Goal: Task Accomplishment & Management: Manage account settings

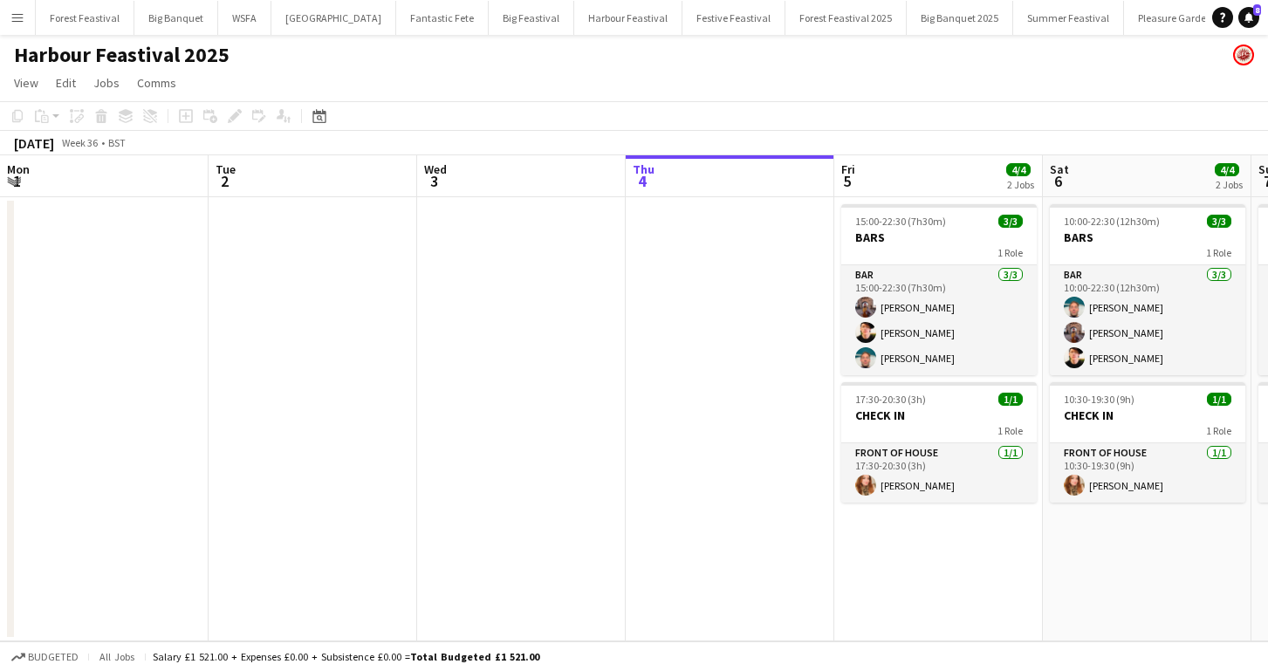
scroll to position [0, 243]
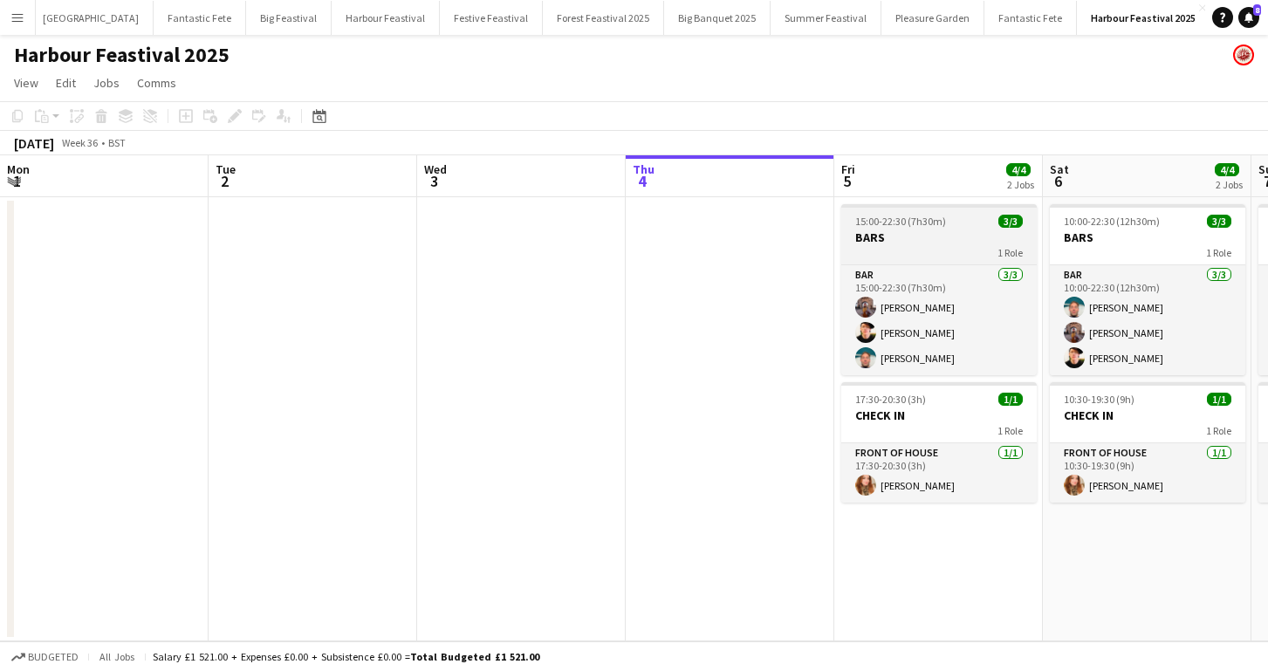
click at [927, 240] on h3 "BARS" at bounding box center [938, 237] width 195 height 16
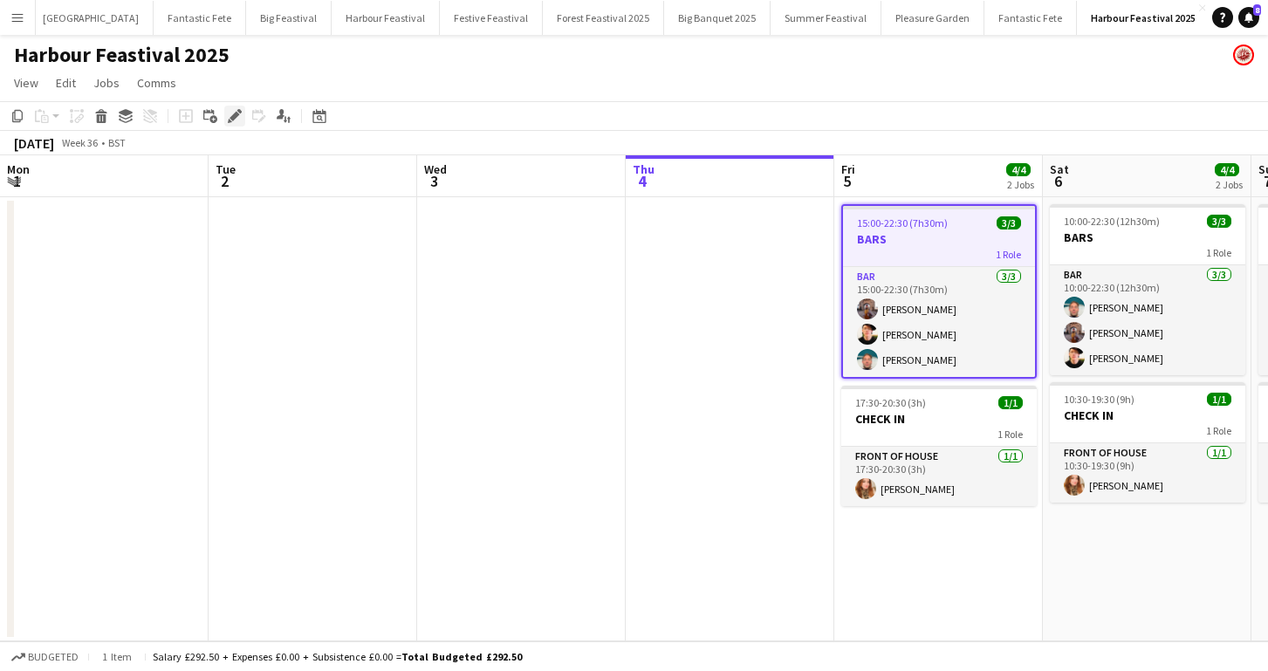
click at [233, 115] on icon at bounding box center [234, 117] width 10 height 10
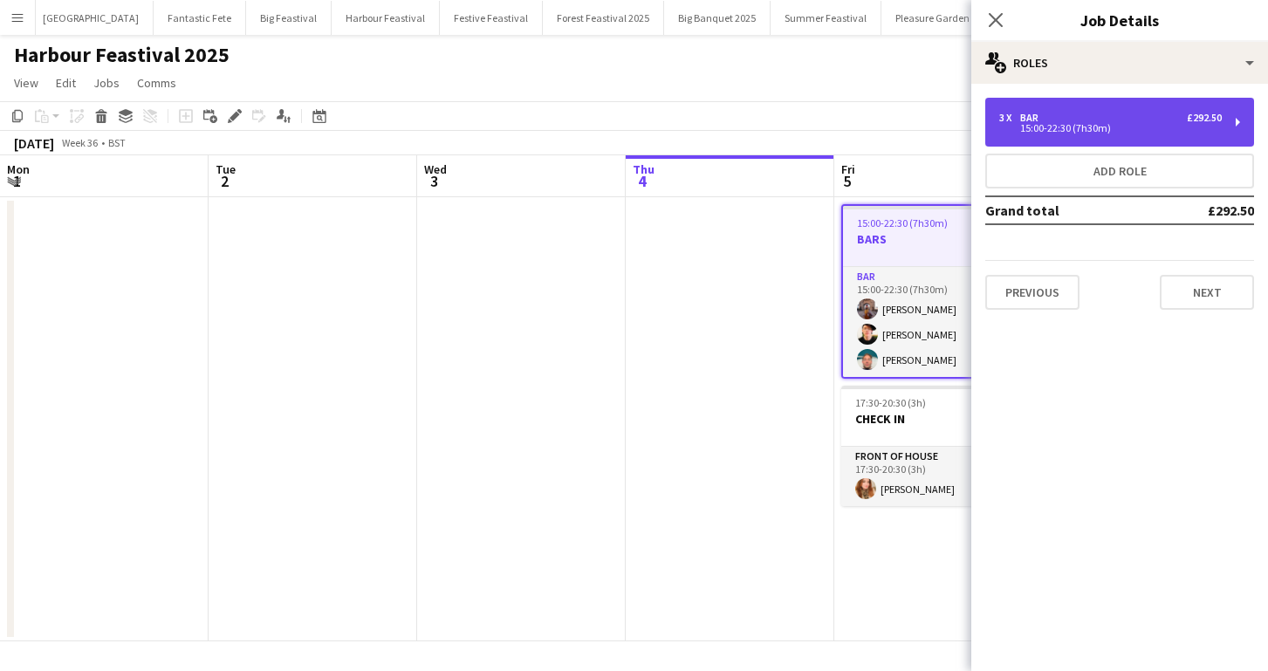
click at [1078, 125] on div "15:00-22:30 (7h30m)" at bounding box center [1110, 128] width 223 height 9
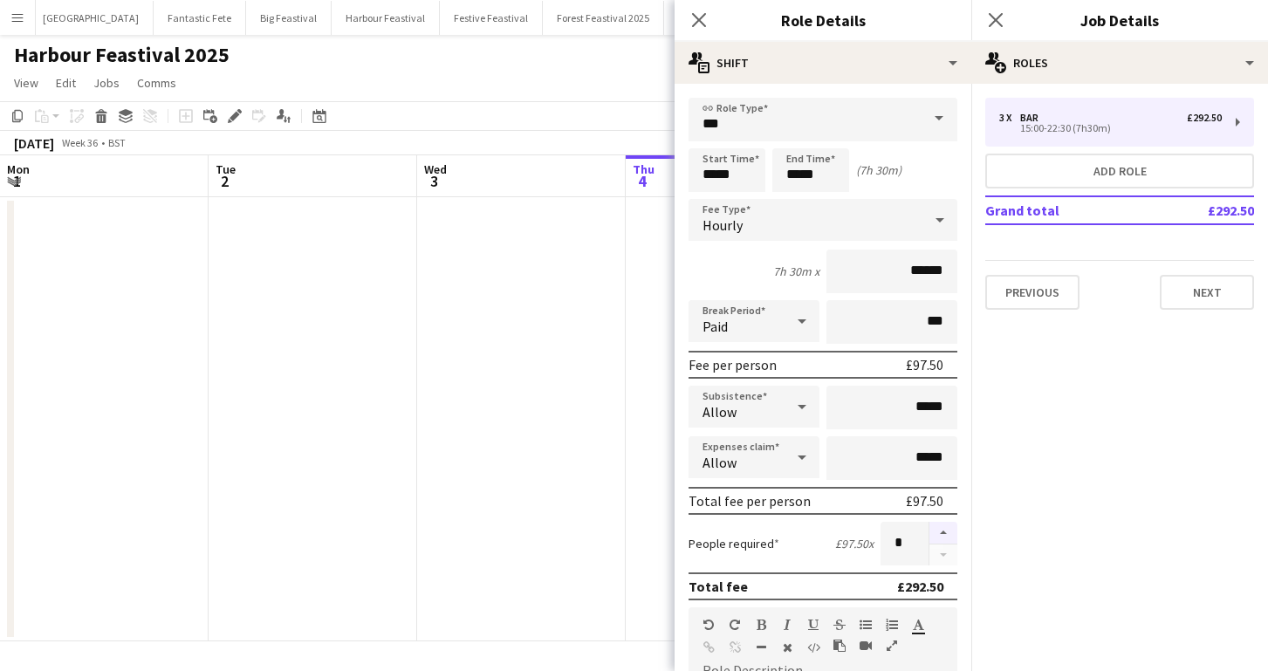
click at [947, 534] on button "button" at bounding box center [943, 533] width 28 height 23
type input "*"
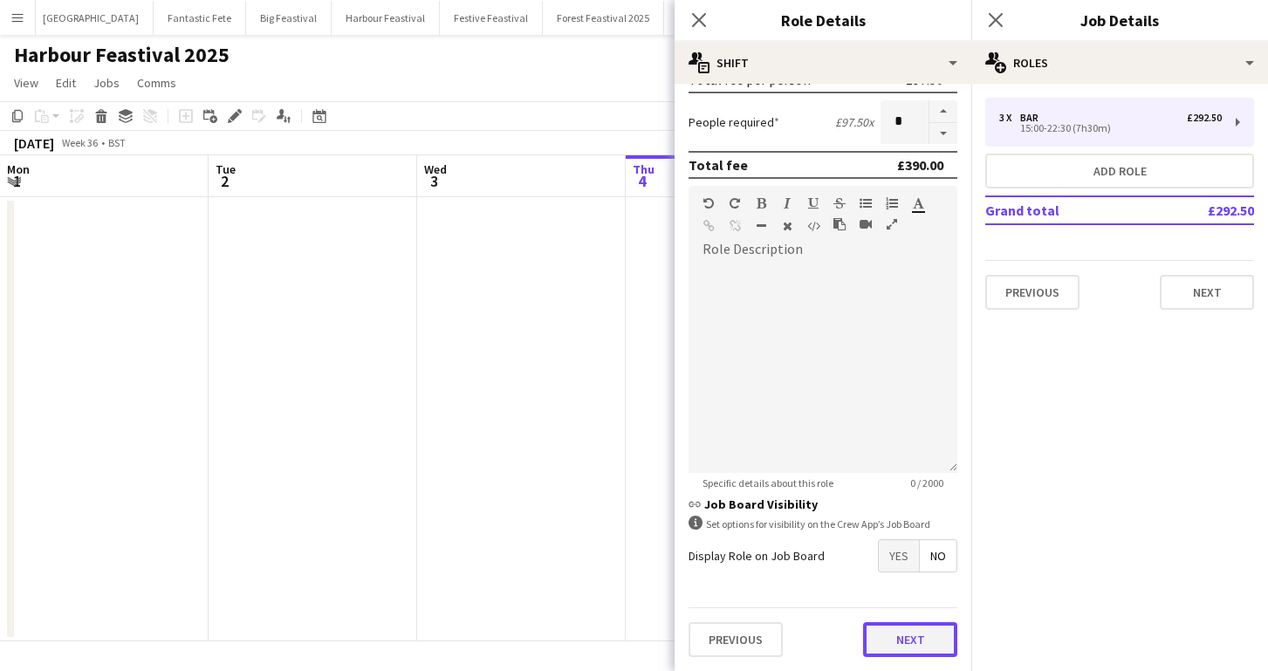
click at [920, 639] on button "Next" at bounding box center [910, 639] width 94 height 35
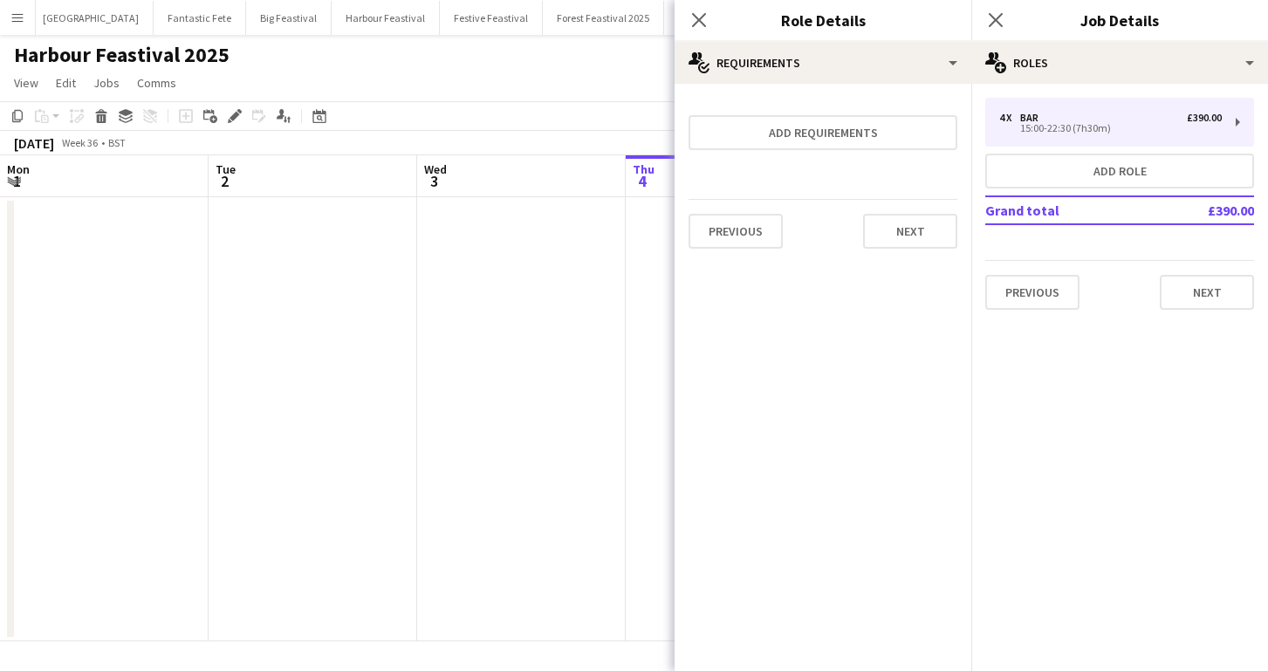
scroll to position [0, 0]
click at [900, 243] on button "Next" at bounding box center [910, 231] width 94 height 35
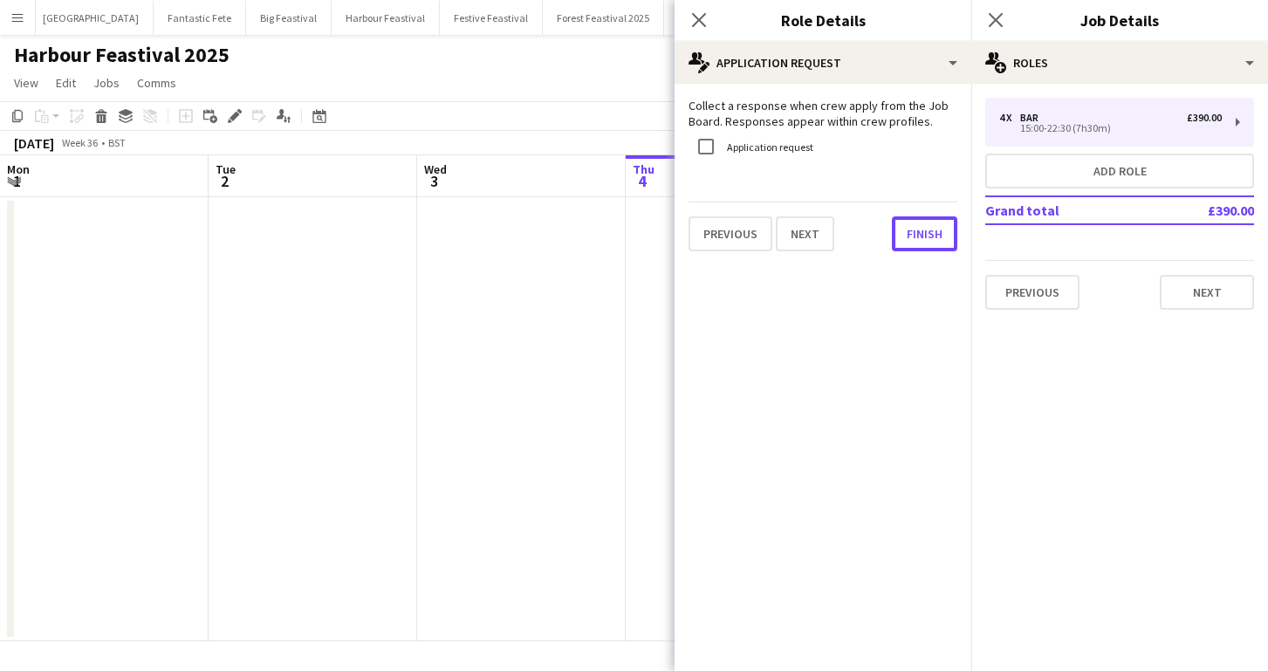
click at [900, 243] on button "Finish" at bounding box center [924, 233] width 65 height 35
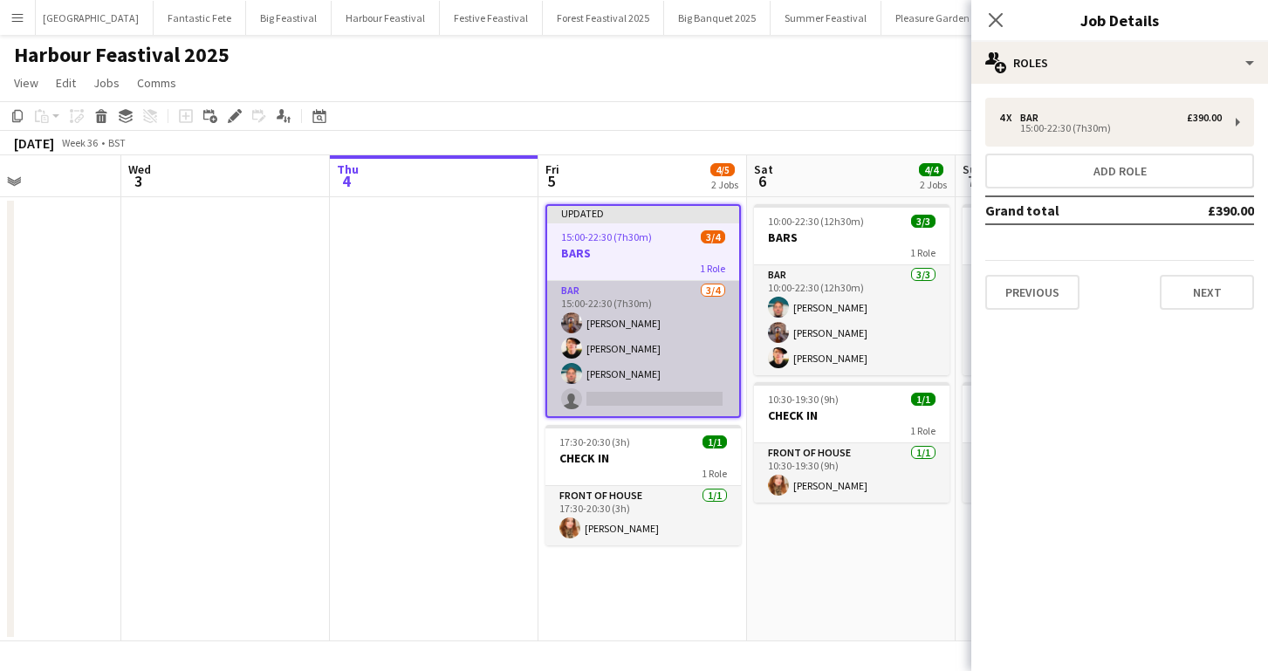
scroll to position [0, 855]
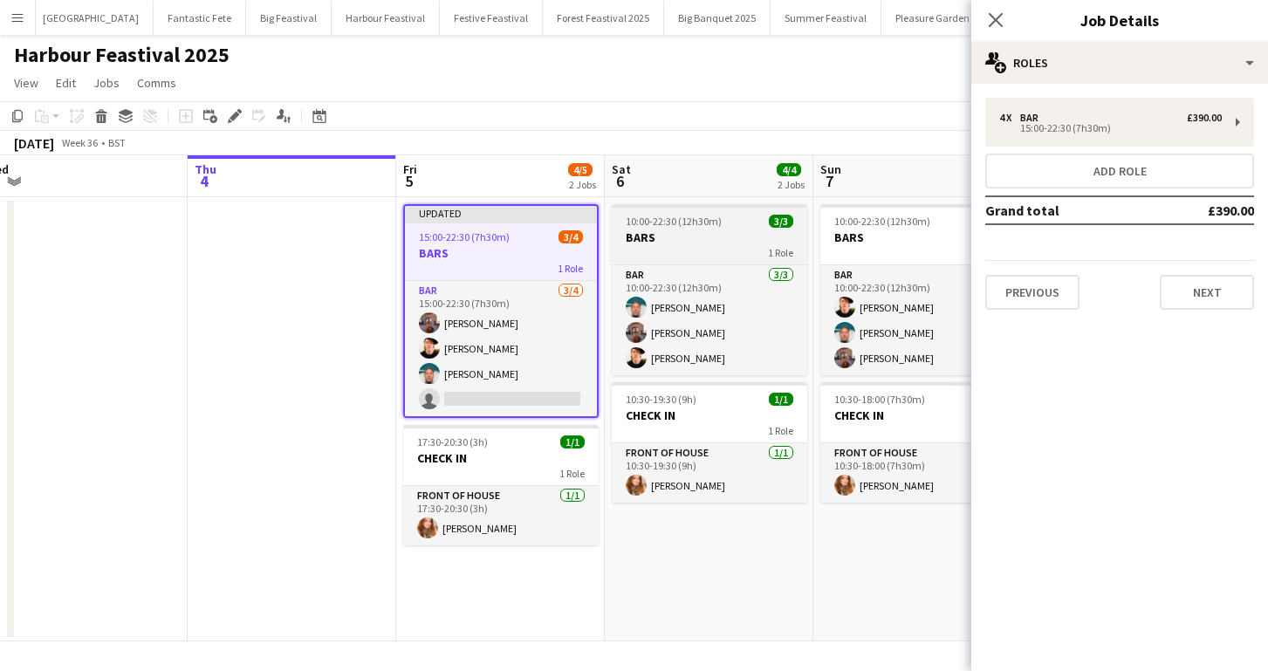
click at [733, 241] on h3 "BARS" at bounding box center [709, 237] width 195 height 16
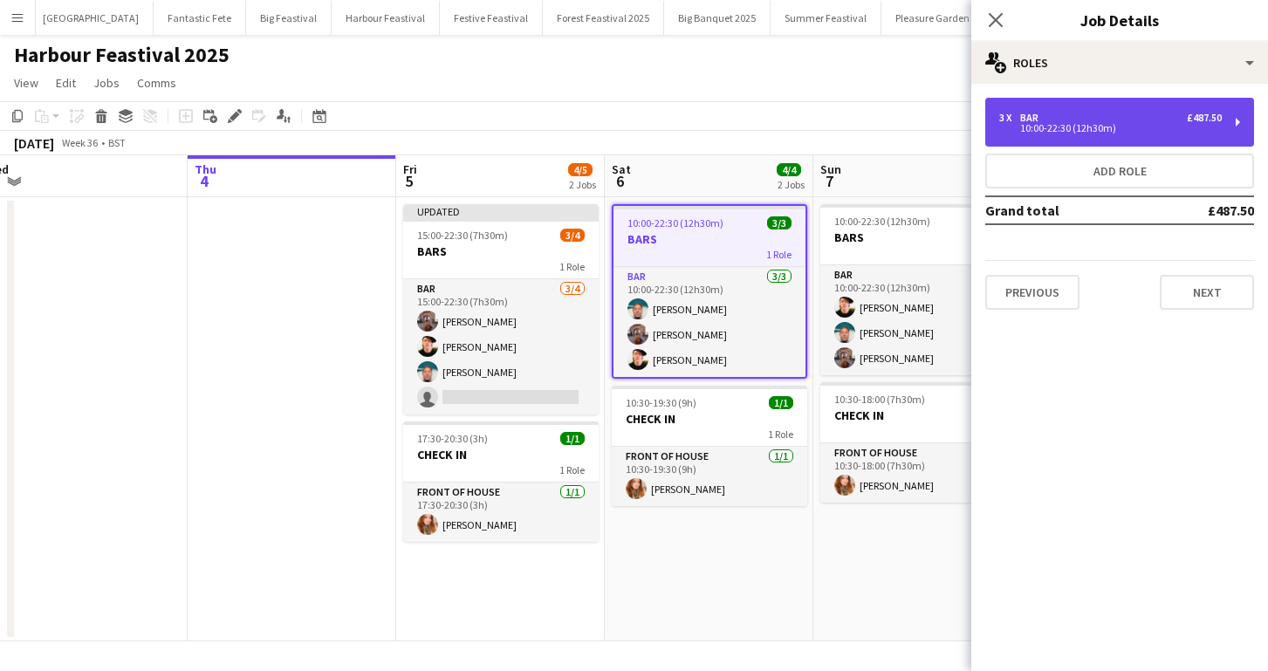
click at [1026, 129] on div "10:00-22:30 (12h30m)" at bounding box center [1110, 128] width 223 height 9
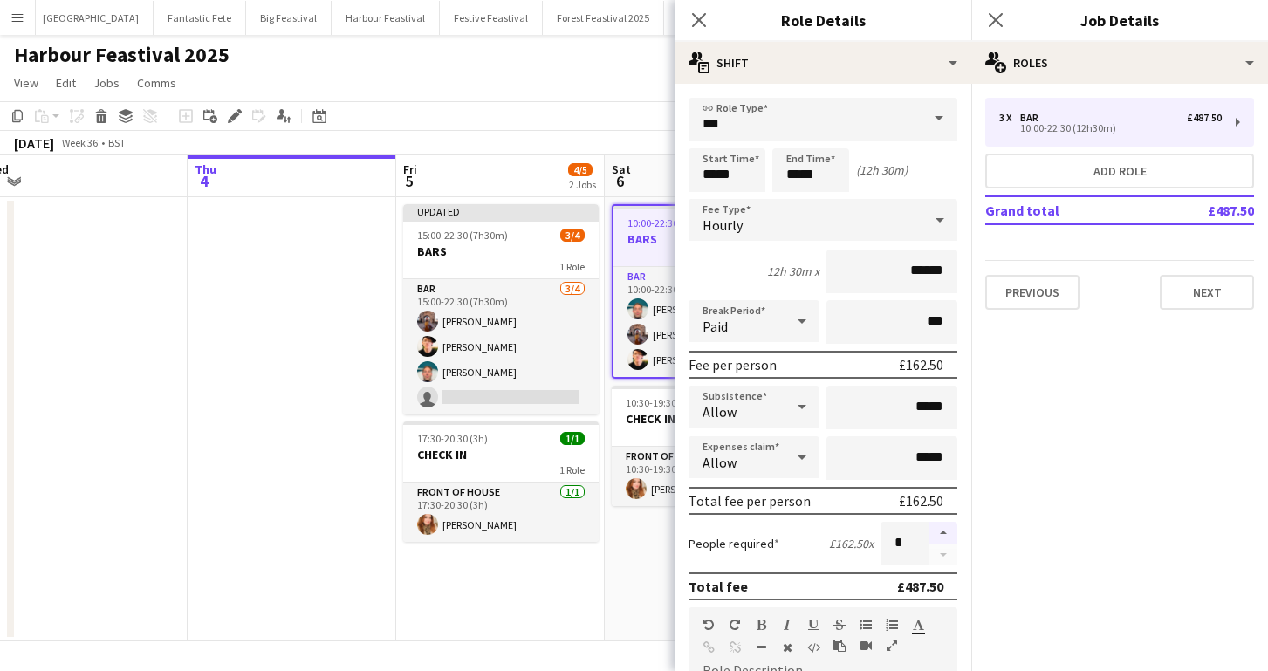
click at [942, 531] on button "button" at bounding box center [943, 533] width 28 height 23
type input "*"
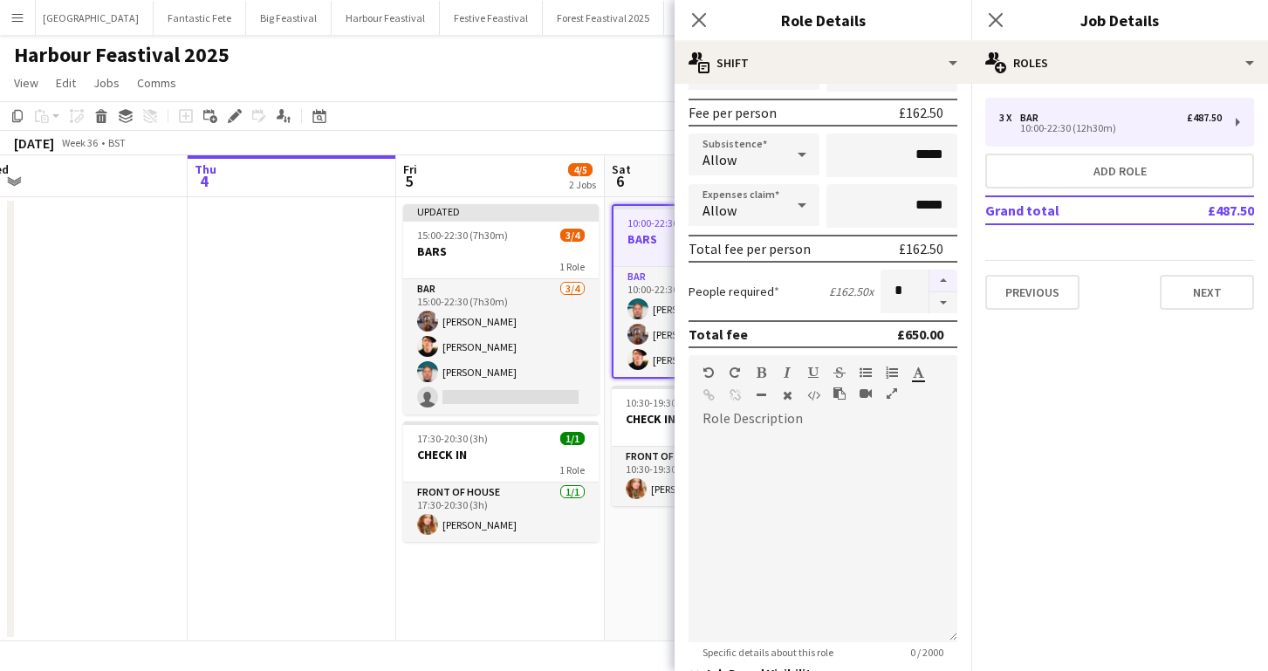
scroll to position [421, 0]
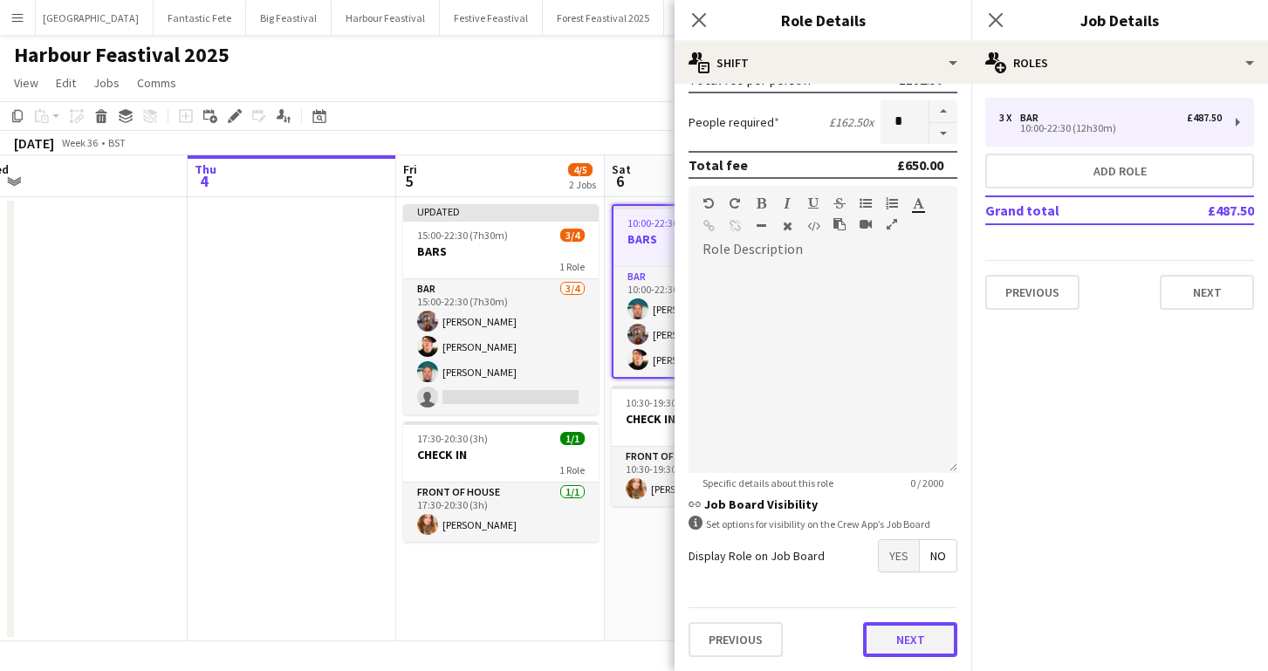
click at [920, 645] on button "Next" at bounding box center [910, 639] width 94 height 35
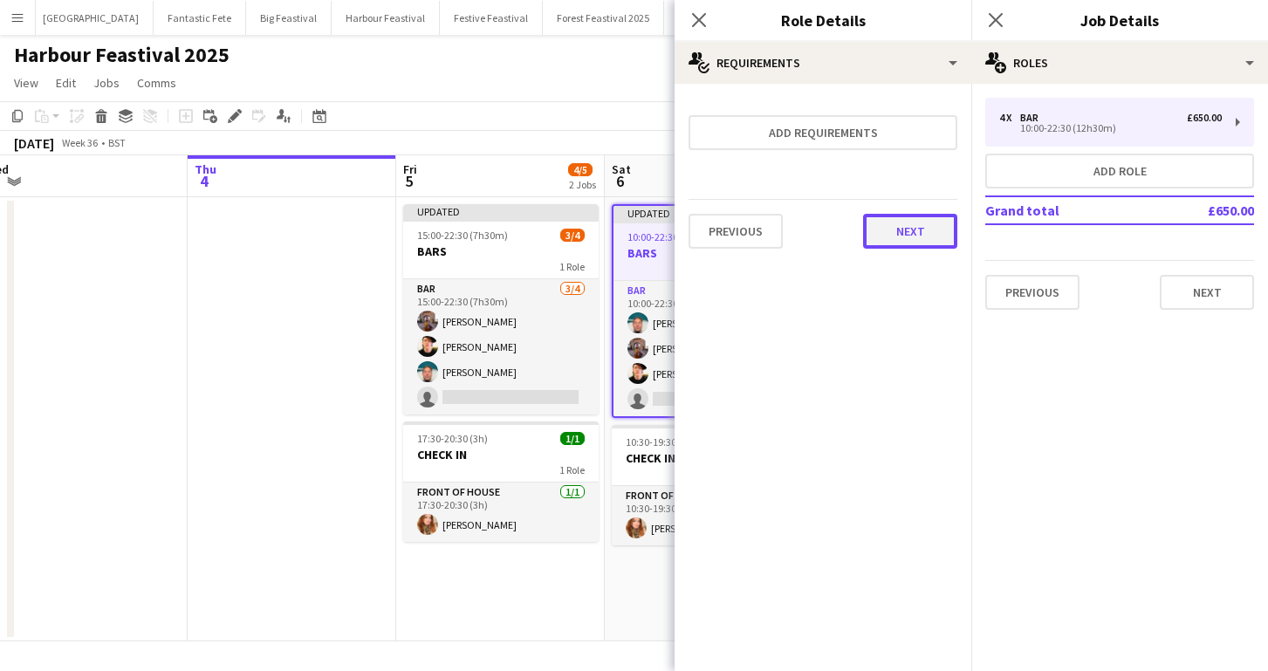
click at [898, 223] on button "Next" at bounding box center [910, 231] width 94 height 35
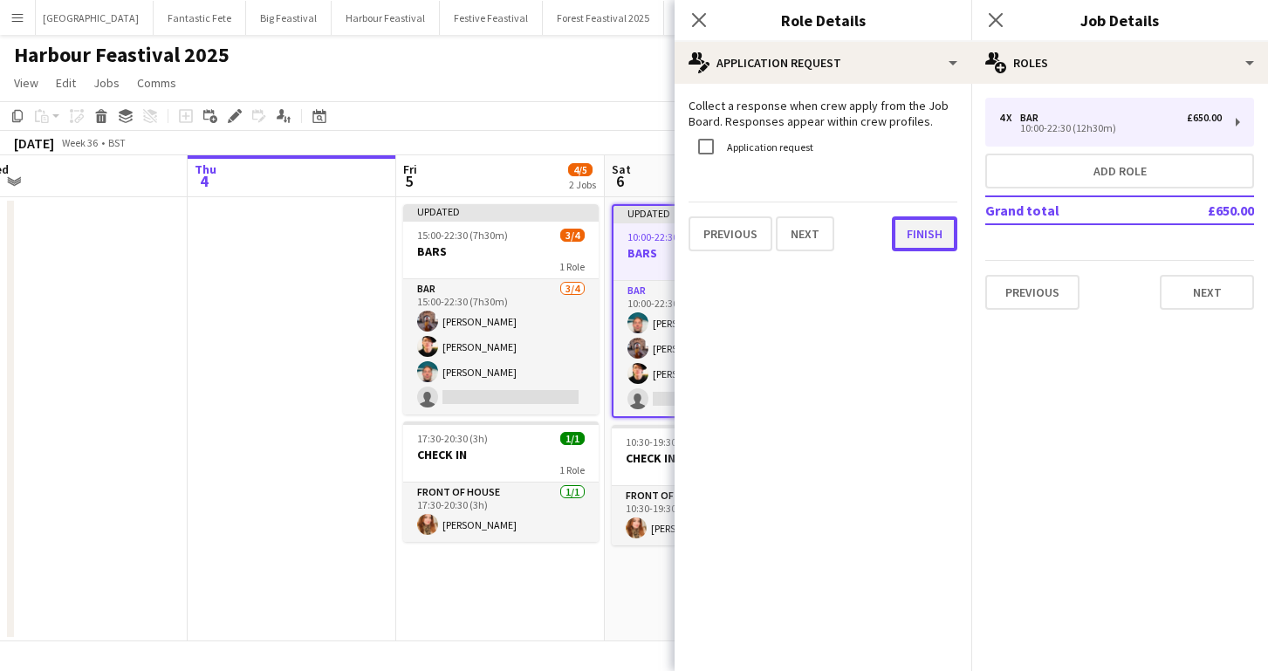
click at [908, 224] on button "Finish" at bounding box center [924, 233] width 65 height 35
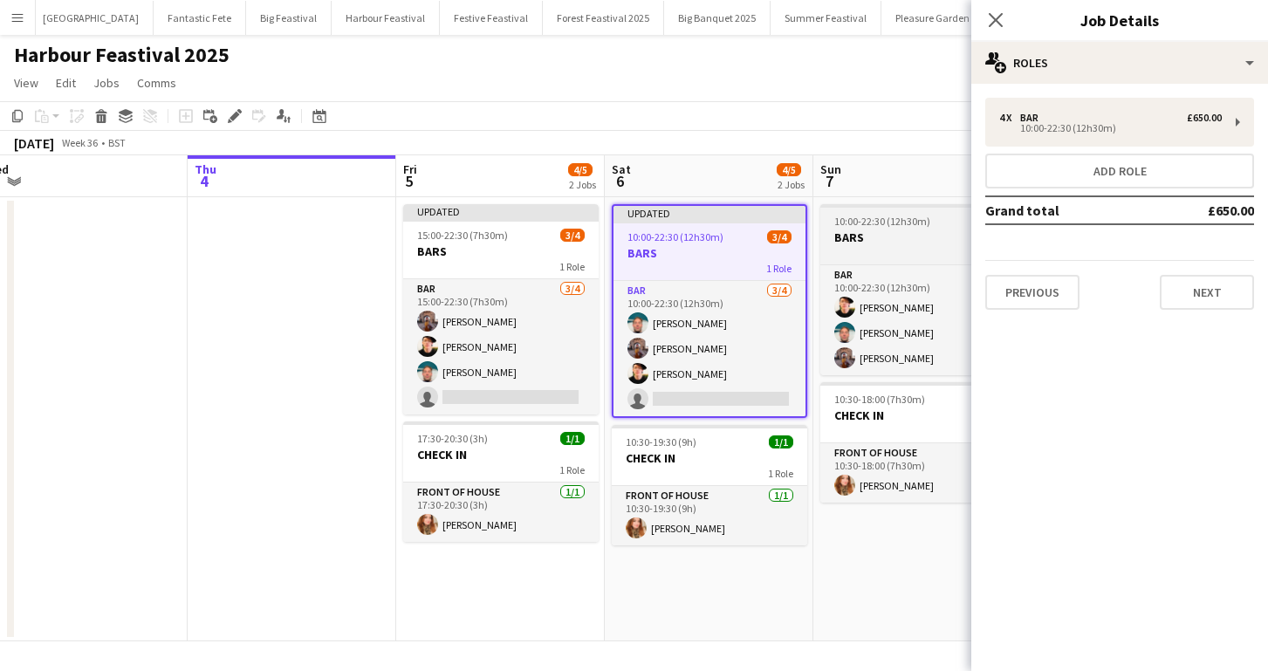
click at [879, 241] on h3 "BARS" at bounding box center [917, 237] width 195 height 16
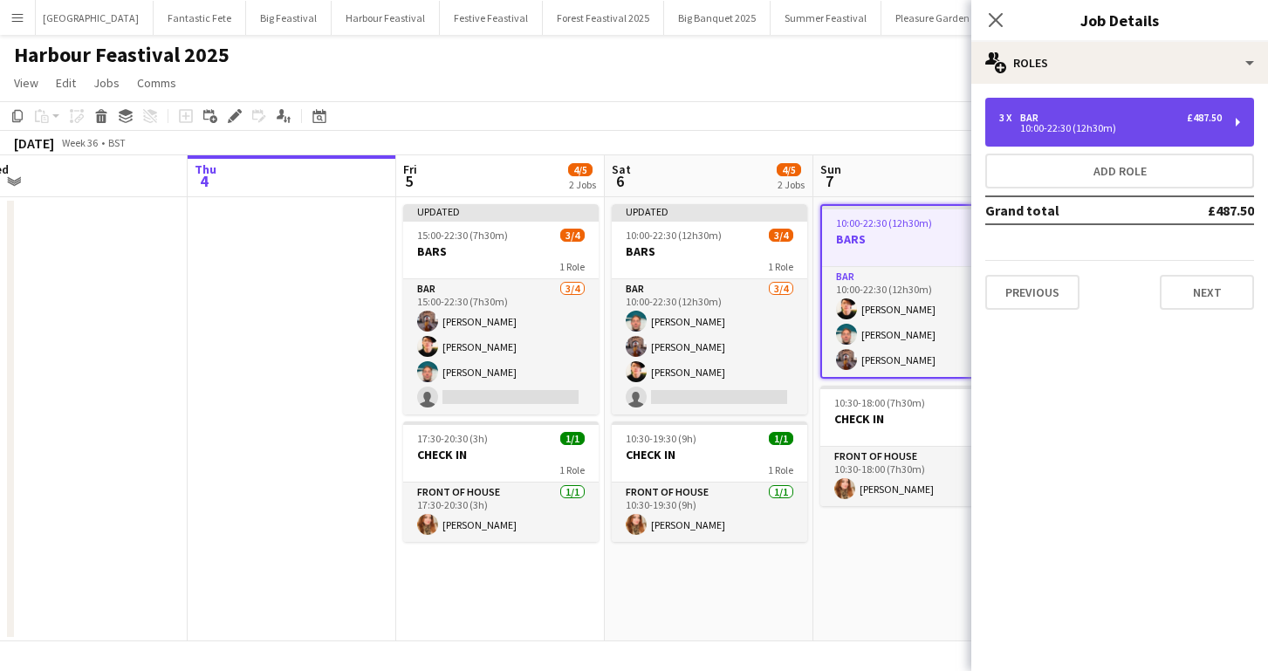
click at [1044, 120] on div "Bar" at bounding box center [1032, 118] width 25 height 12
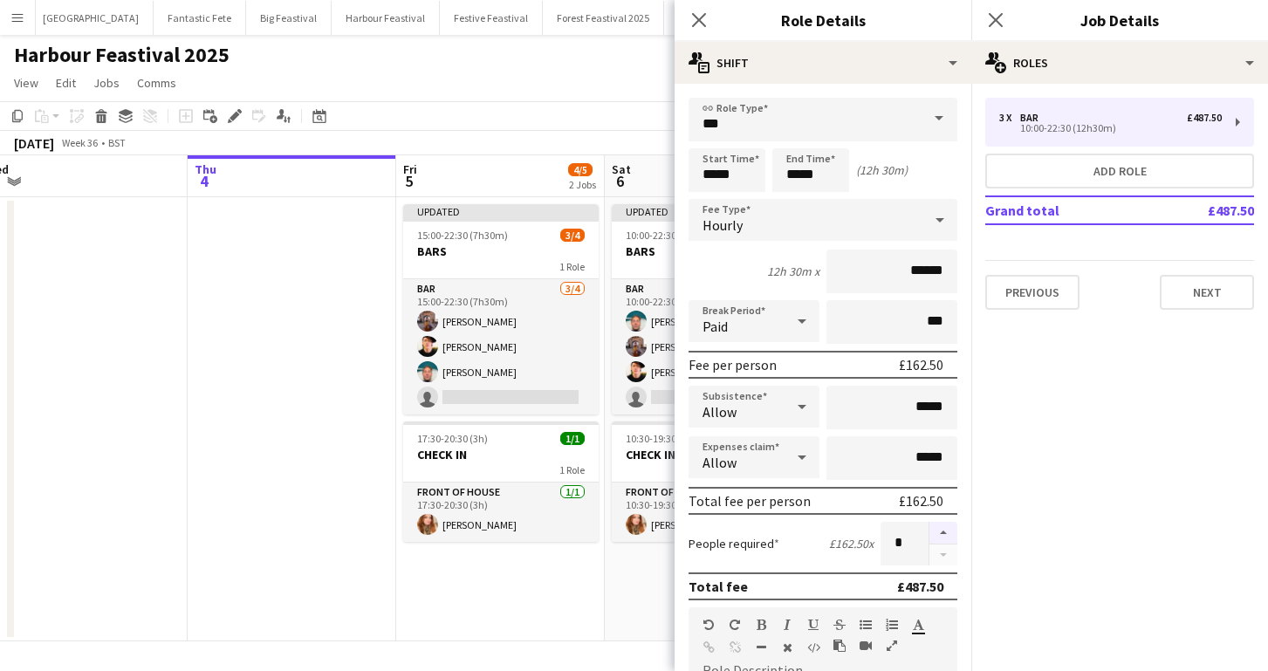
click at [942, 535] on button "button" at bounding box center [943, 533] width 28 height 23
type input "*"
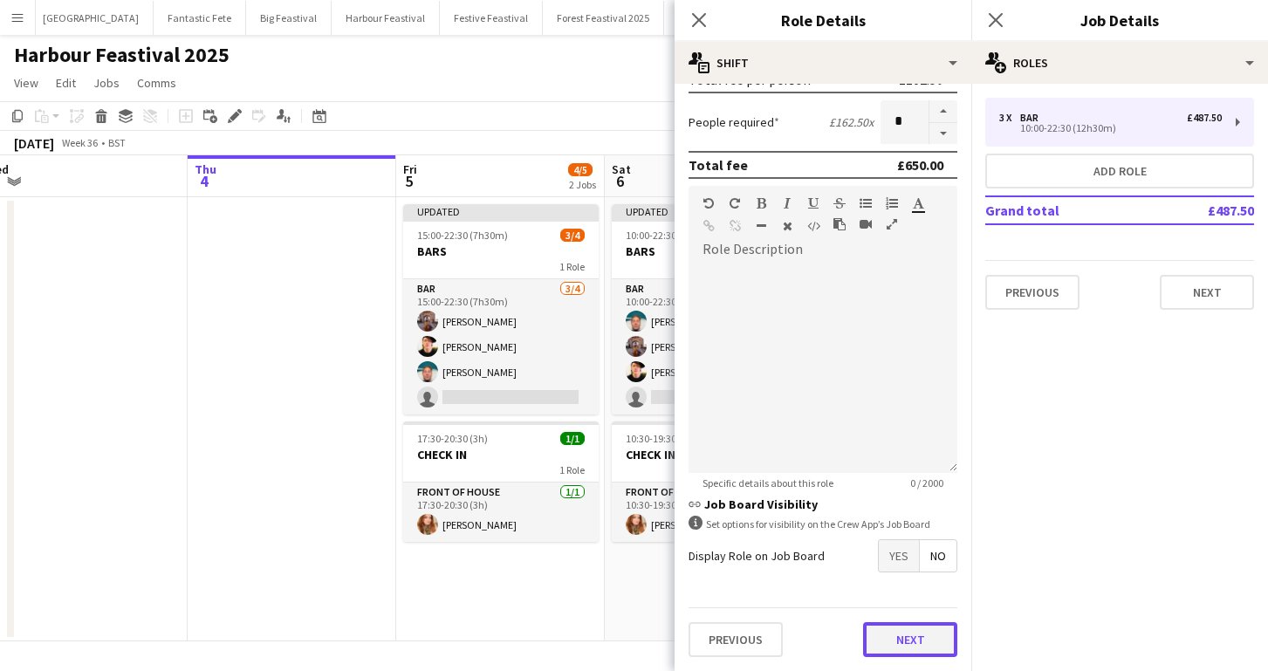
click at [907, 644] on button "Next" at bounding box center [910, 639] width 94 height 35
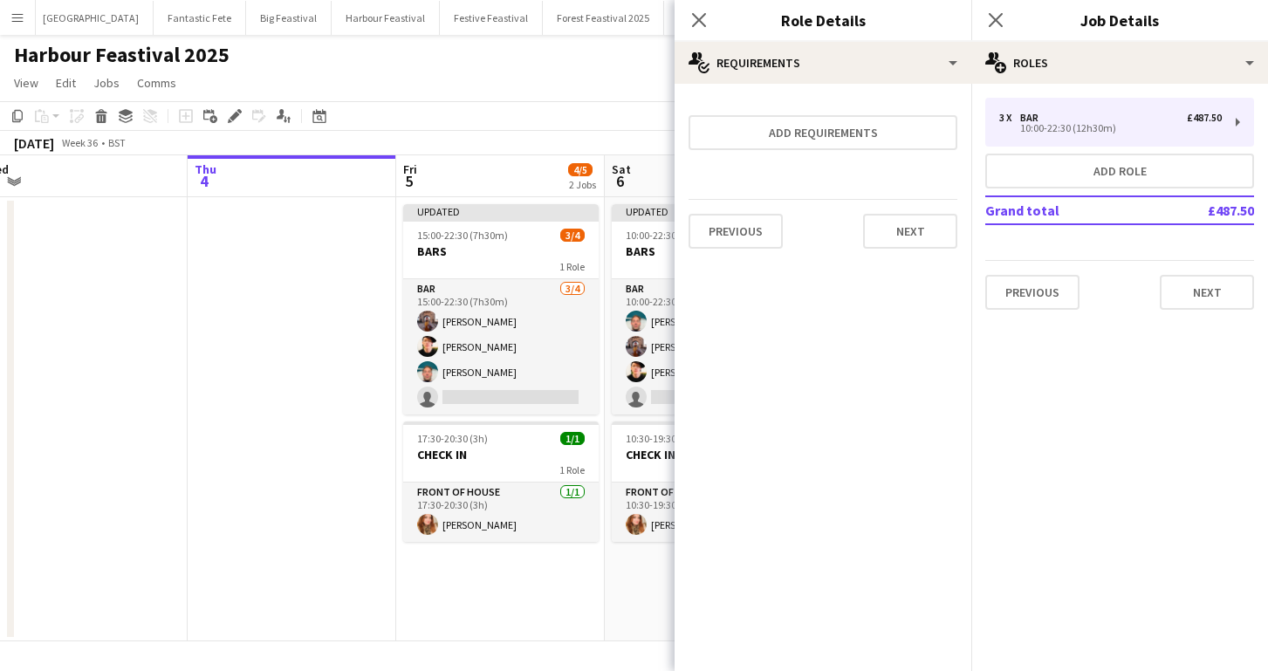
scroll to position [0, 0]
click at [894, 228] on button "Next" at bounding box center [910, 231] width 94 height 35
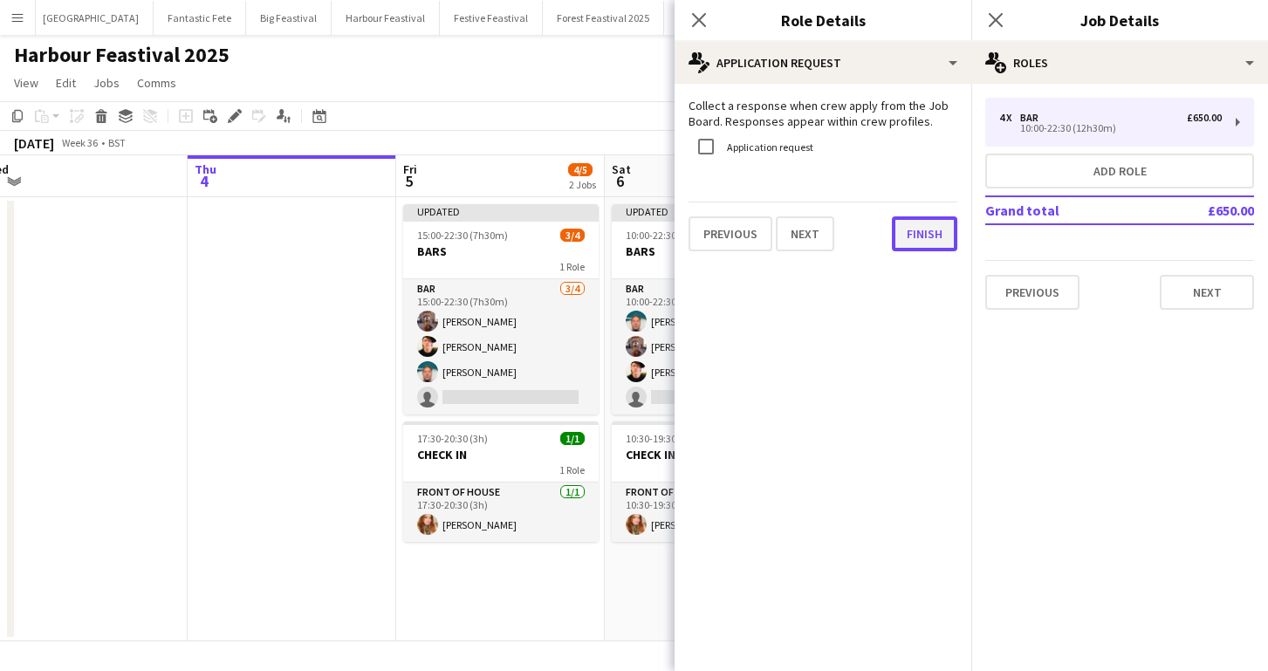
click at [908, 229] on button "Finish" at bounding box center [924, 233] width 65 height 35
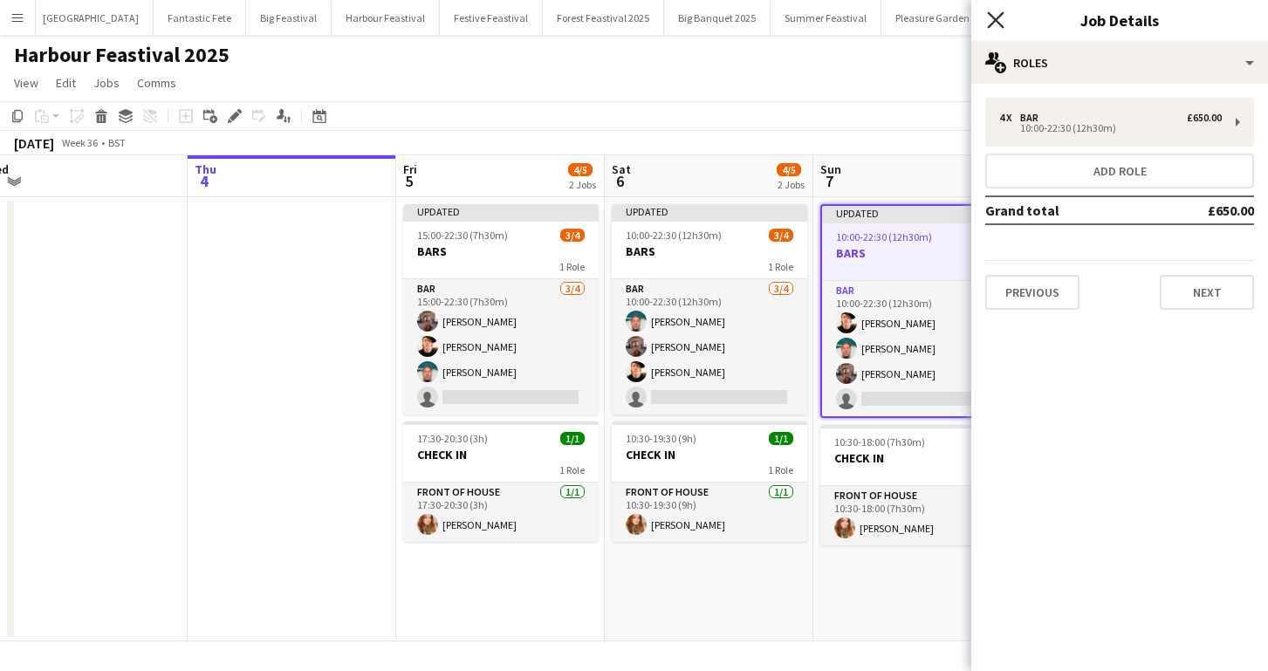
click at [995, 17] on icon "Close pop-in" at bounding box center [995, 19] width 17 height 17
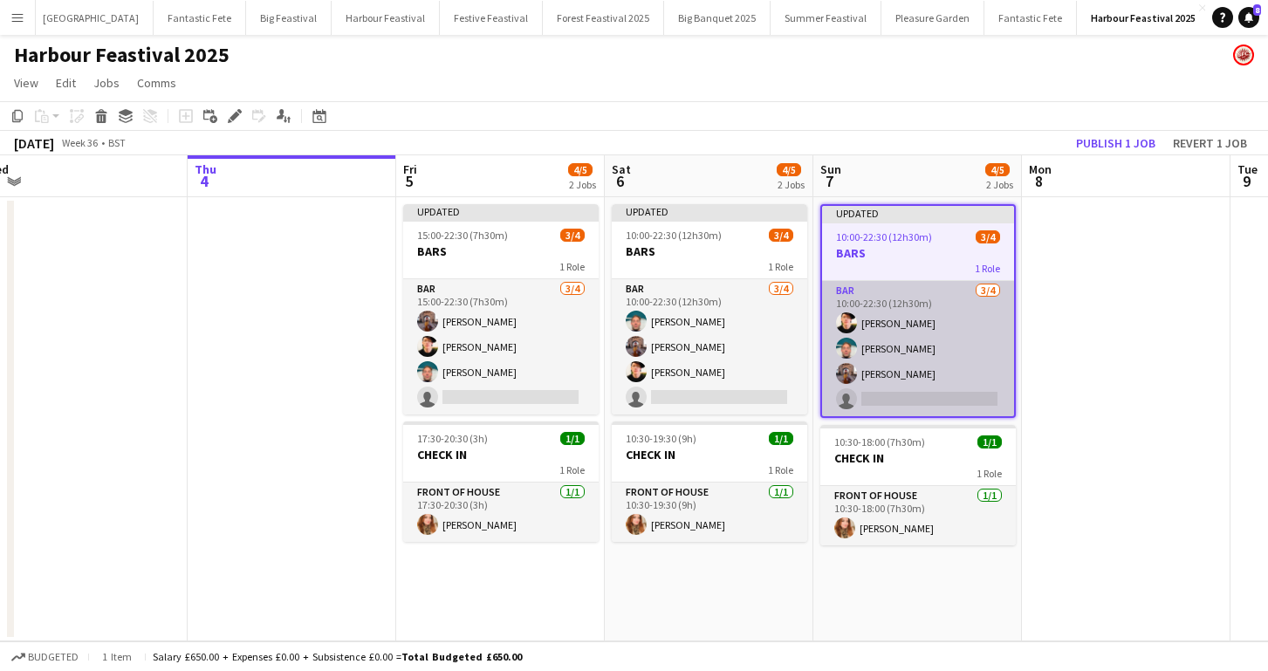
click at [905, 395] on app-card-role "Bar 3/4 10:00-22:30 (12h30m) Adam Byrne Stephen Peckham Karen Butler single-neu…" at bounding box center [918, 348] width 192 height 135
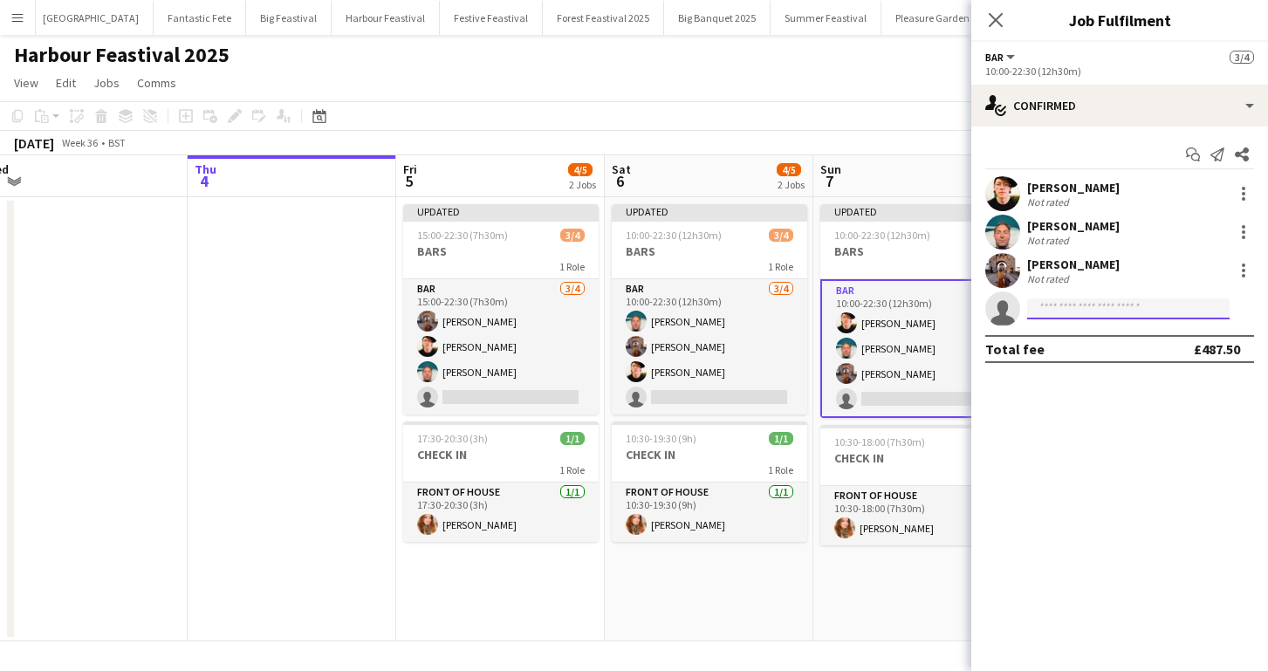
click at [1055, 306] on input at bounding box center [1128, 308] width 202 height 21
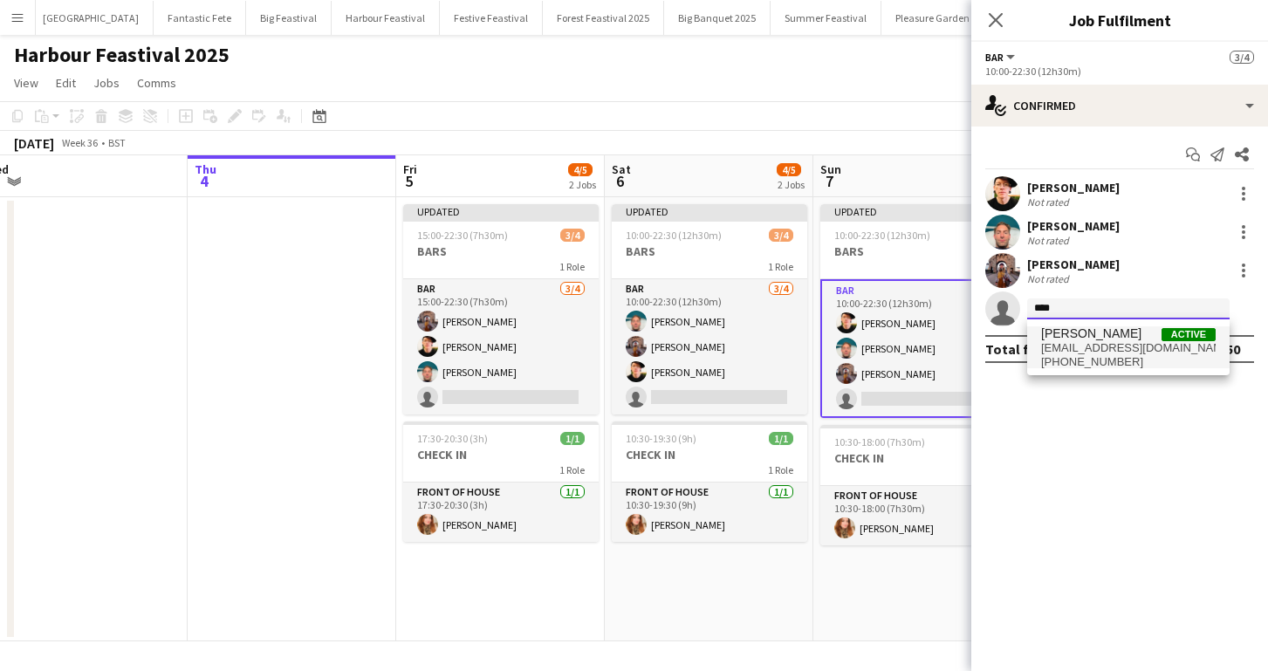
type input "****"
click at [1094, 343] on span "rubybryan21@gmail.com" at bounding box center [1128, 348] width 175 height 14
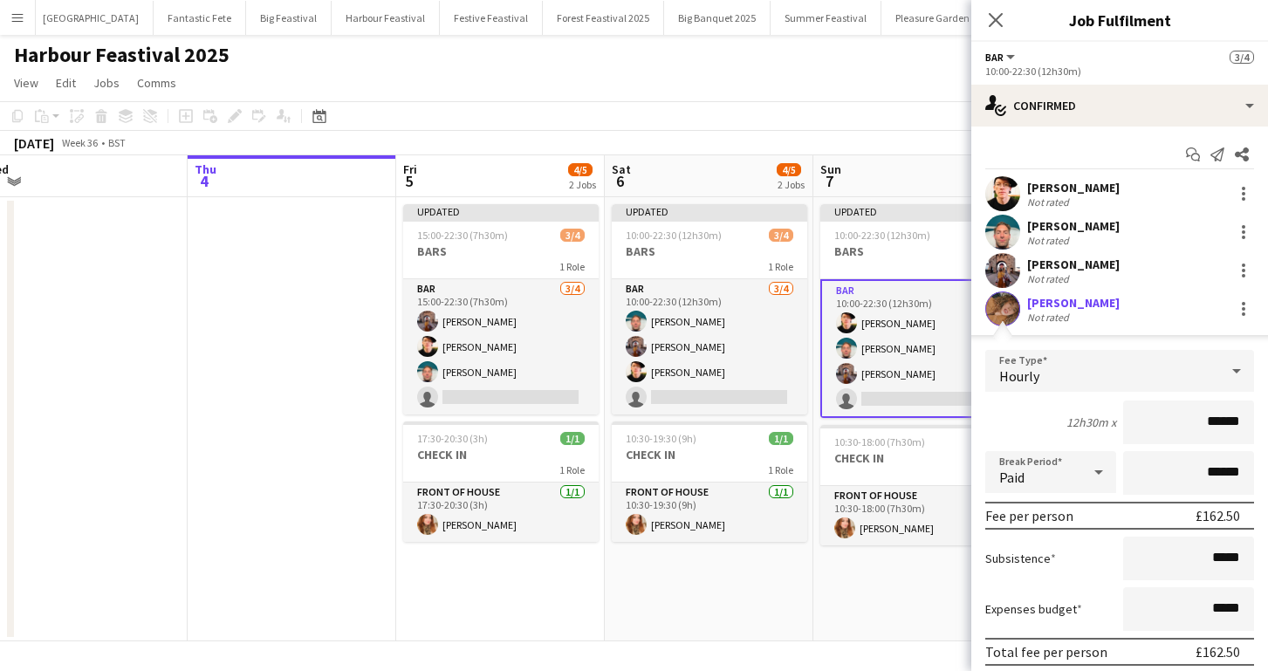
scroll to position [102, 0]
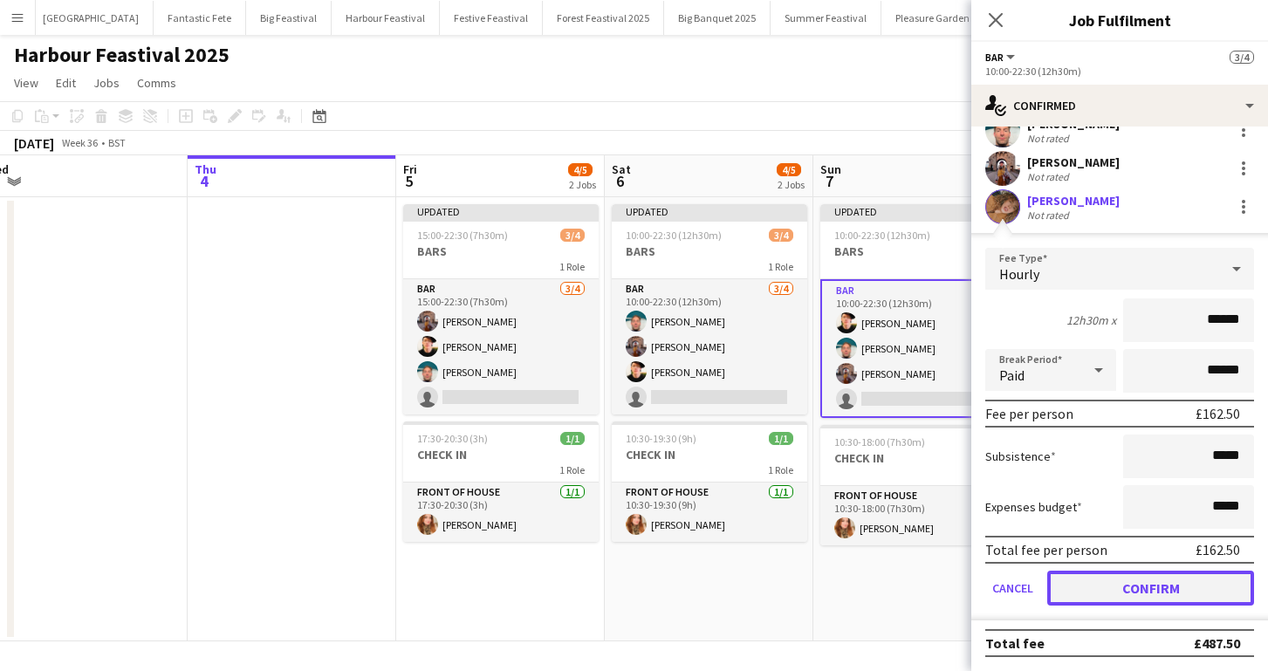
click at [1150, 583] on button "Confirm" at bounding box center [1150, 588] width 207 height 35
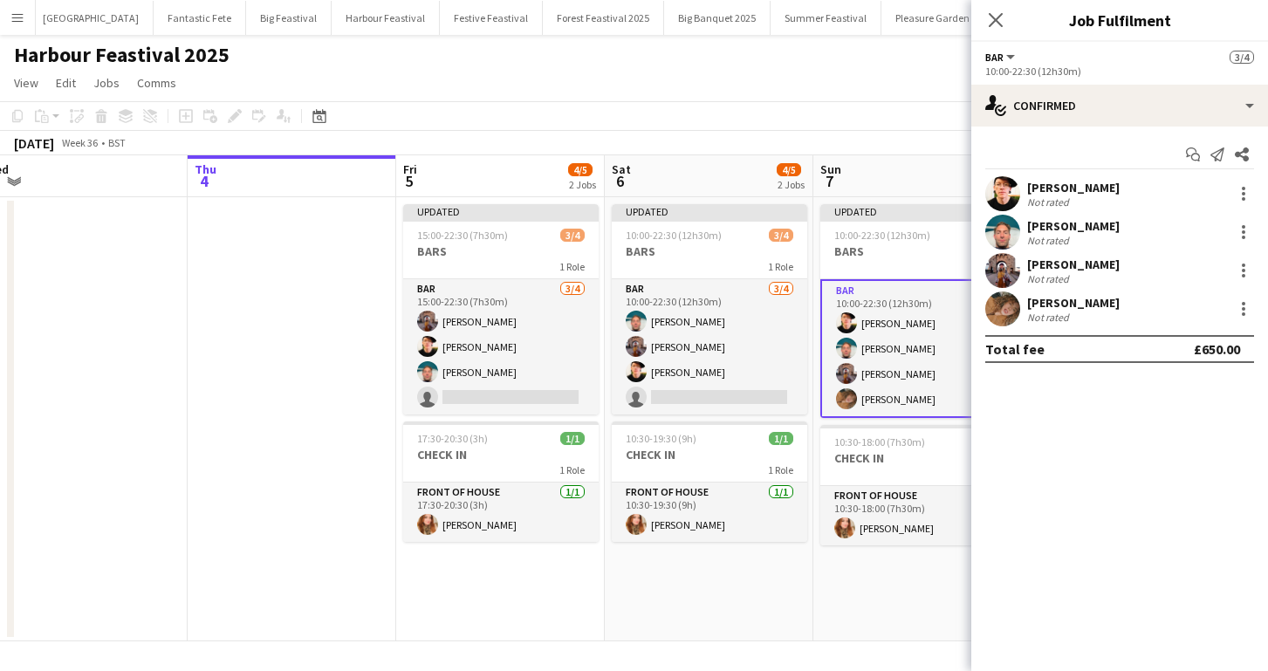
scroll to position [0, 0]
click at [991, 15] on icon at bounding box center [995, 19] width 17 height 17
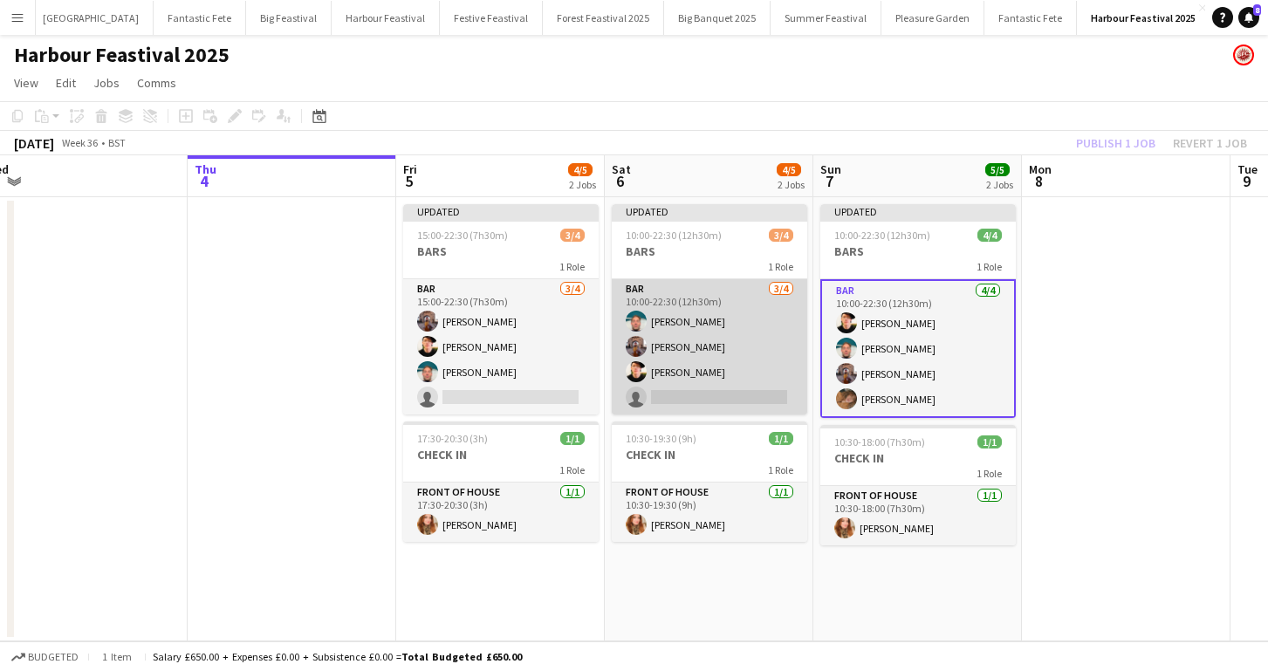
click at [682, 394] on app-card-role "Bar 3/4 10:00-22:30 (12h30m) Stephen Peckham Karen Butler Adam Byrne single-neu…" at bounding box center [709, 346] width 195 height 135
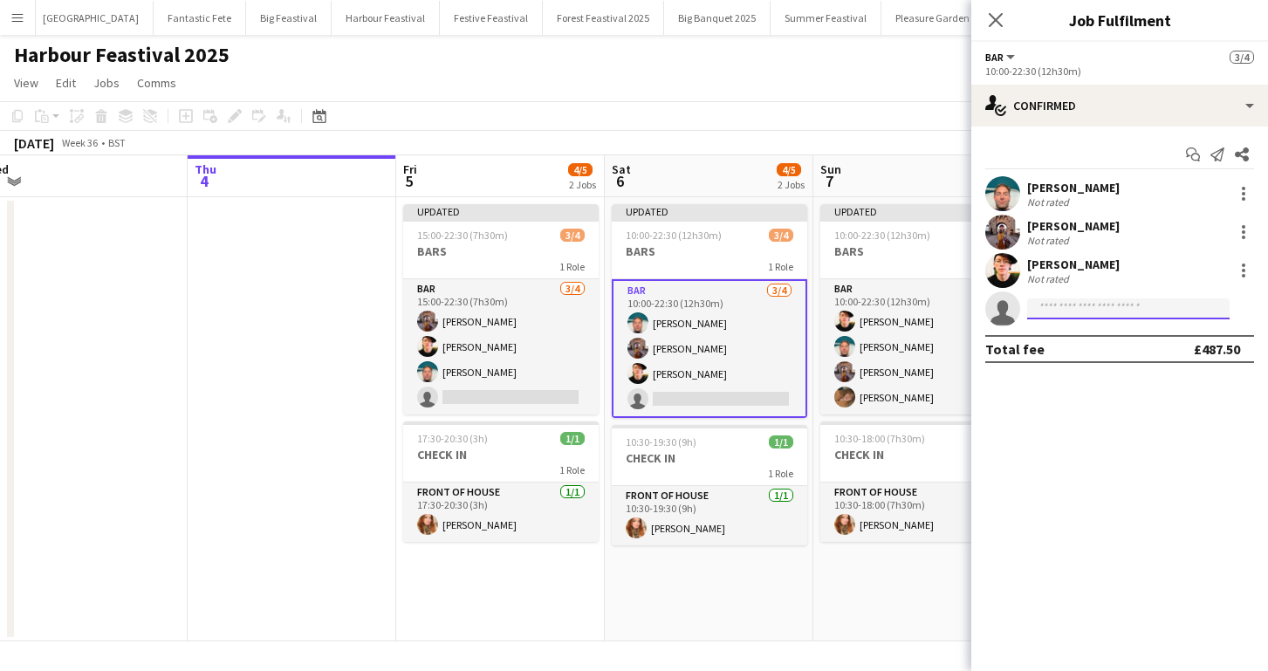
click at [1081, 302] on input at bounding box center [1128, 308] width 202 height 21
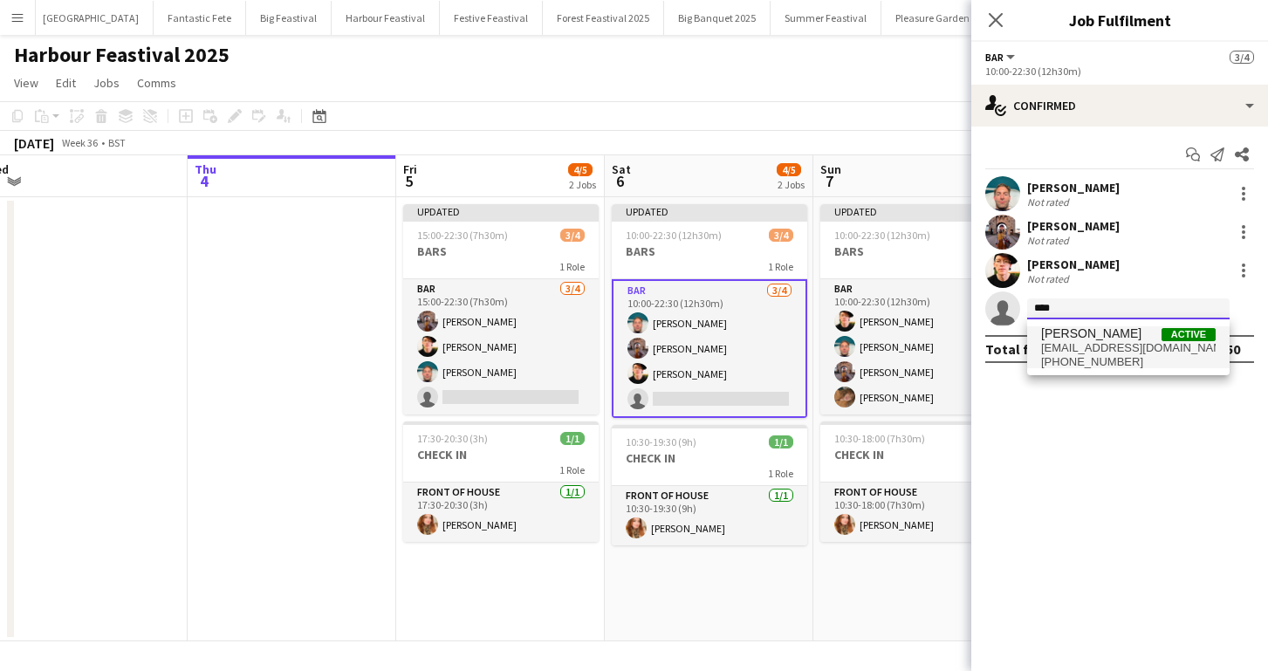
type input "****"
click at [1085, 342] on span "rubybryan21@gmail.com" at bounding box center [1128, 348] width 175 height 14
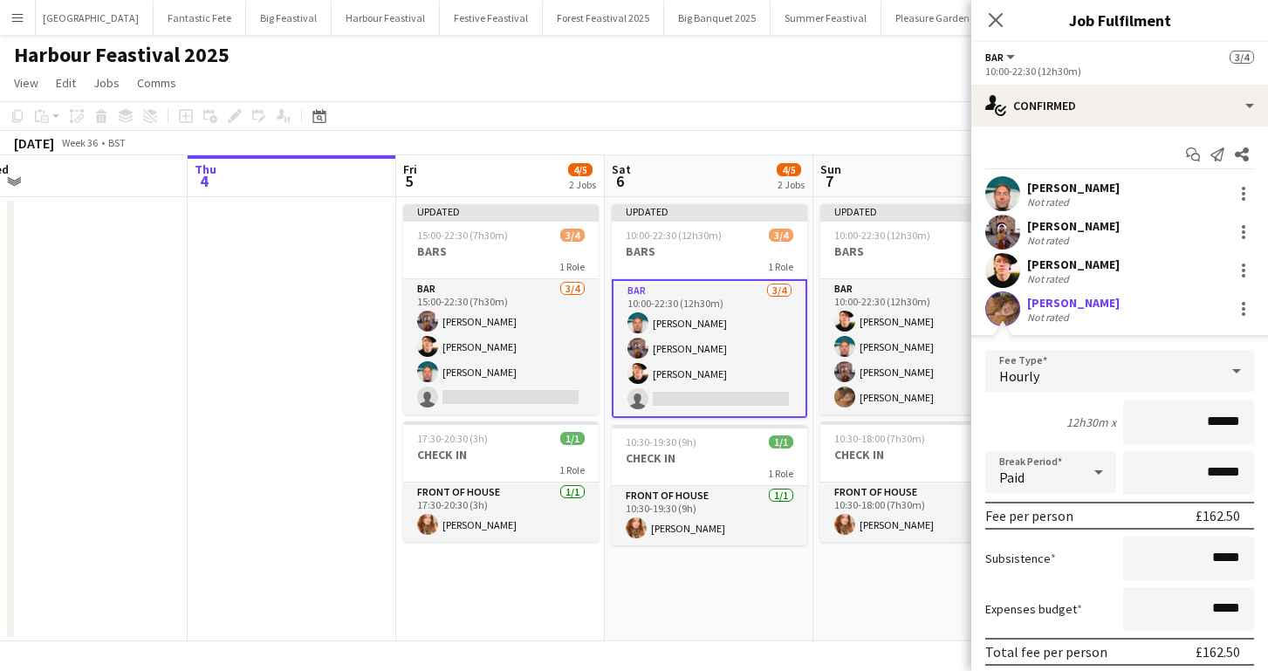
scroll to position [102, 0]
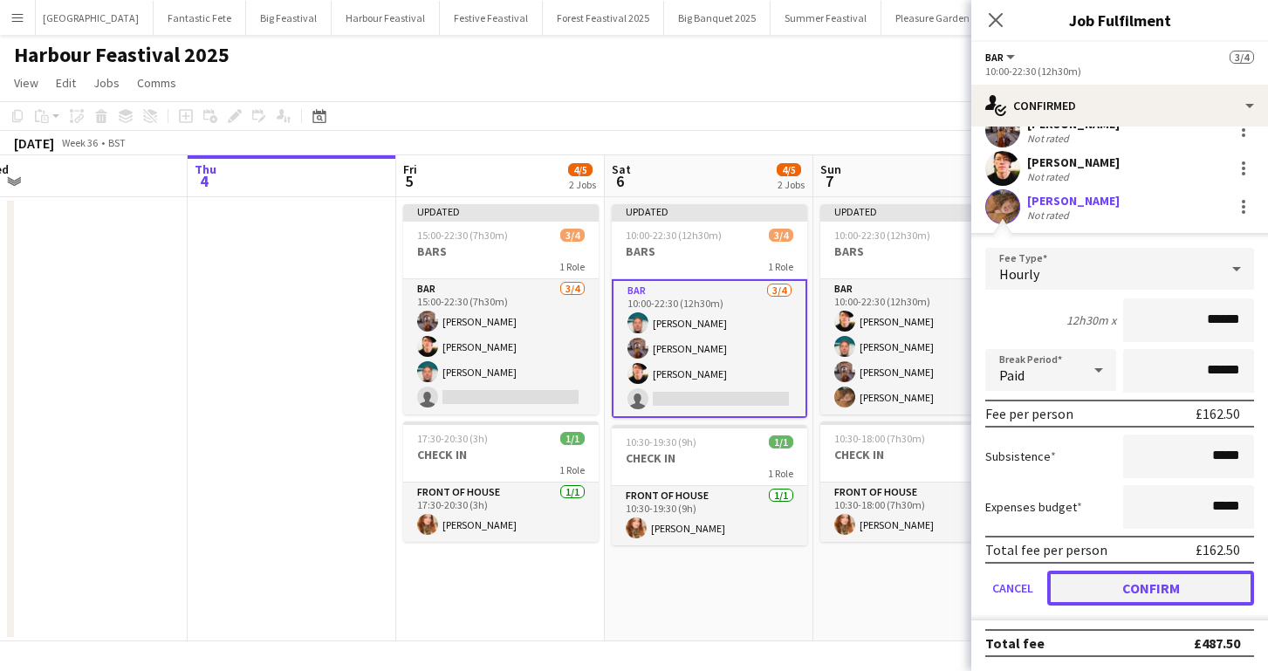
click at [1171, 589] on button "Confirm" at bounding box center [1150, 588] width 207 height 35
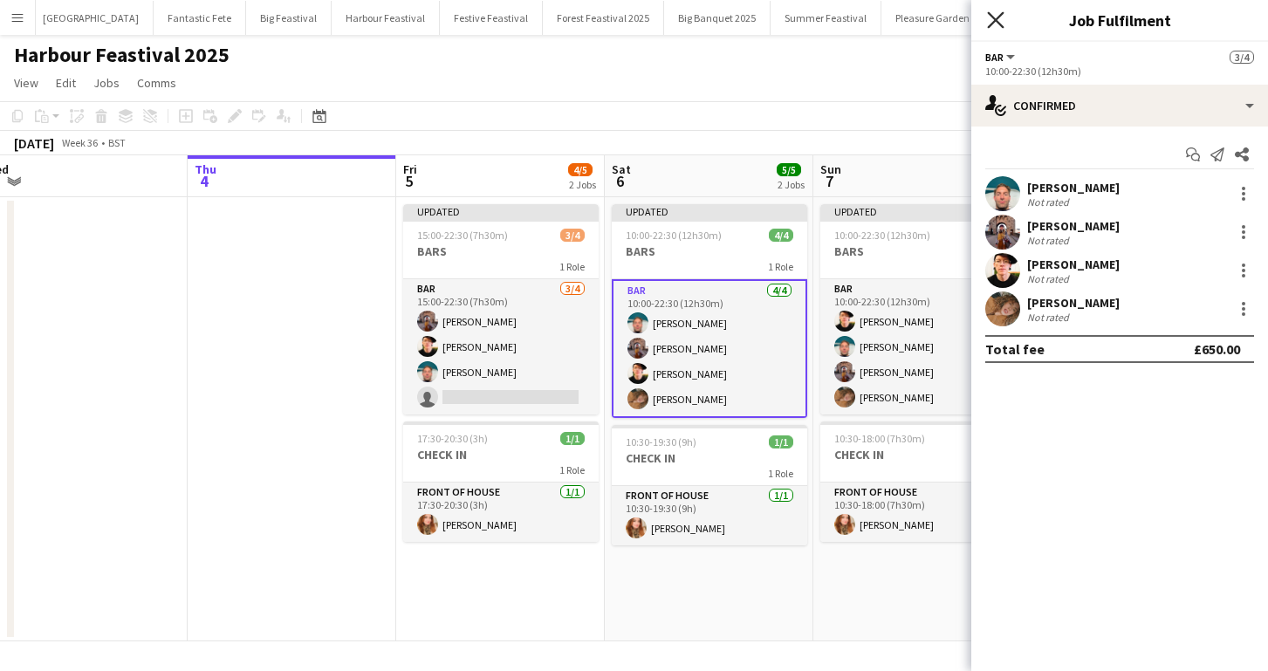
click at [990, 19] on icon "Close pop-in" at bounding box center [995, 19] width 17 height 17
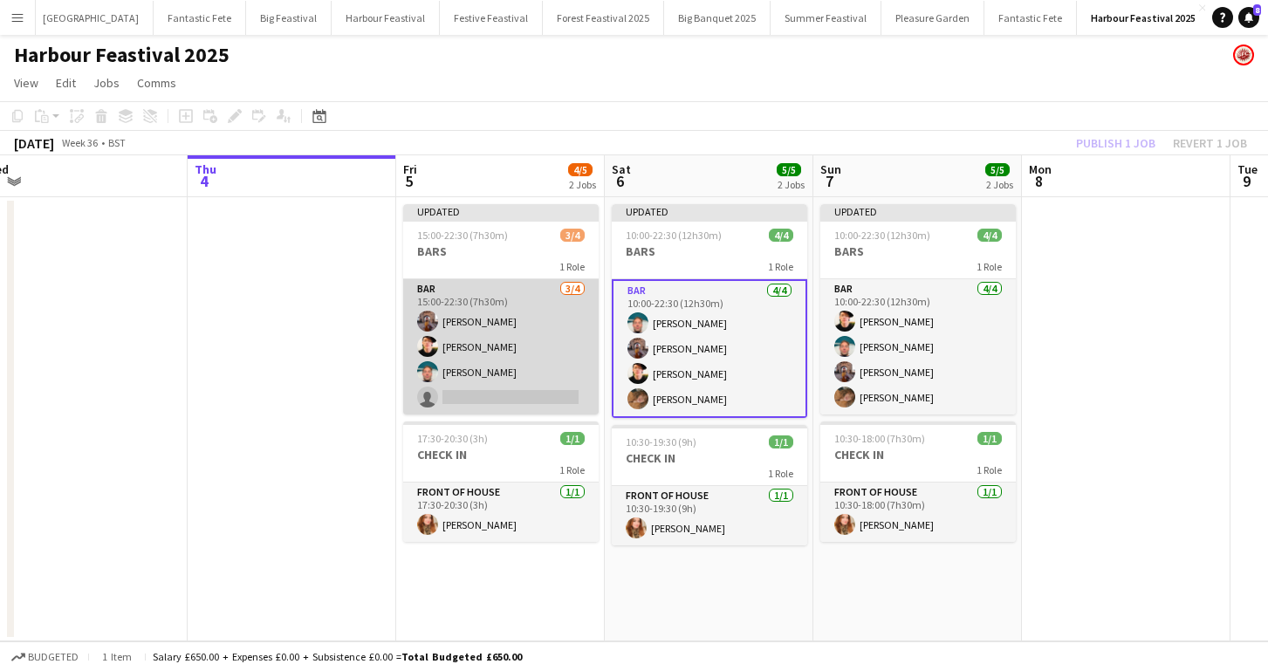
click at [494, 396] on app-card-role "Bar 3/4 15:00-22:30 (7h30m) Karen Butler Adam Byrne Stephen Peckham single-neut…" at bounding box center [500, 346] width 195 height 135
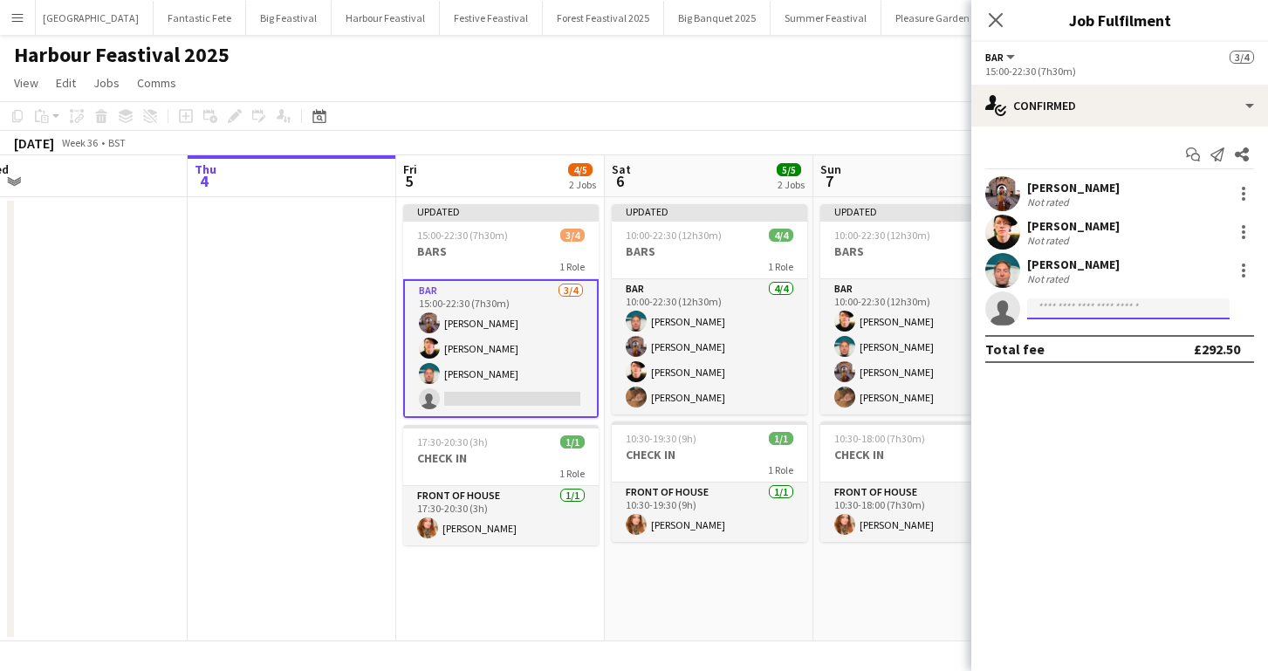
click at [1063, 310] on input at bounding box center [1128, 308] width 202 height 21
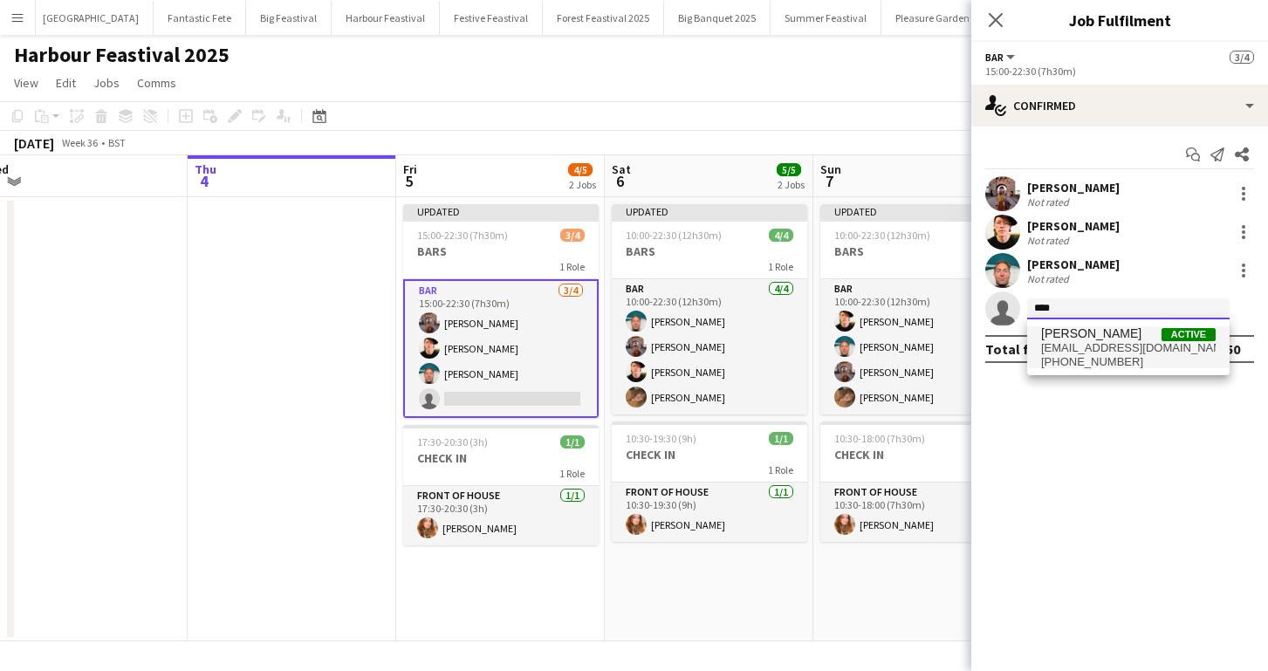
type input "****"
click at [1089, 345] on span "rubybryan21@gmail.com" at bounding box center [1128, 348] width 175 height 14
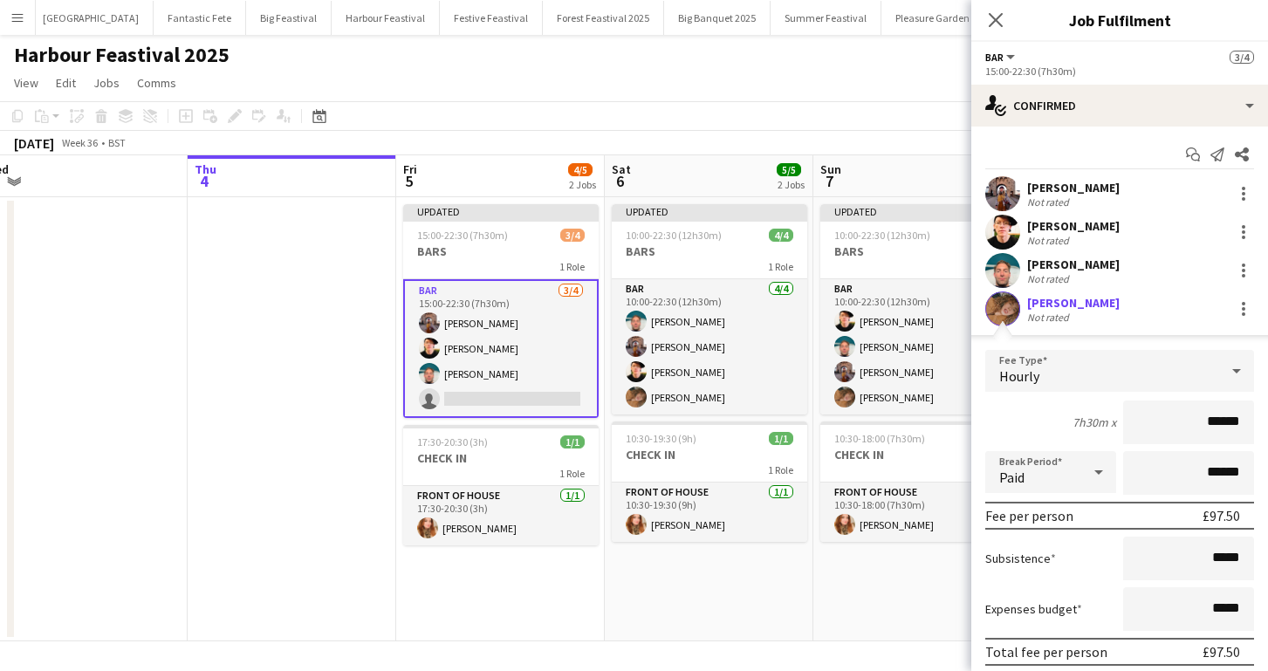
scroll to position [102, 0]
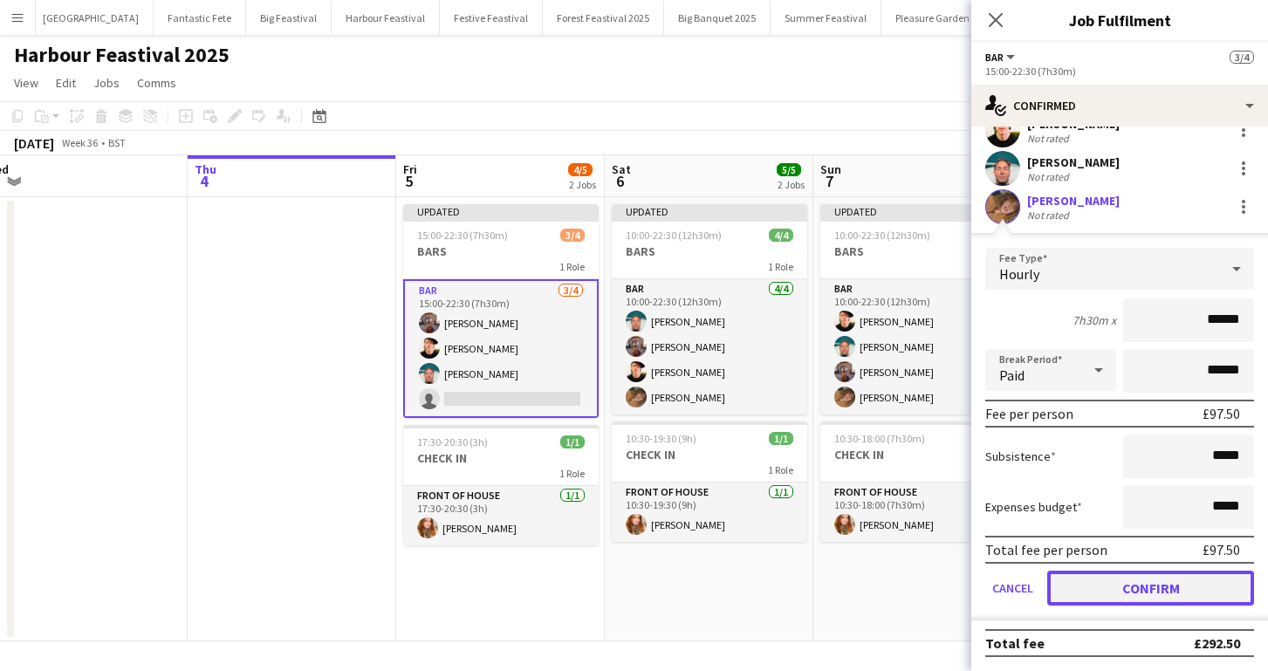
click at [1143, 589] on button "Confirm" at bounding box center [1150, 588] width 207 height 35
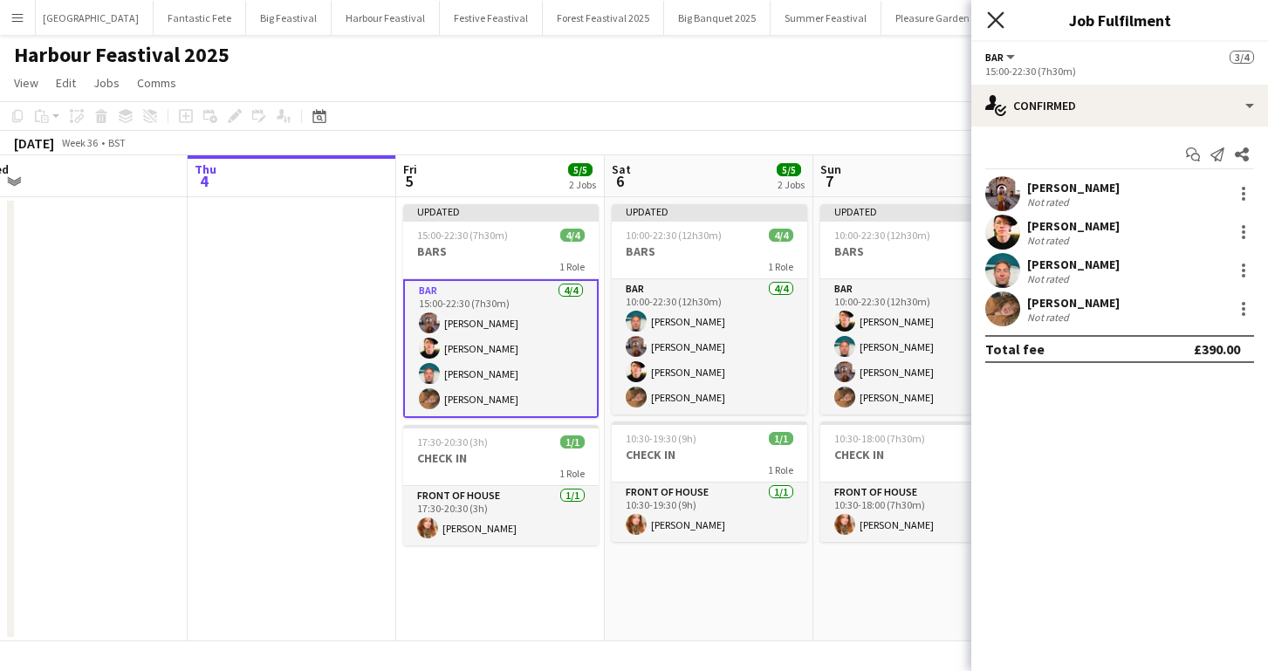
click at [991, 14] on icon "Close pop-in" at bounding box center [995, 19] width 17 height 17
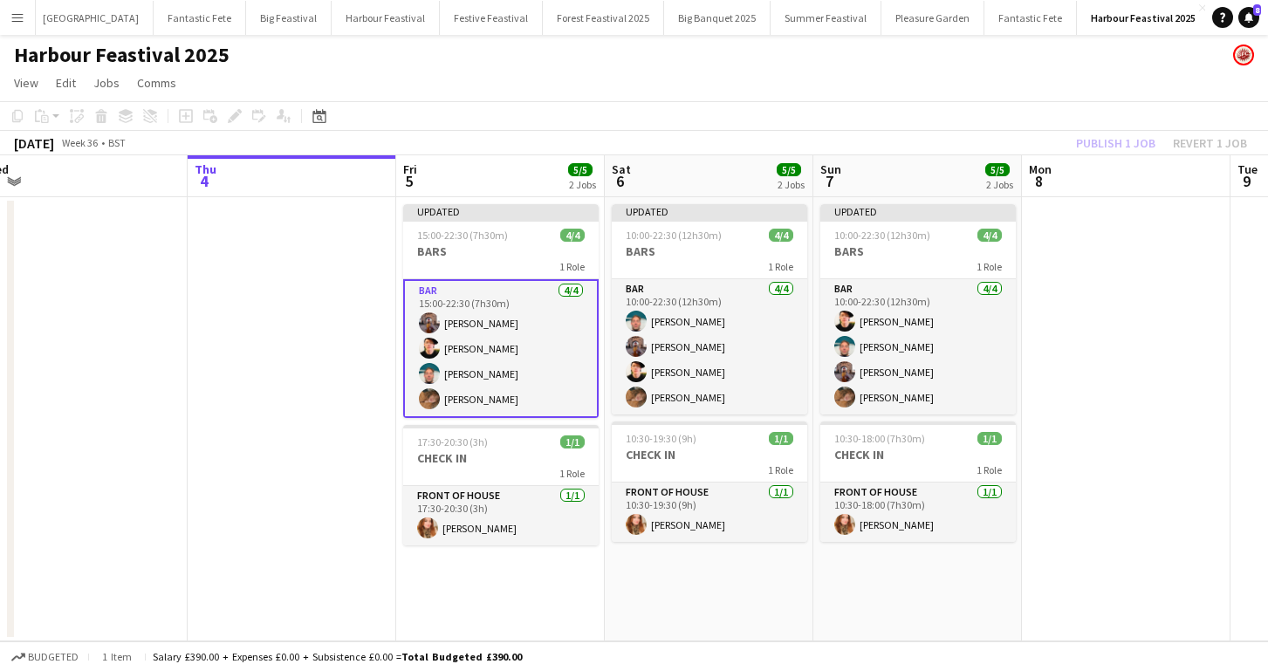
click at [1059, 239] on app-date-cell at bounding box center [1126, 419] width 209 height 444
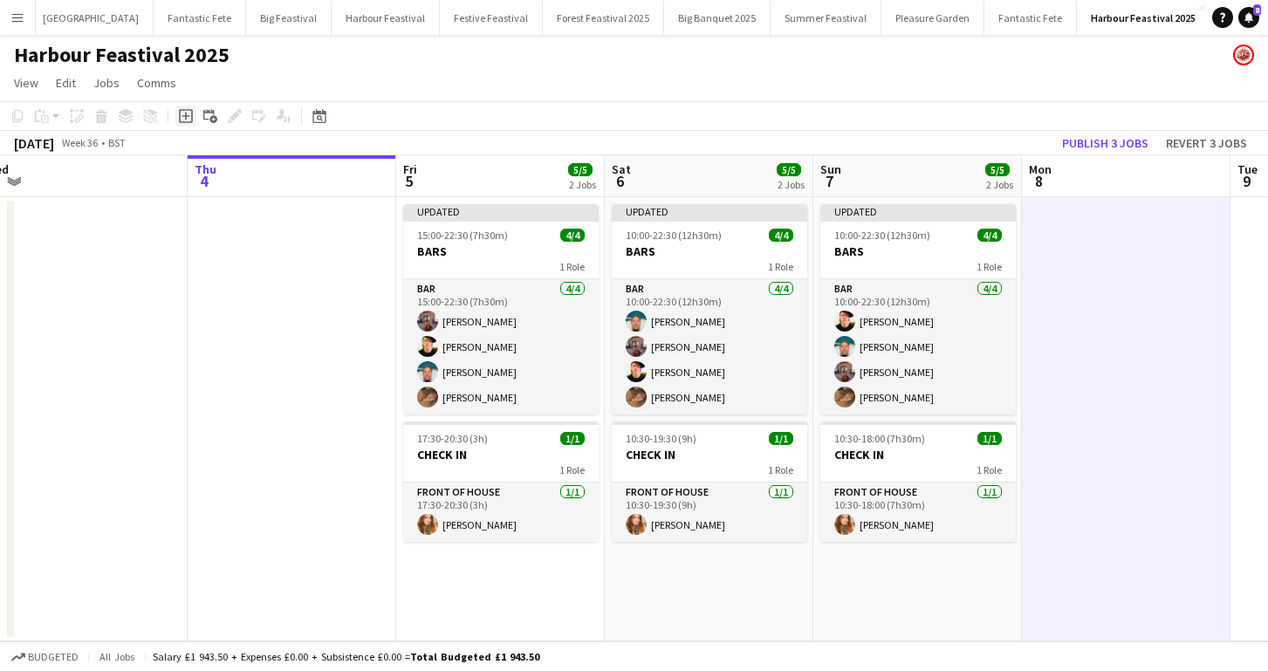
click at [194, 113] on div "Add job" at bounding box center [185, 116] width 21 height 21
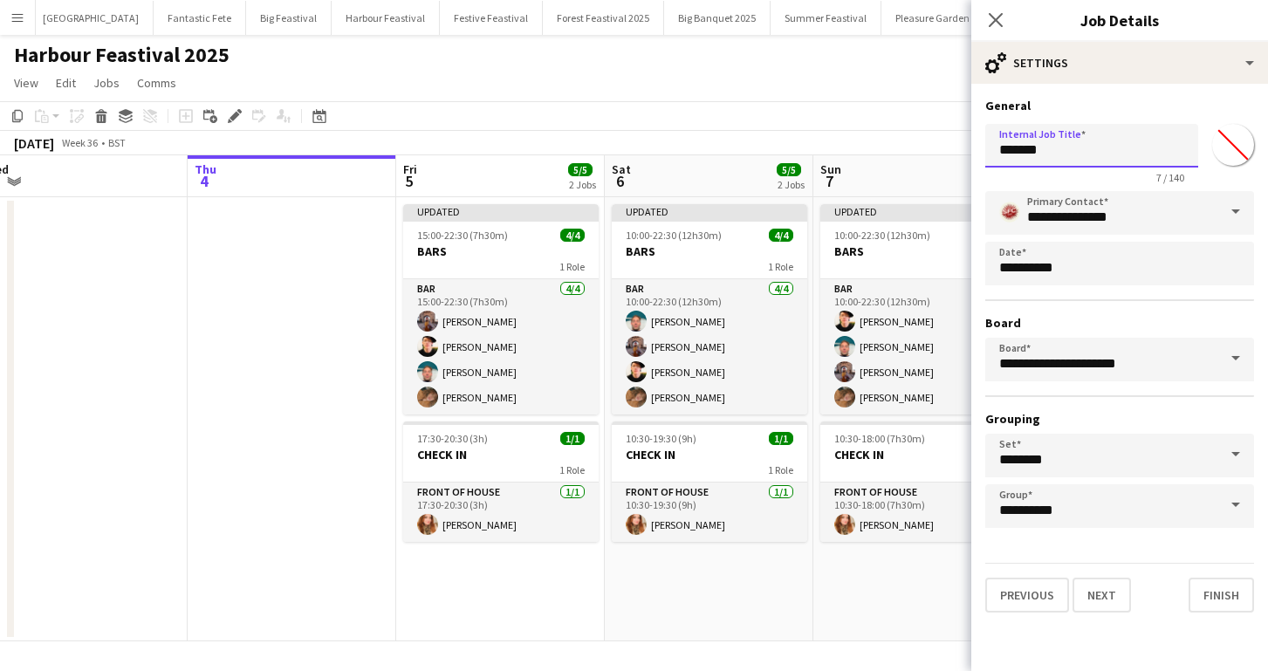
drag, startPoint x: 1055, startPoint y: 152, endPoint x: 939, endPoint y: 147, distance: 116.2
click at [939, 147] on body "Menu Boards Boards Boards All jobs Status Workforce Workforce My Workforce Recr…" at bounding box center [634, 335] width 1268 height 671
type input "**********"
click at [996, 14] on icon "Close pop-in" at bounding box center [995, 19] width 17 height 17
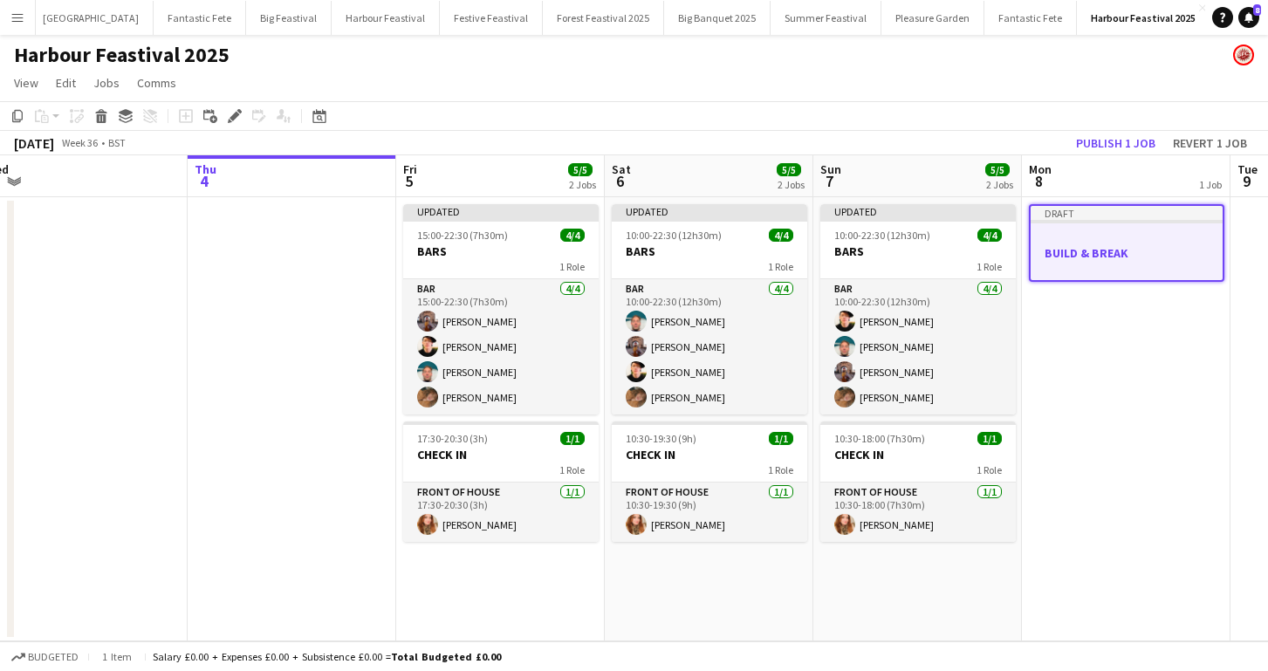
click at [1111, 246] on h3 "BUILD & BREAK" at bounding box center [1127, 253] width 192 height 16
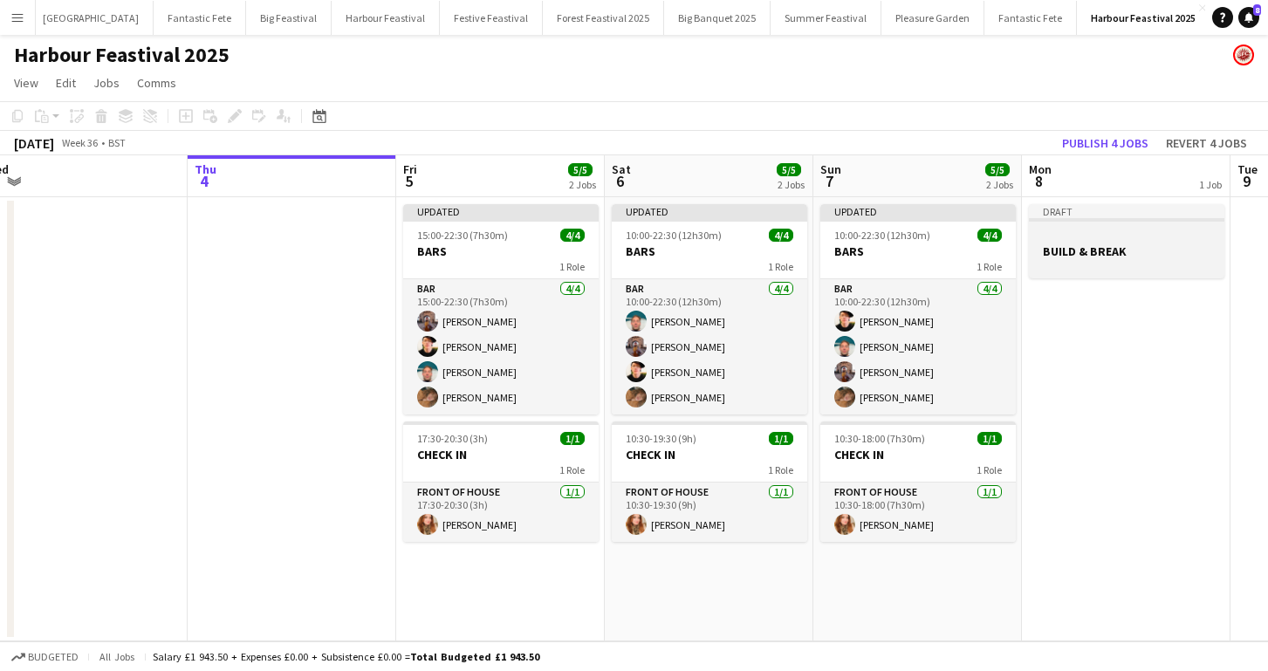
click at [1103, 243] on h3 "BUILD & BREAK" at bounding box center [1126, 251] width 195 height 16
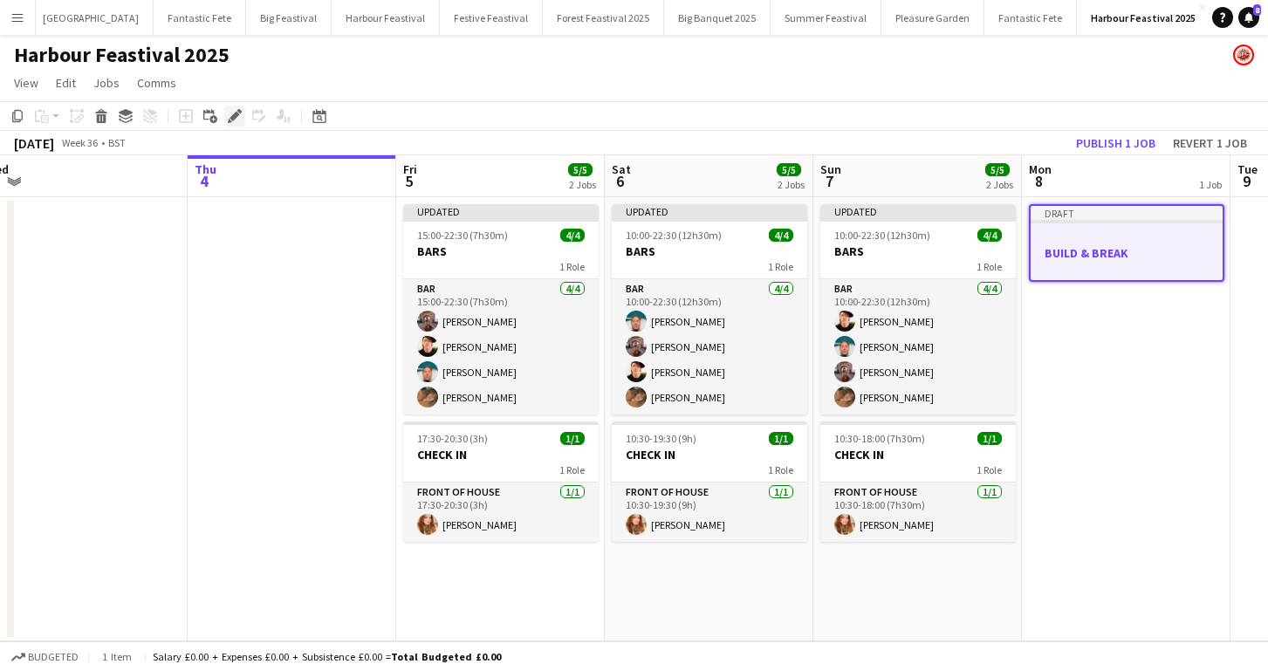
click at [229, 113] on icon "Edit" at bounding box center [235, 116] width 14 height 14
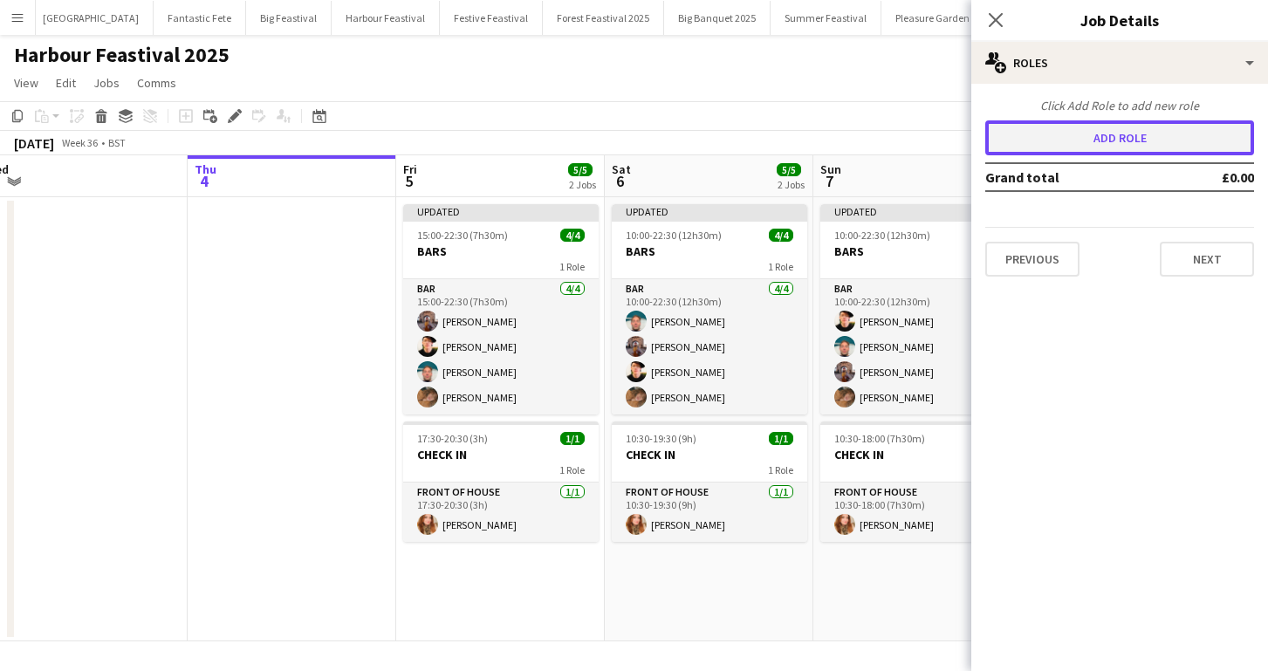
click at [1024, 142] on button "Add role" at bounding box center [1119, 137] width 269 height 35
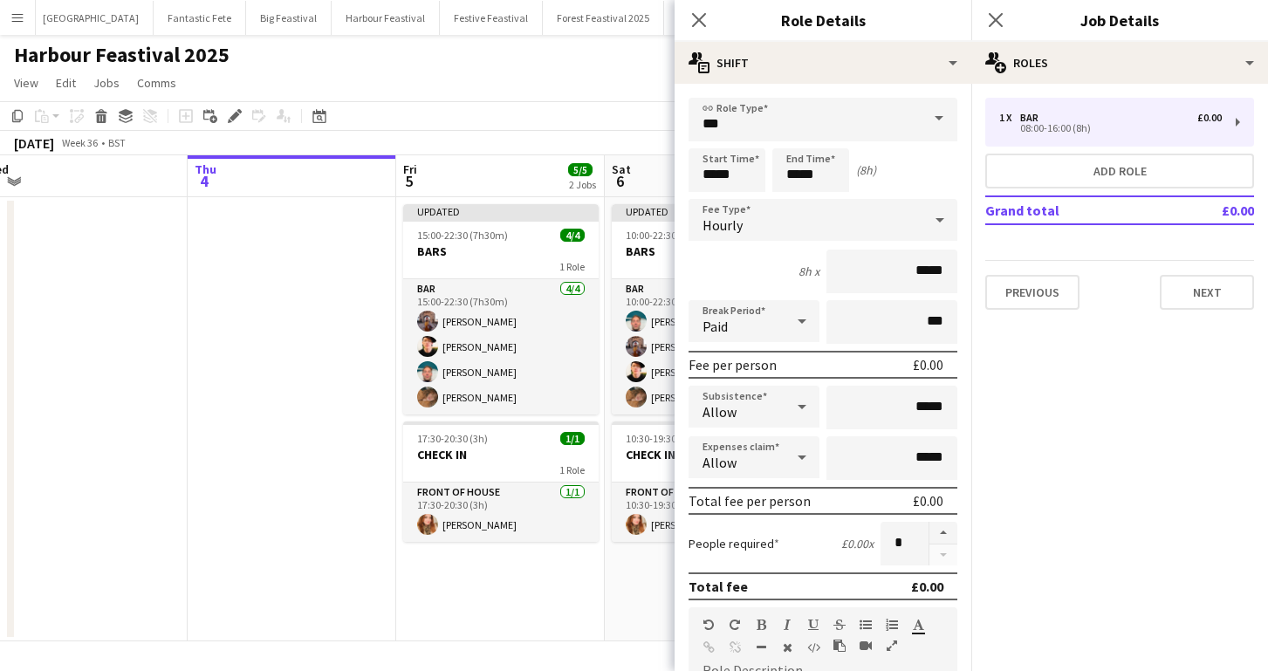
click at [937, 120] on span at bounding box center [939, 119] width 37 height 42
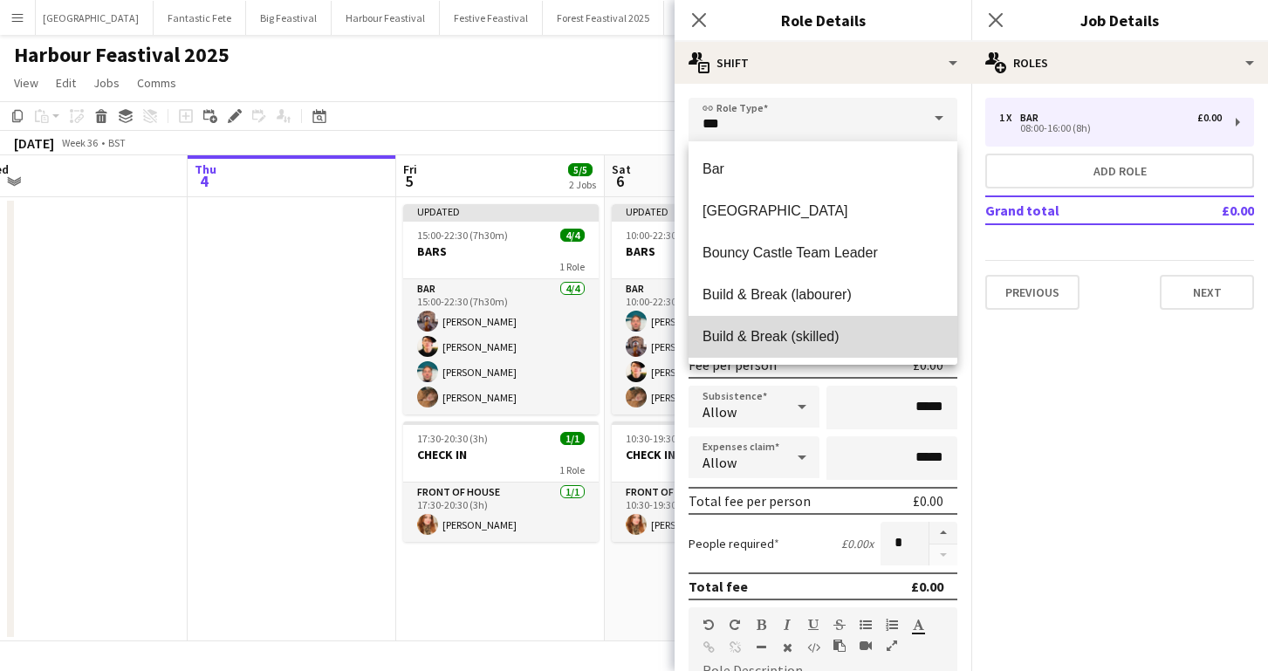
click at [907, 318] on mat-option "Build & Break (skilled)" at bounding box center [822, 337] width 269 height 42
type input "**********"
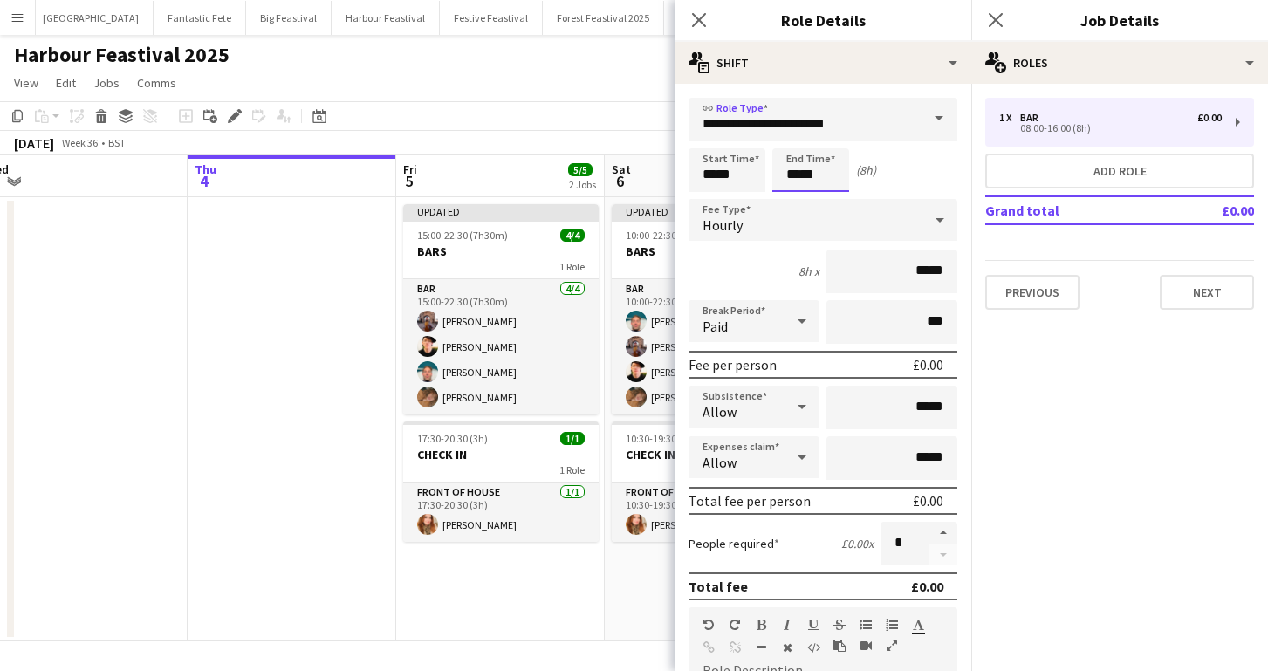
click at [802, 175] on input "*****" at bounding box center [810, 170] width 77 height 44
click at [793, 144] on div at bounding box center [793, 139] width 35 height 17
type input "*****"
click at [793, 144] on div at bounding box center [793, 139] width 35 height 17
click at [926, 222] on div at bounding box center [939, 219] width 35 height 35
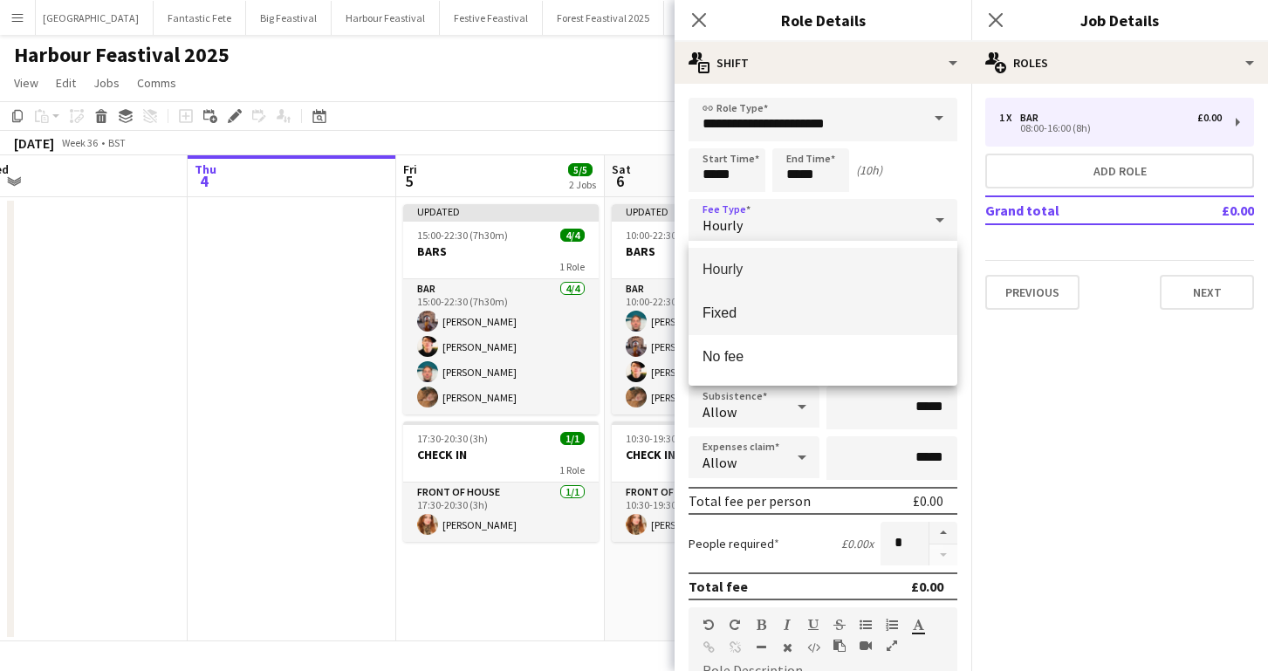
click at [836, 310] on span "Fixed" at bounding box center [822, 313] width 241 height 17
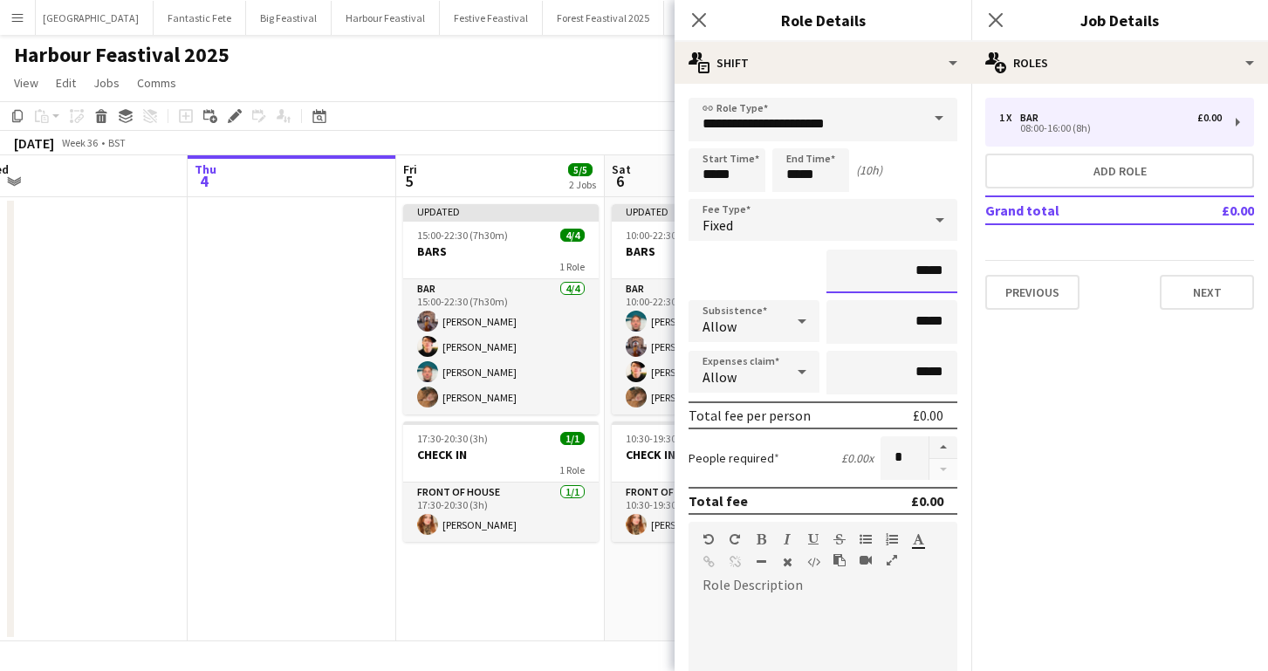
click at [947, 269] on input "*****" at bounding box center [891, 272] width 131 height 44
type input "**"
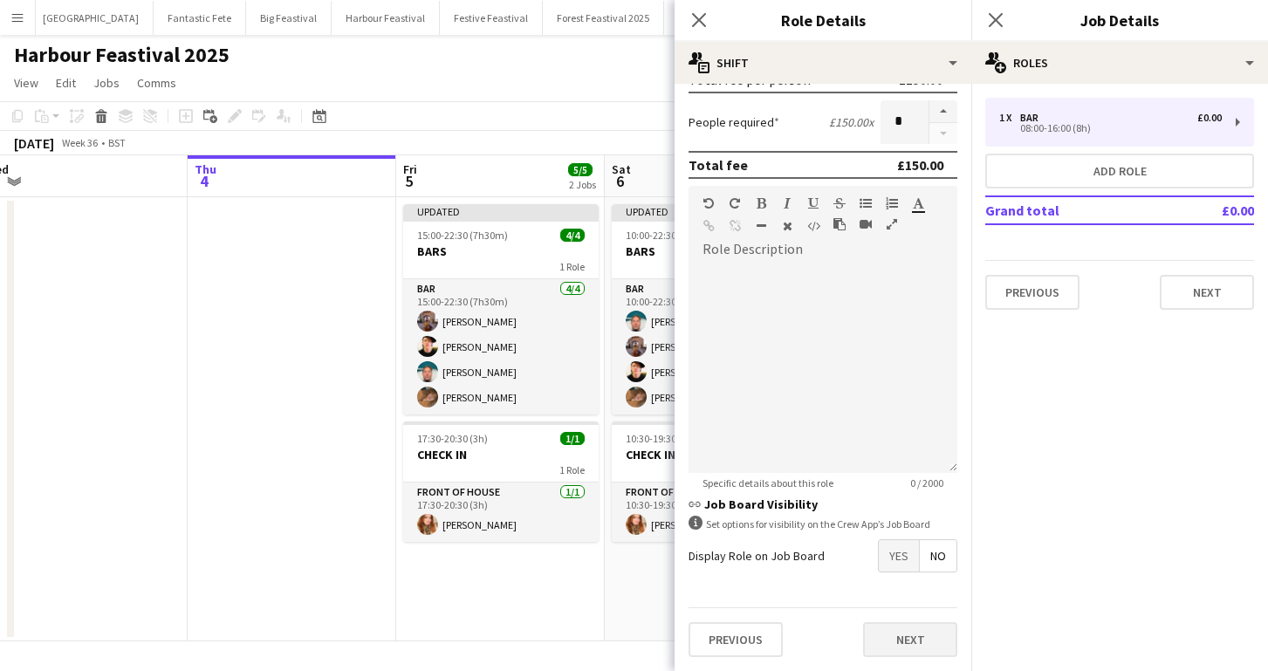
type input "*******"
click at [894, 631] on button "Next" at bounding box center [910, 639] width 94 height 35
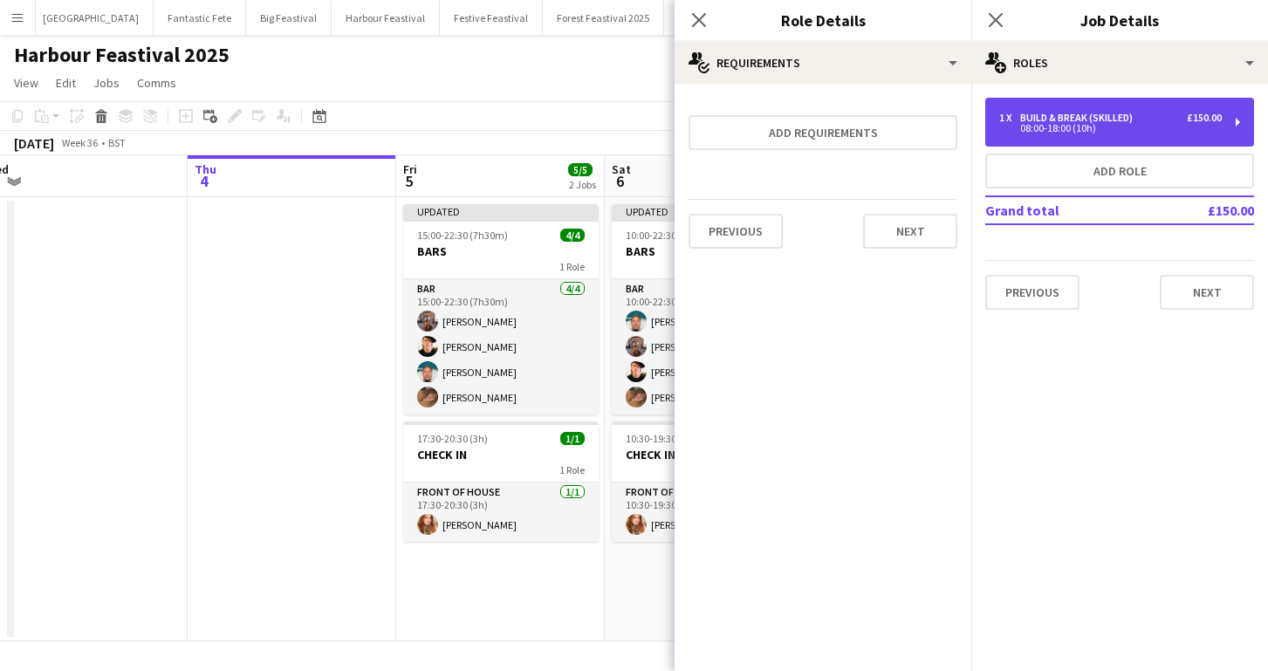
click at [1033, 127] on div "08:00-18:00 (10h)" at bounding box center [1110, 128] width 223 height 9
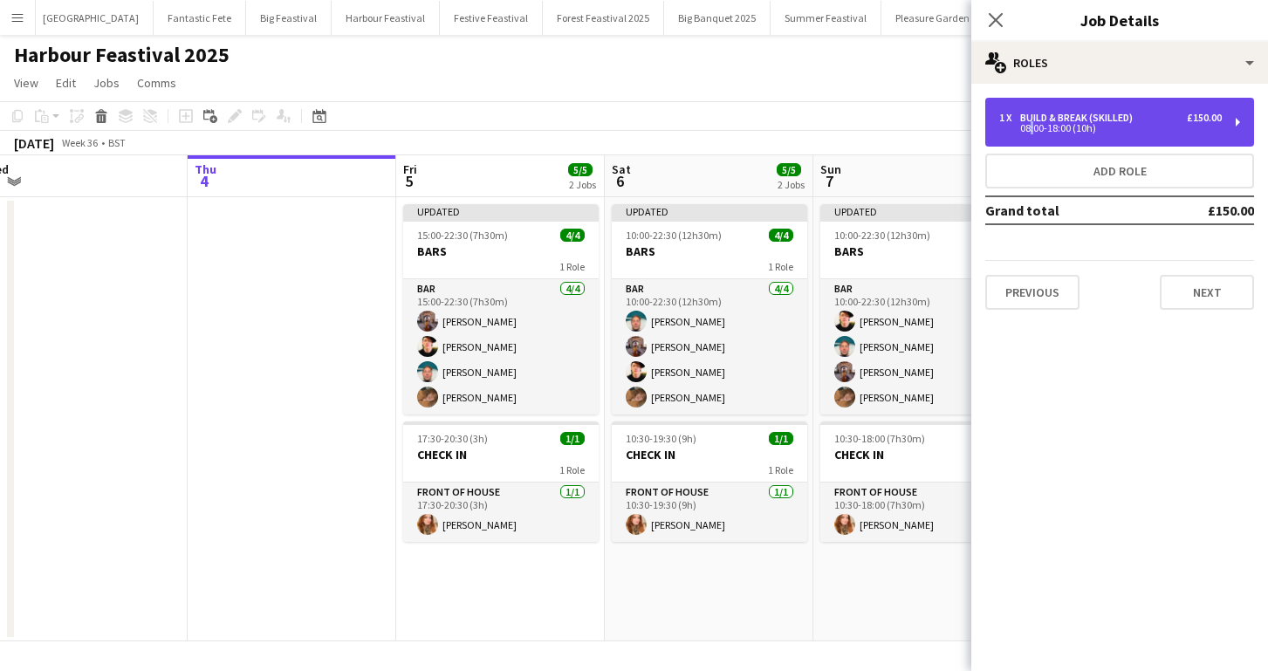
click at [1027, 124] on div "08:00-18:00 (10h)" at bounding box center [1110, 128] width 223 height 9
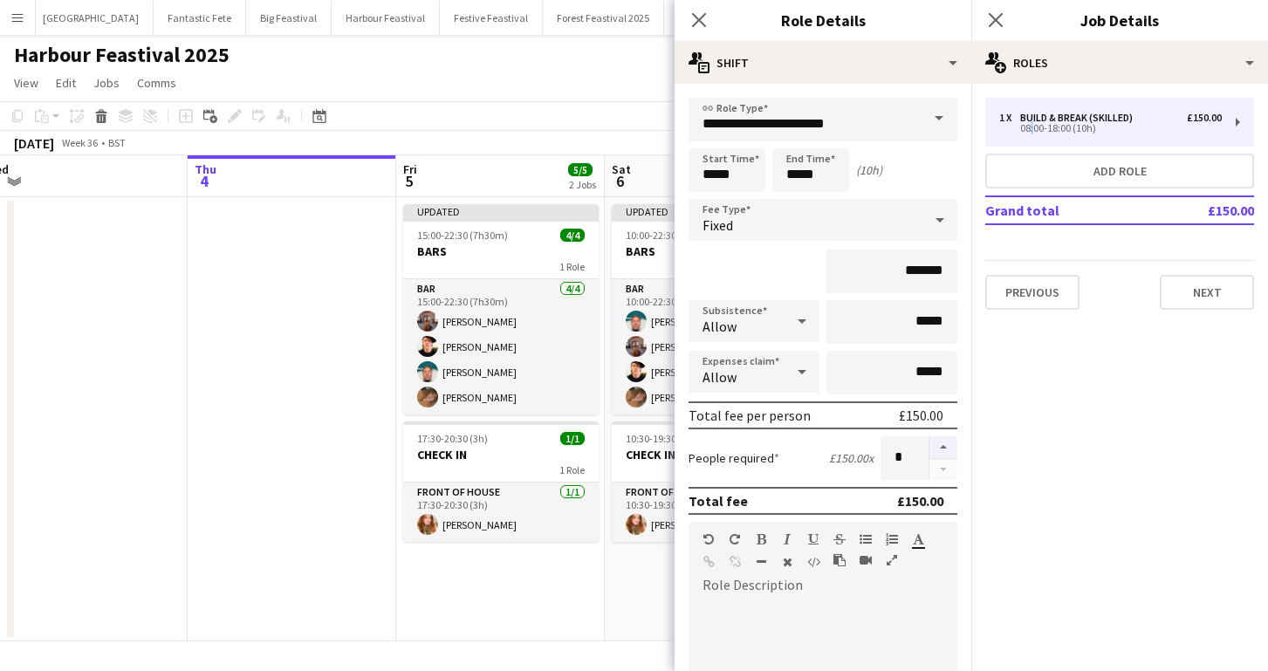
click at [946, 442] on button "button" at bounding box center [943, 447] width 28 height 23
type input "*"
click at [700, 21] on icon at bounding box center [698, 19] width 17 height 17
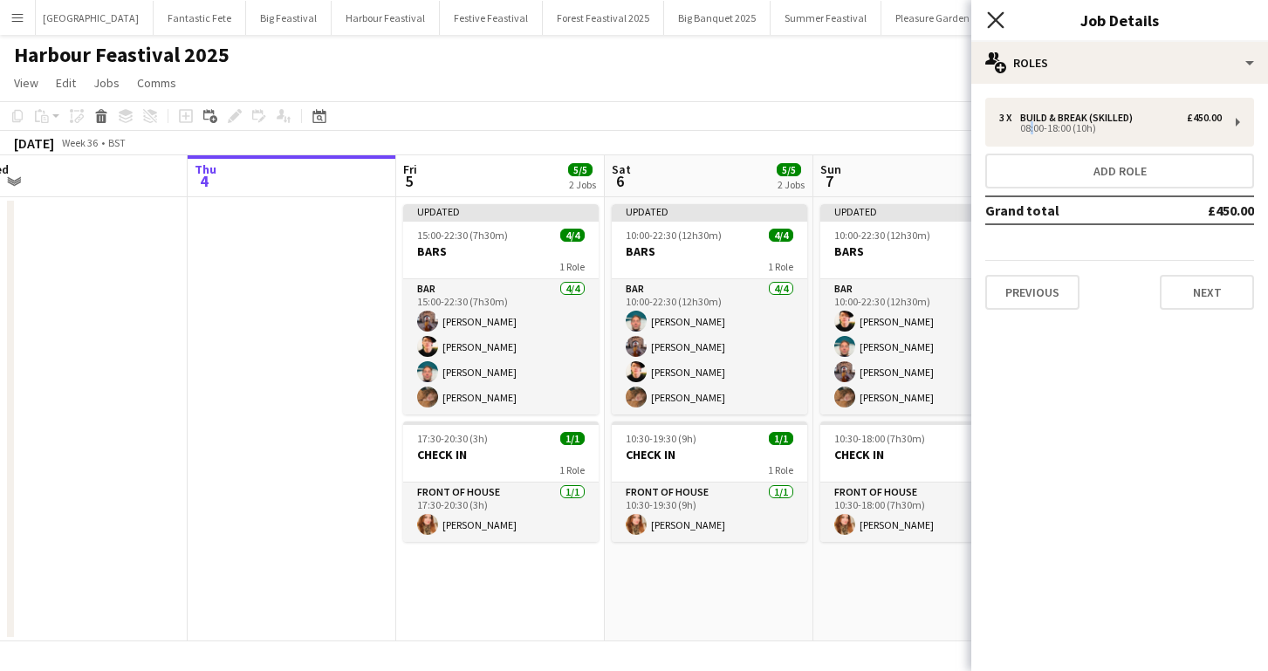
click at [992, 15] on icon "Close pop-in" at bounding box center [995, 19] width 17 height 17
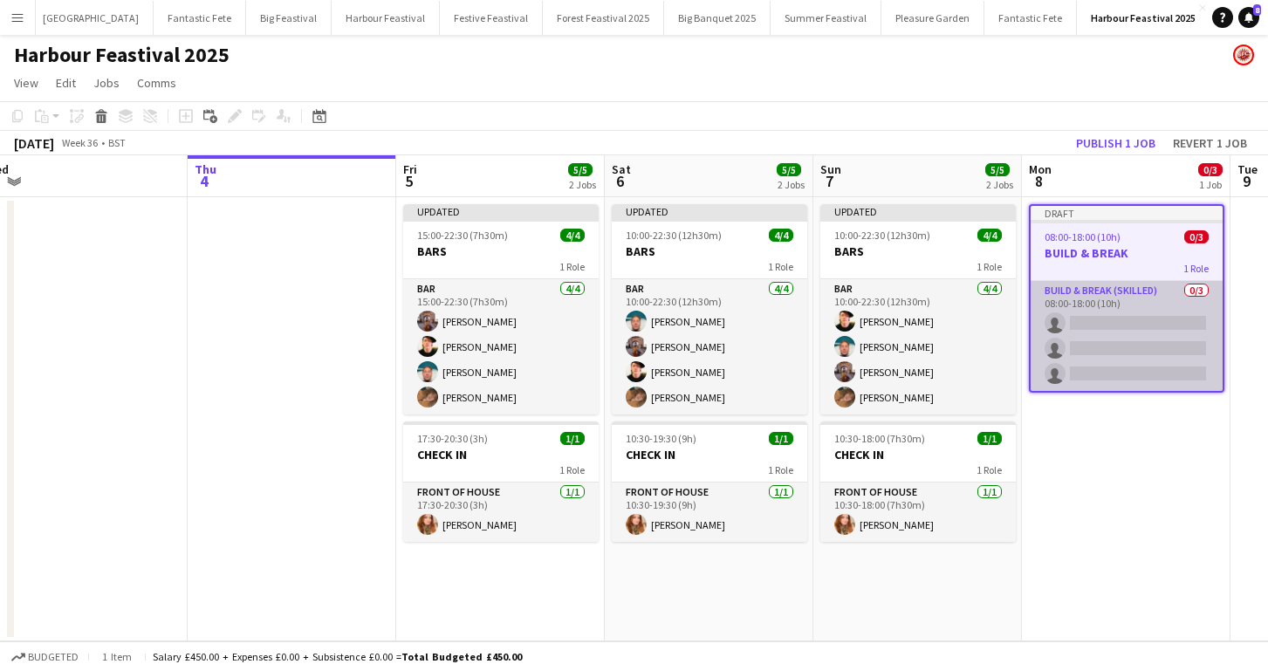
click at [1091, 319] on app-card-role "Build & Break (skilled) 0/3 08:00-18:00 (10h) single-neutral-actions single-neu…" at bounding box center [1127, 336] width 192 height 110
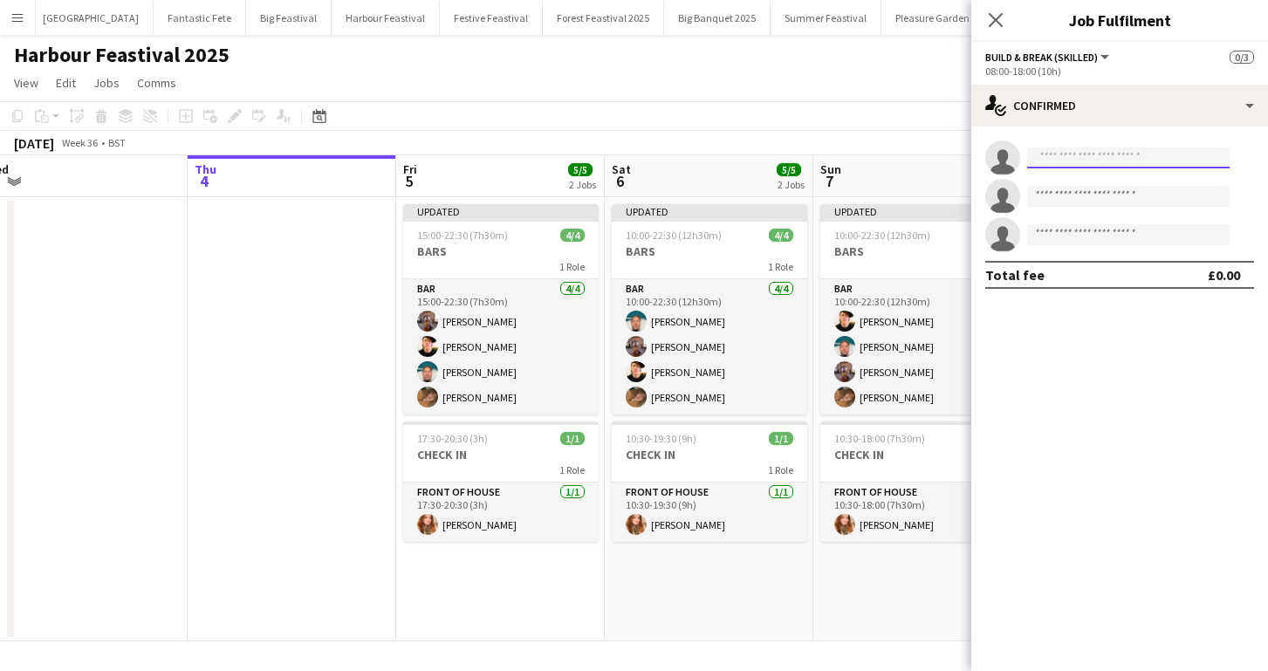
click at [1058, 167] on input at bounding box center [1128, 157] width 202 height 21
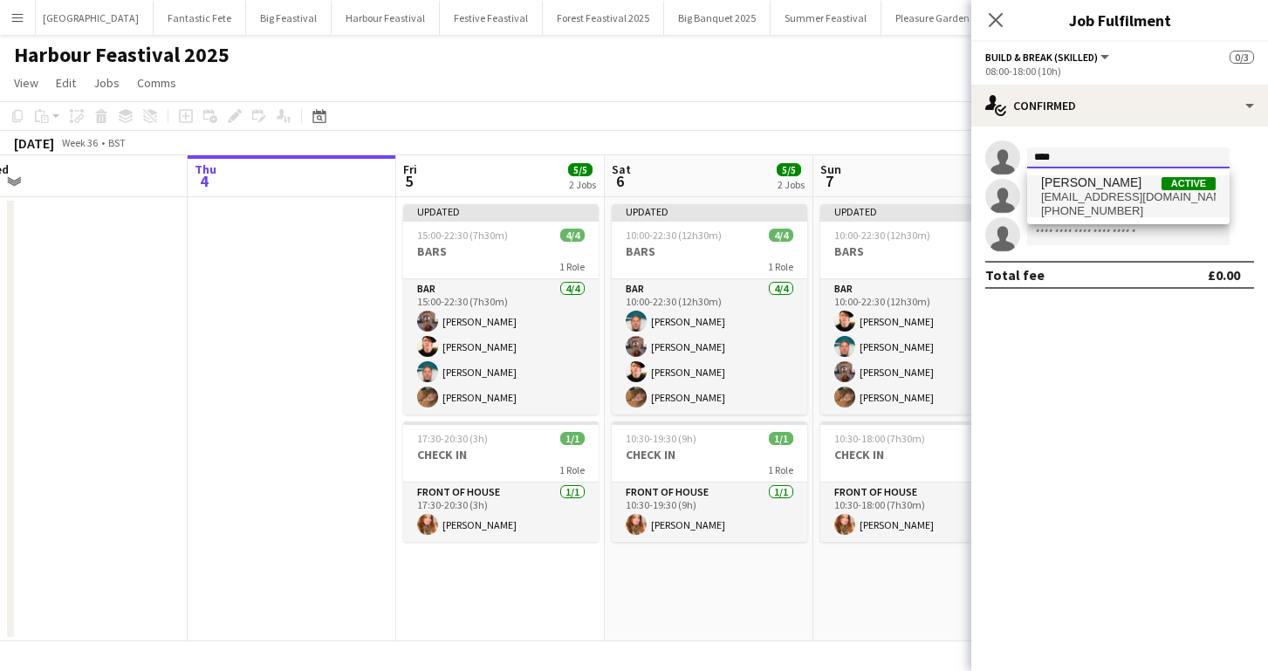
type input "****"
click at [1076, 194] on span "rubybryan21@gmail.com" at bounding box center [1128, 197] width 175 height 14
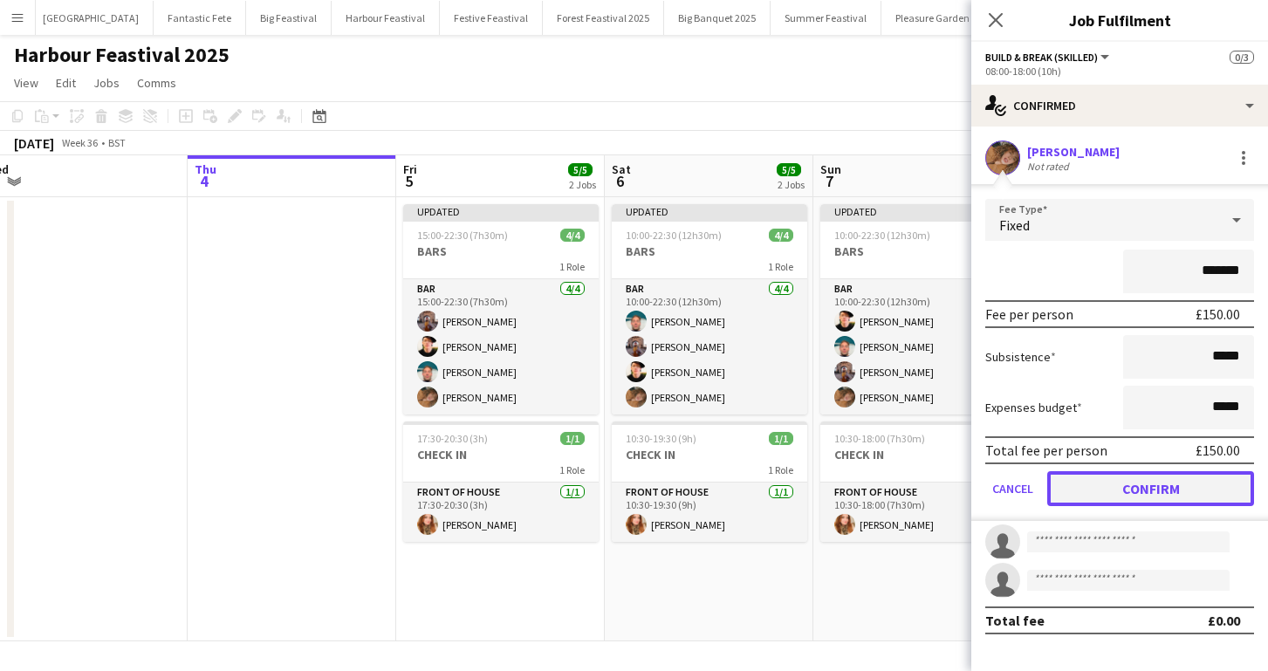
click at [1154, 485] on button "Confirm" at bounding box center [1150, 488] width 207 height 35
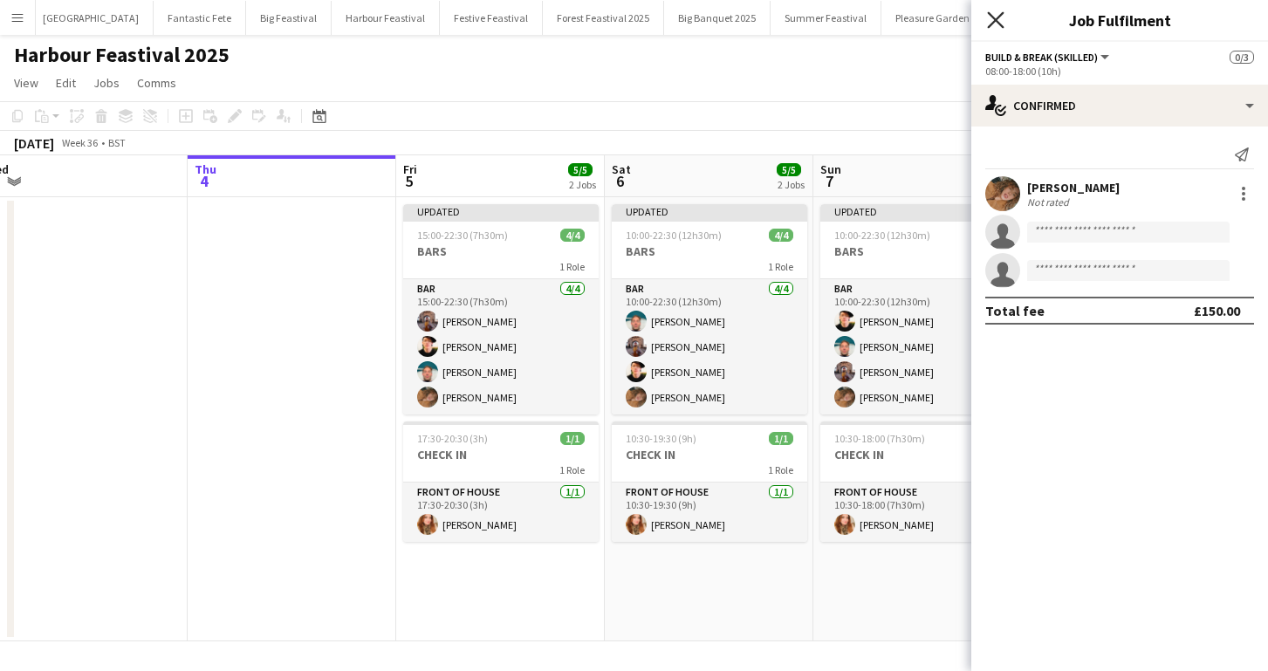
click at [994, 21] on icon at bounding box center [995, 19] width 17 height 17
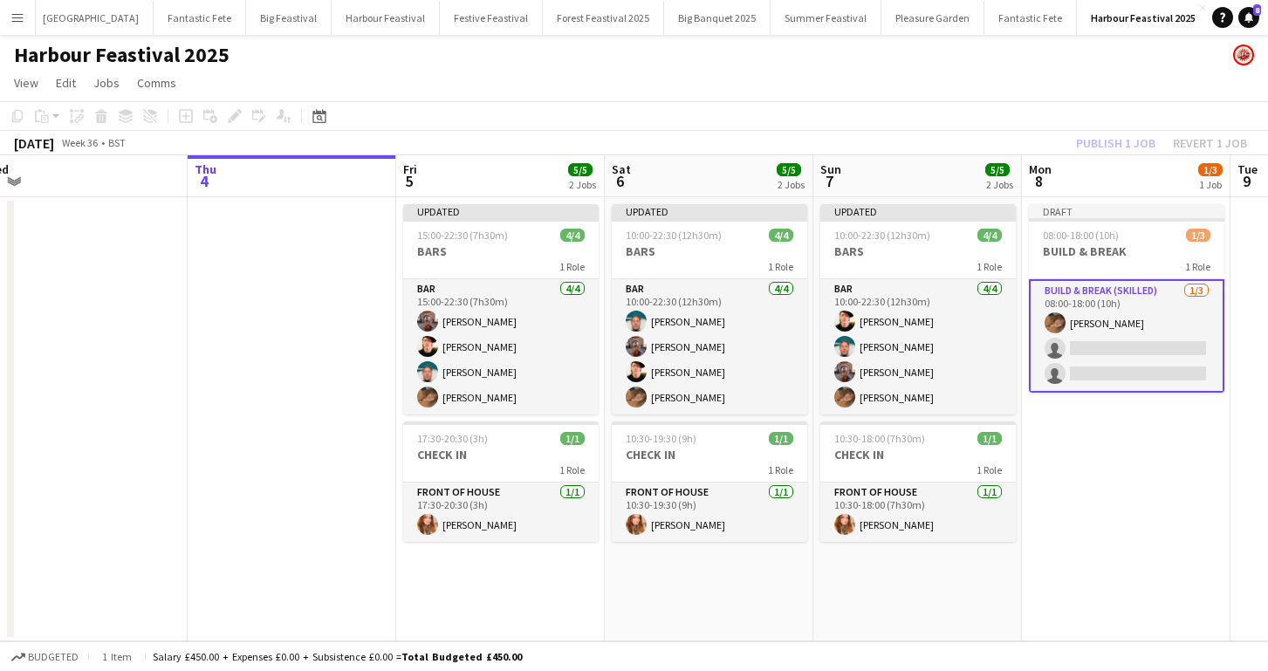
click at [294, 190] on app-board-header-date "Thu 4" at bounding box center [292, 176] width 209 height 42
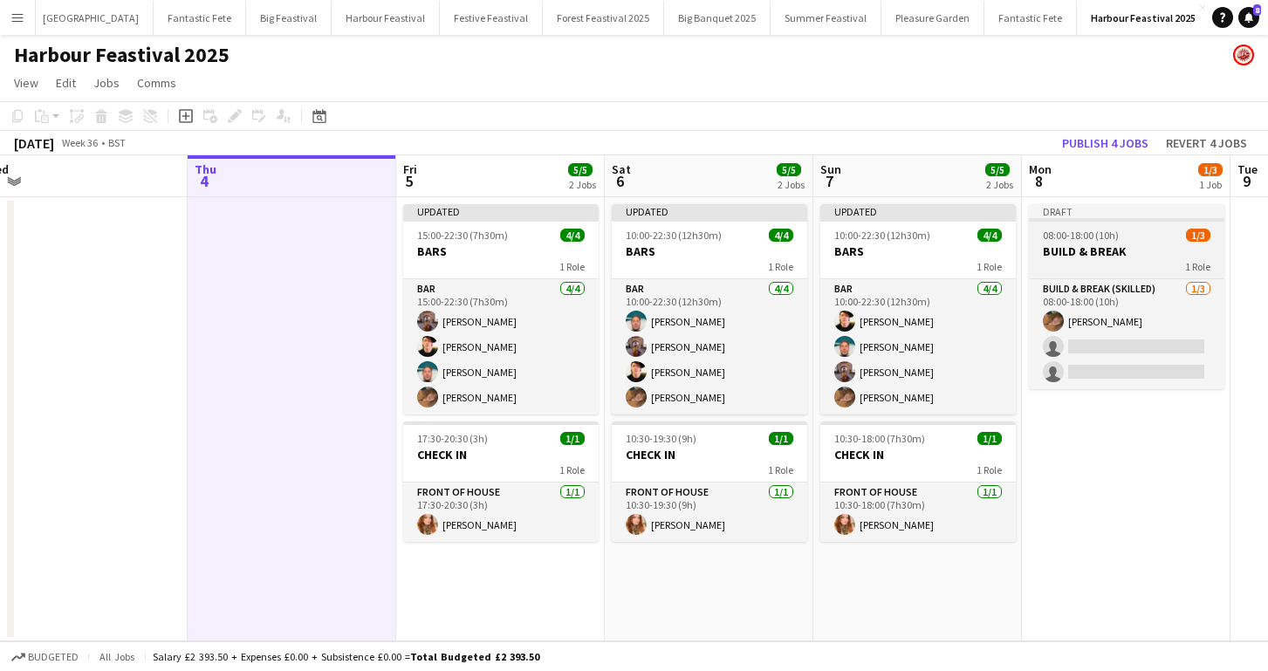
click at [1144, 243] on h3 "BUILD & BREAK" at bounding box center [1126, 251] width 195 height 16
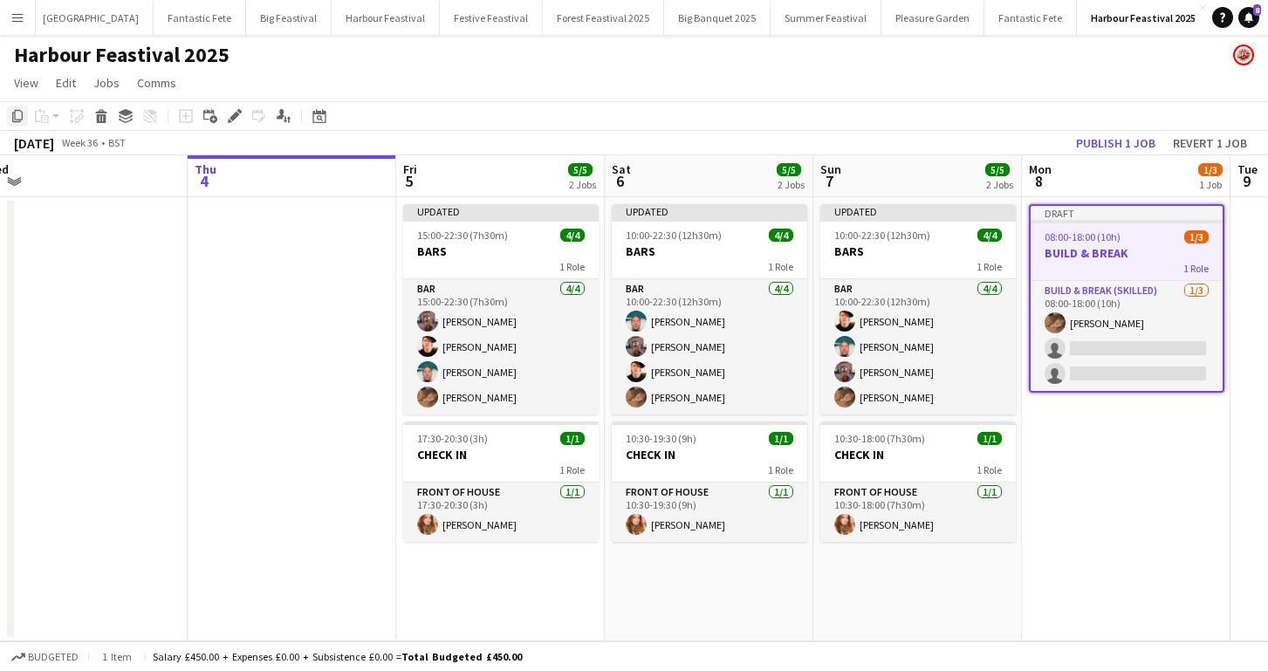
click at [18, 113] on icon "Copy" at bounding box center [17, 116] width 14 height 14
click at [271, 207] on app-date-cell at bounding box center [292, 419] width 209 height 444
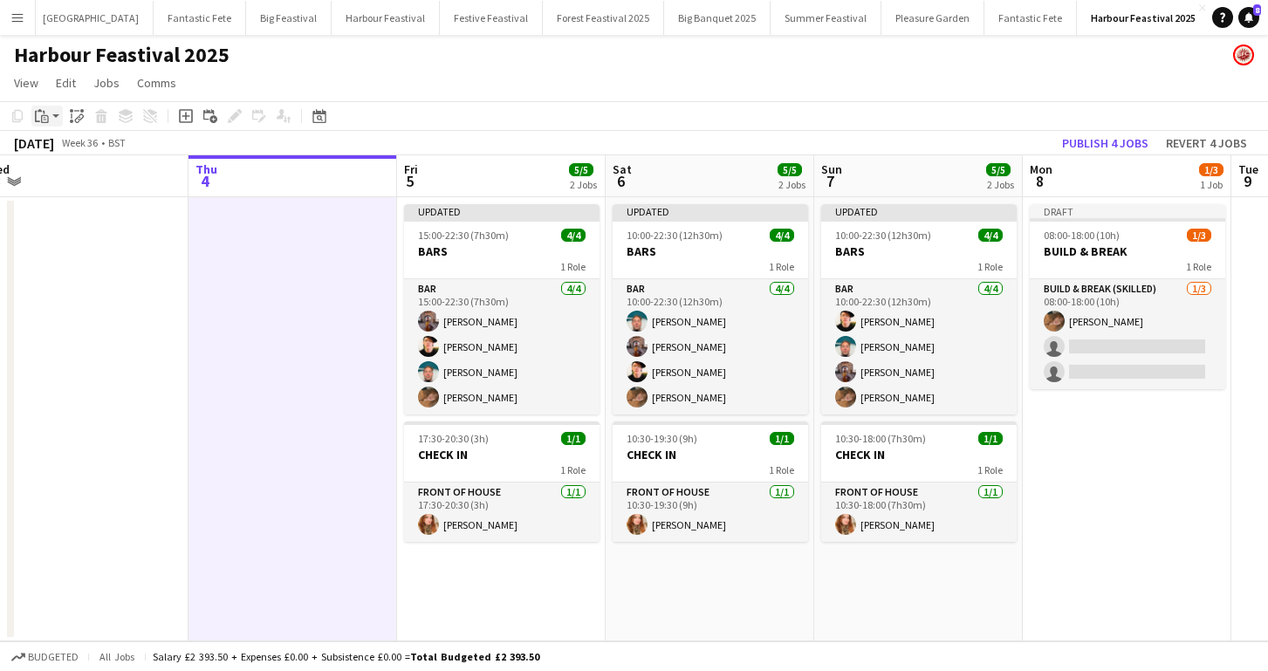
click at [48, 112] on icon "Paste" at bounding box center [42, 116] width 14 height 14
click at [81, 175] on link "Paste with crew Command Shift V" at bounding box center [115, 179] width 138 height 16
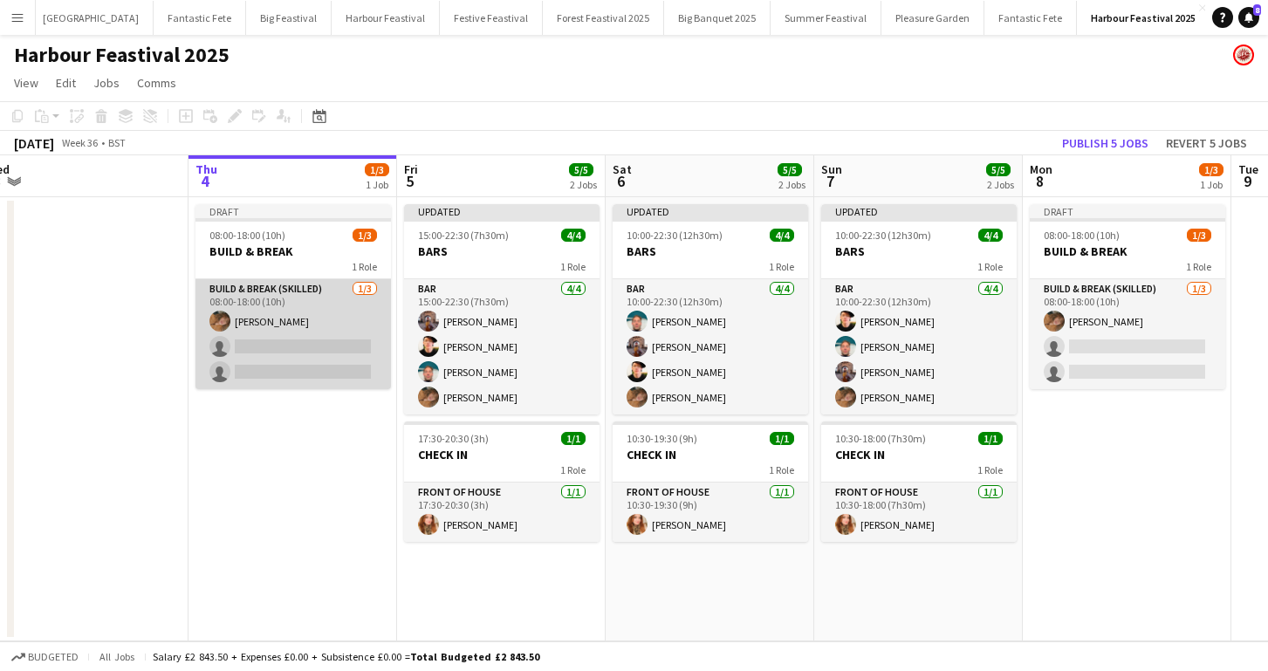
click at [320, 323] on app-card-role "Build & Break (skilled) 1/3 08:00-18:00 (10h) Ruby Northover-Bryan single-neutr…" at bounding box center [292, 334] width 195 height 110
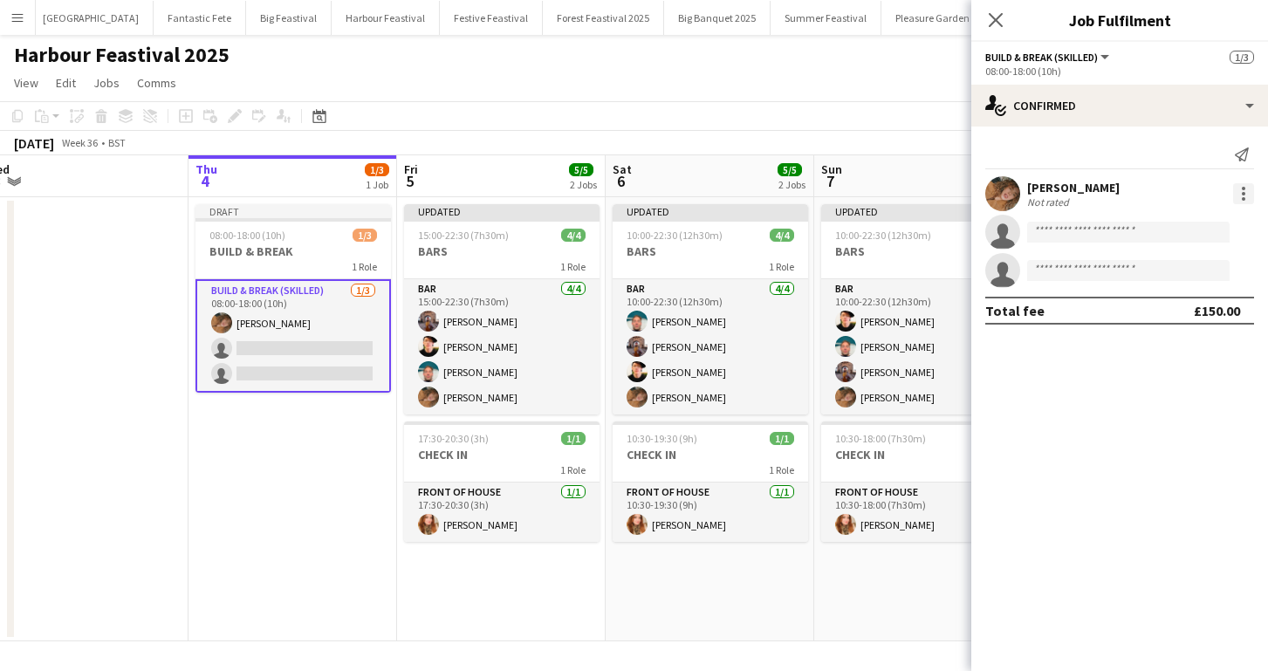
click at [1239, 193] on div at bounding box center [1243, 193] width 21 height 21
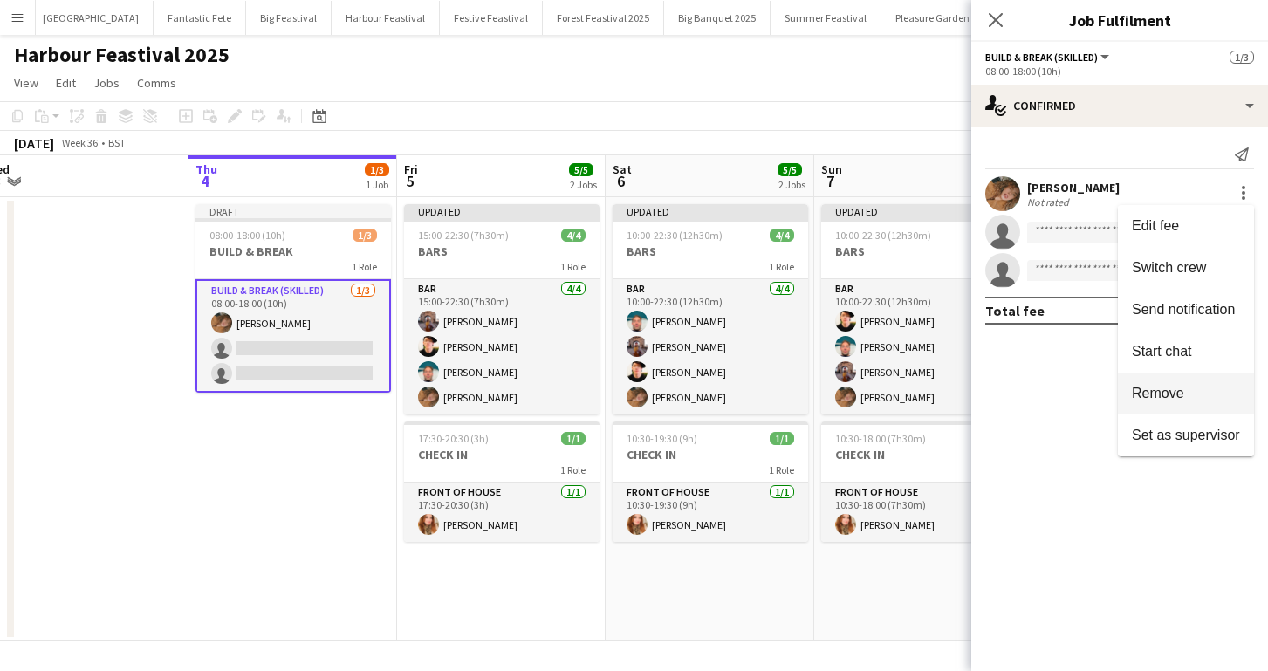
click at [1188, 379] on button "Remove" at bounding box center [1186, 394] width 136 height 42
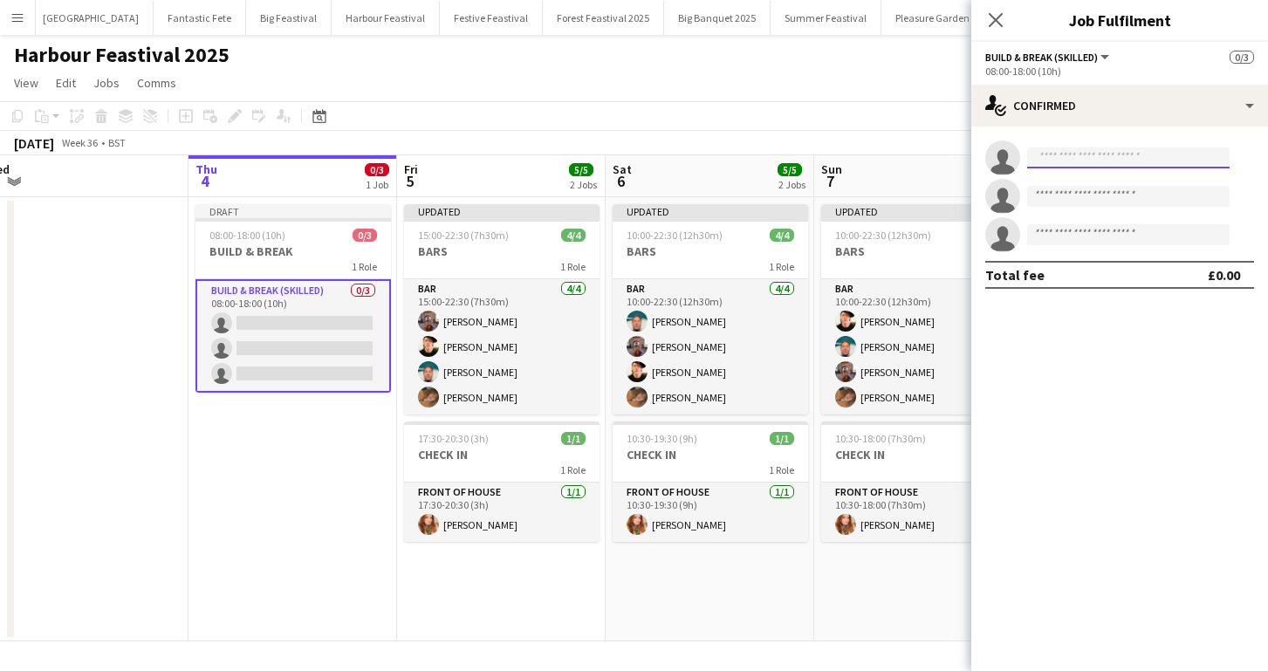
click at [1063, 156] on input at bounding box center [1128, 157] width 202 height 21
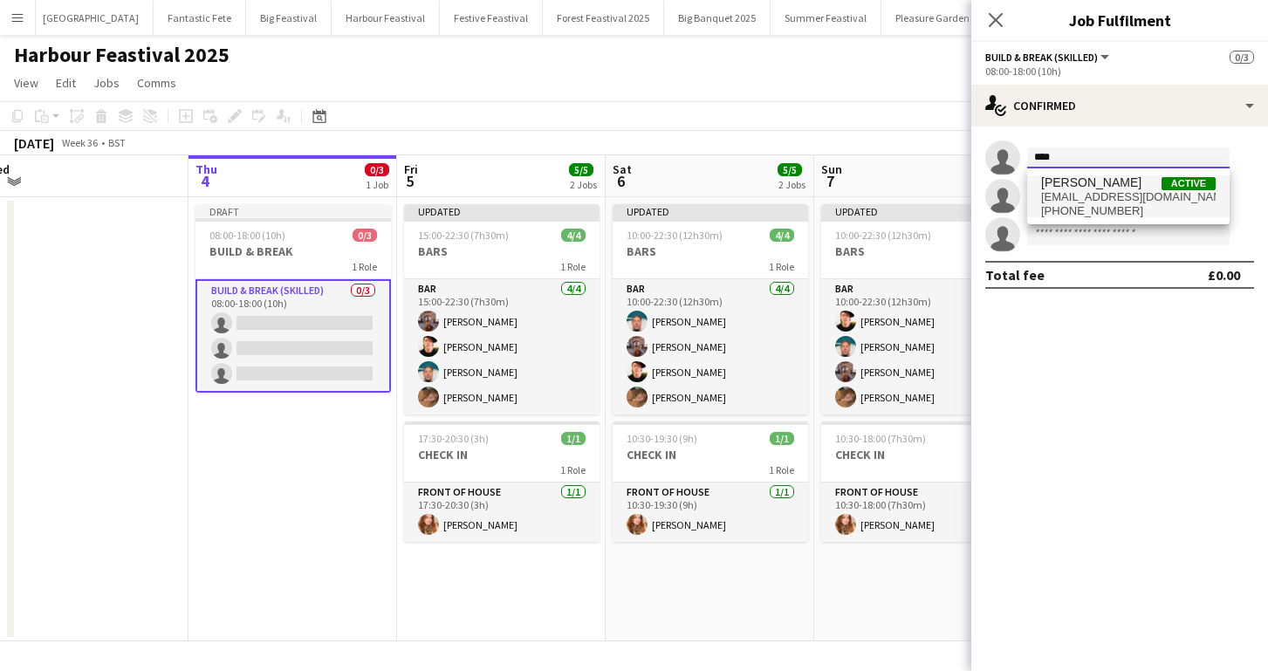
type input "****"
click at [1065, 185] on span "[PERSON_NAME]" at bounding box center [1091, 182] width 100 height 15
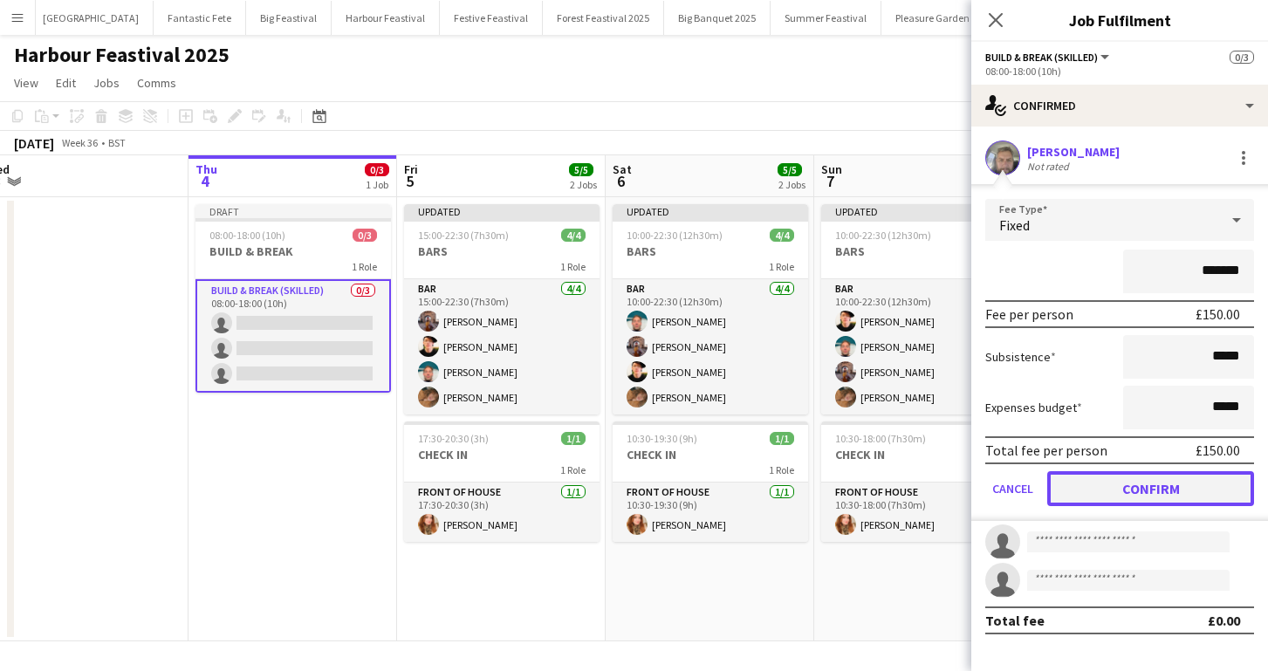
click at [1173, 485] on button "Confirm" at bounding box center [1150, 488] width 207 height 35
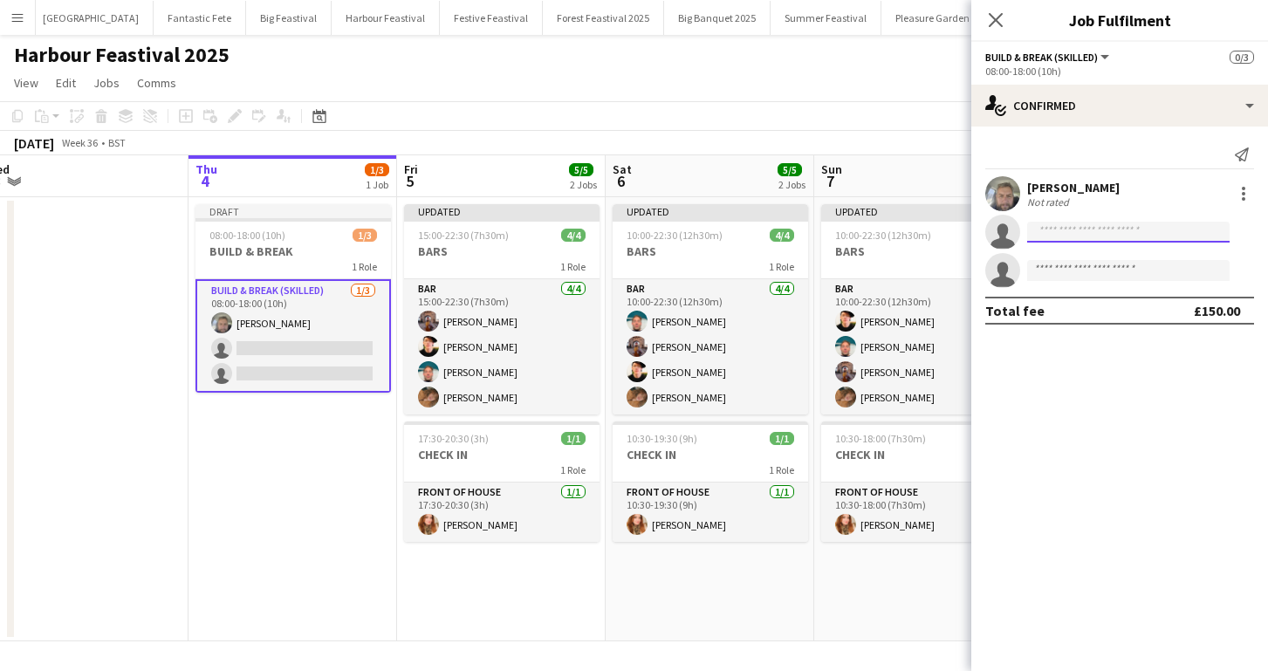
click at [1069, 234] on input at bounding box center [1128, 232] width 202 height 21
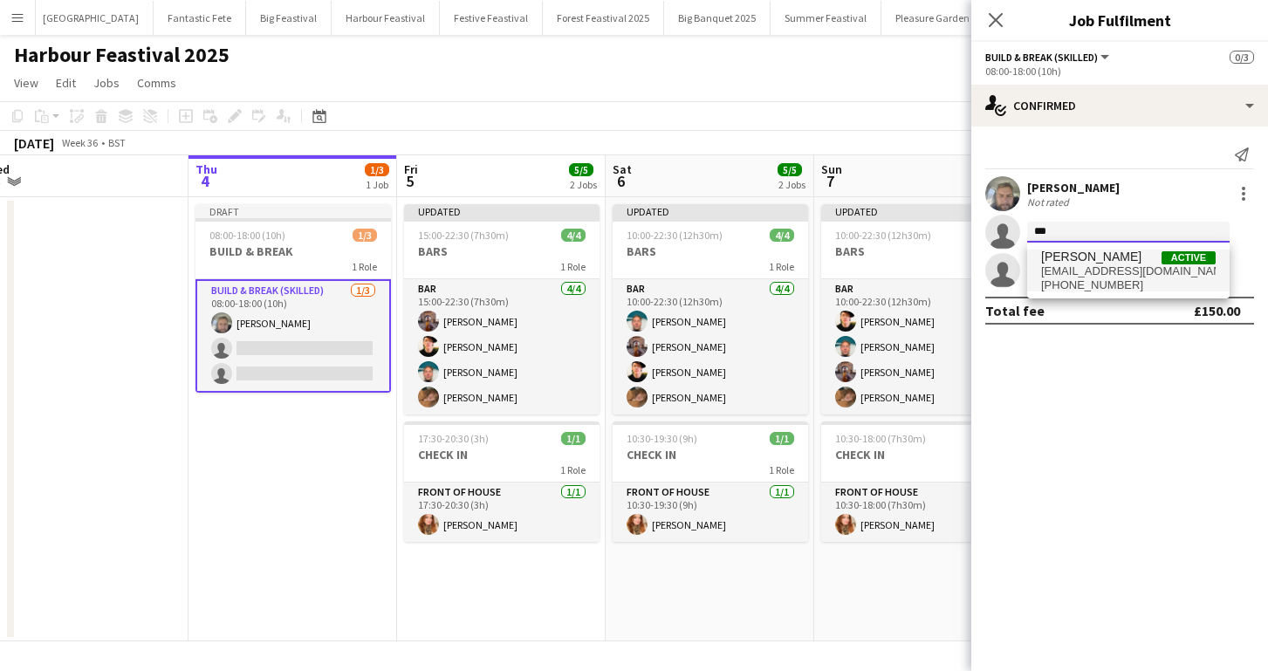
type input "***"
click at [1074, 262] on span "[PERSON_NAME]" at bounding box center [1091, 257] width 100 height 15
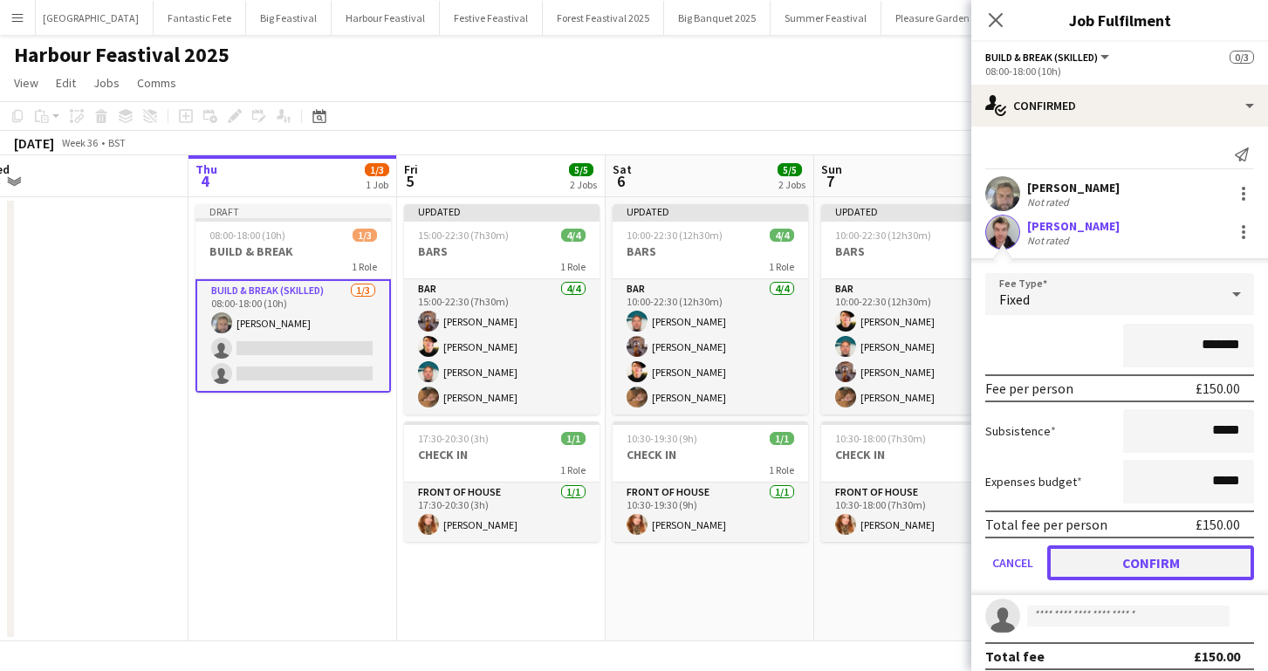
click at [1187, 558] on button "Confirm" at bounding box center [1150, 562] width 207 height 35
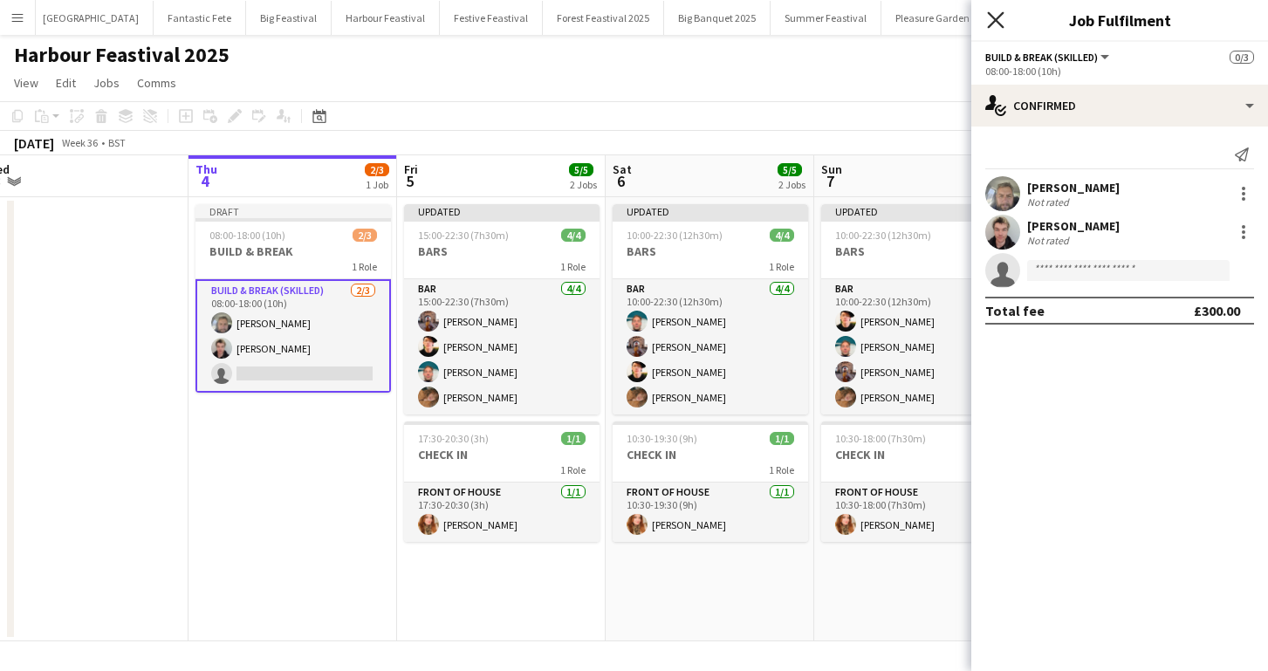
click at [991, 21] on icon "Close pop-in" at bounding box center [995, 19] width 17 height 17
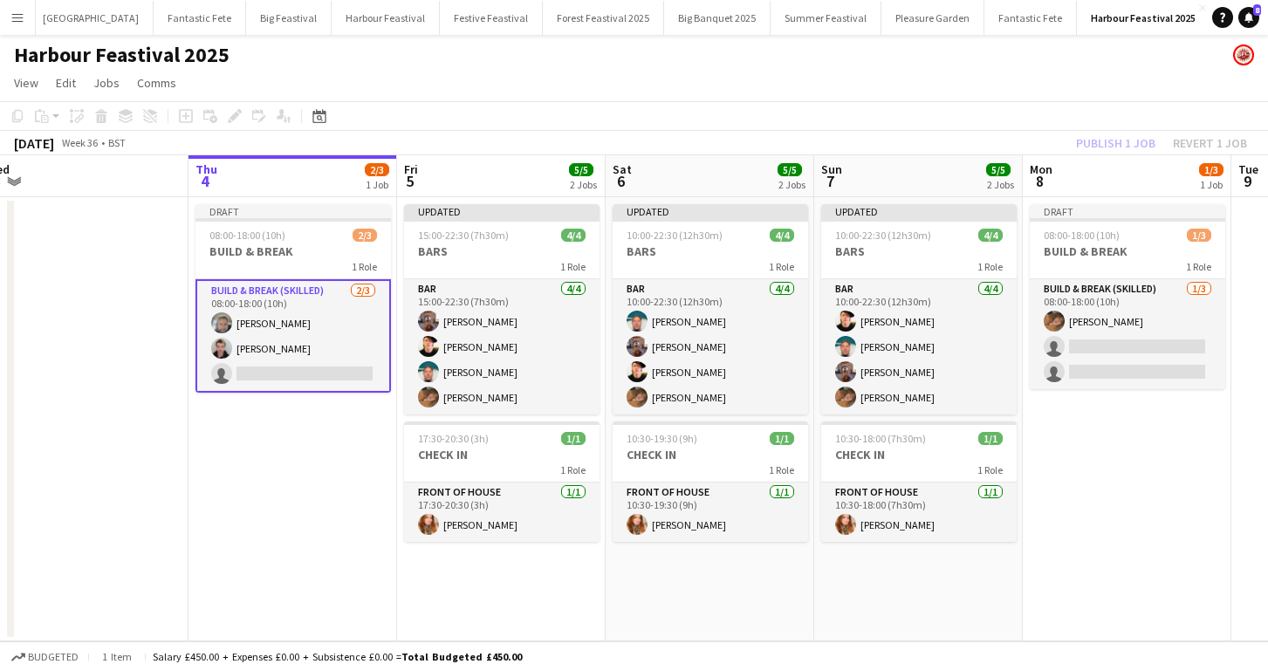
click at [312, 488] on app-date-cell "Draft 08:00-18:00 (10h) 2/3 BUILD & BREAK 1 Role Build & Break (skilled) 2/3 08…" at bounding box center [292, 419] width 209 height 444
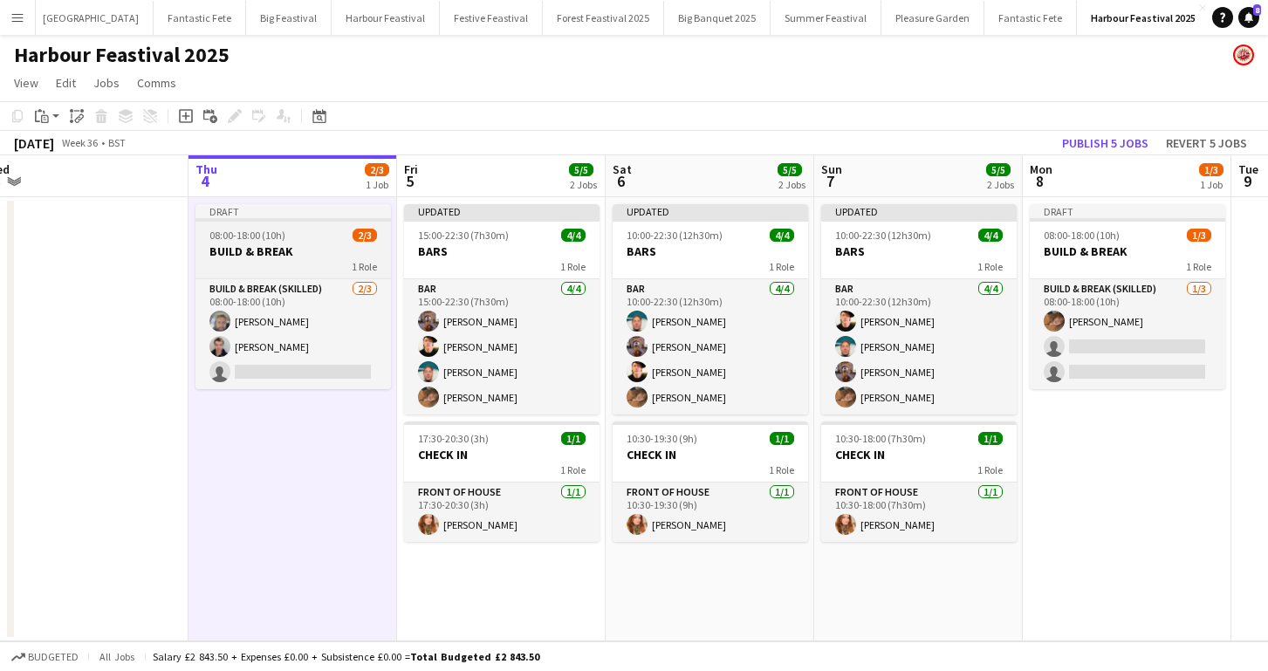
click at [303, 238] on div "08:00-18:00 (10h) 2/3" at bounding box center [292, 235] width 195 height 13
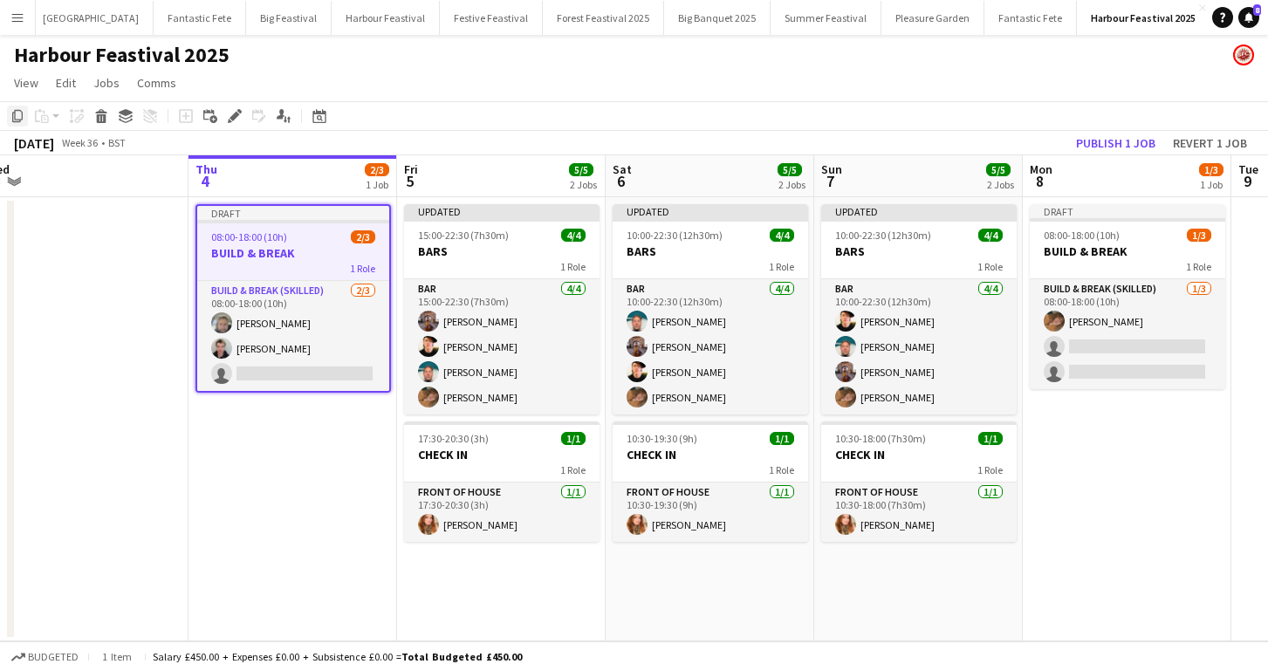
click at [15, 117] on icon at bounding box center [17, 116] width 10 height 12
click at [513, 589] on app-date-cell "Updated 15:00-22:30 (7h30m) 4/4 BARS 1 Role Bar 4/4 15:00-22:30 (7h30m) Karen B…" at bounding box center [501, 419] width 209 height 444
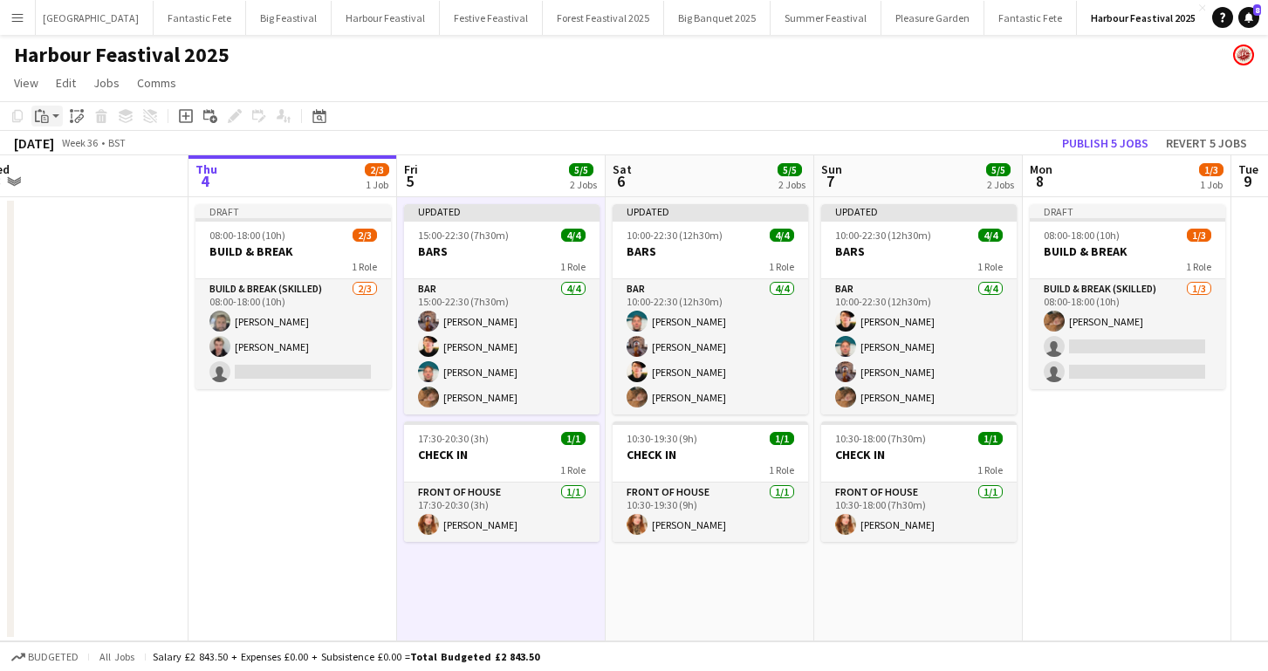
click at [45, 120] on icon at bounding box center [45, 120] width 3 height 1
click at [65, 175] on link "Paste with crew Command Shift V" at bounding box center [115, 179] width 138 height 16
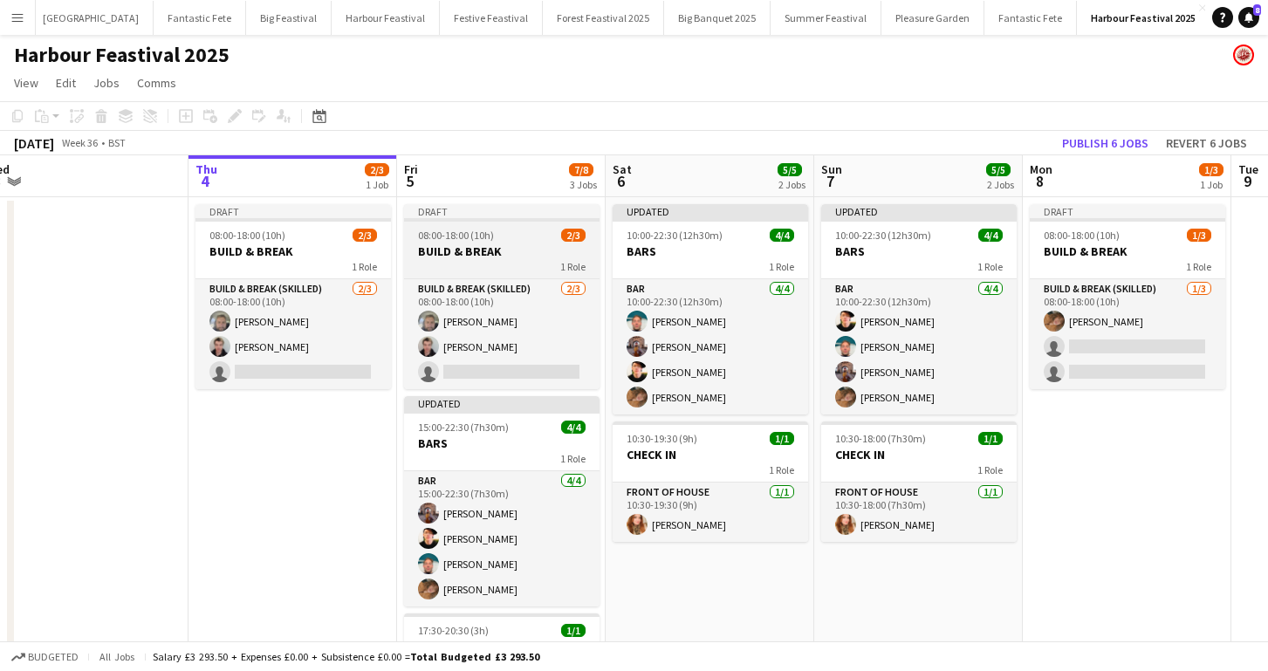
scroll to position [129, 0]
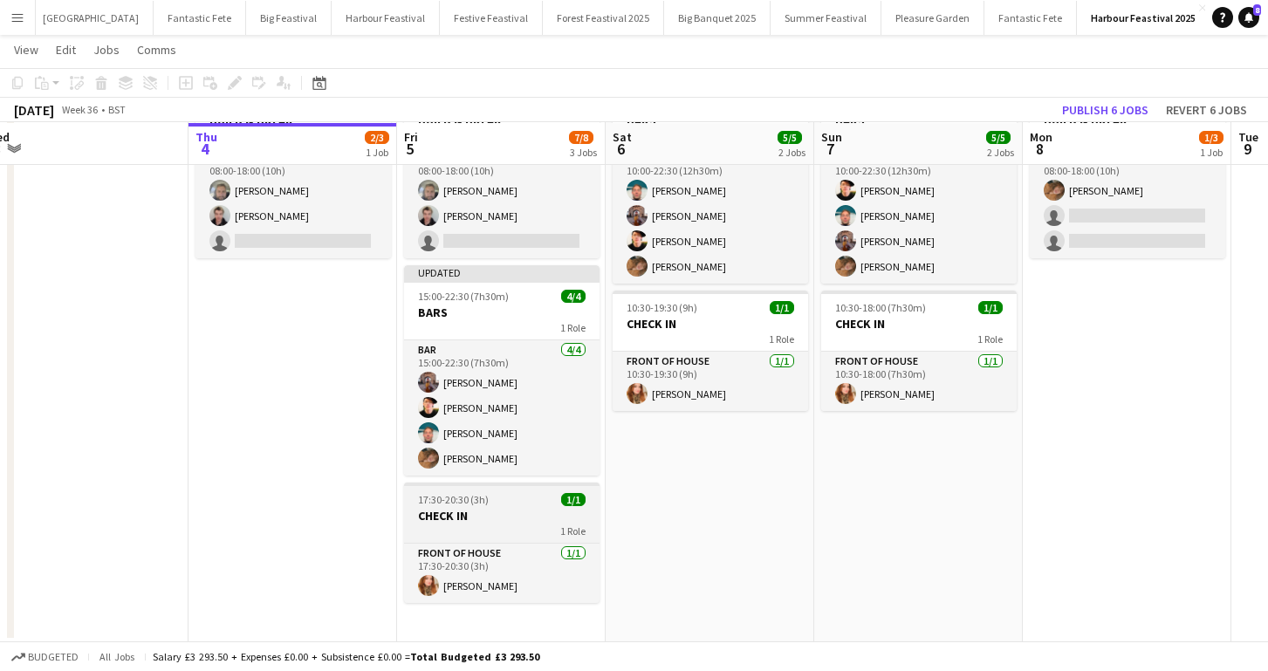
click at [514, 517] on h3 "CHECK IN" at bounding box center [501, 516] width 195 height 16
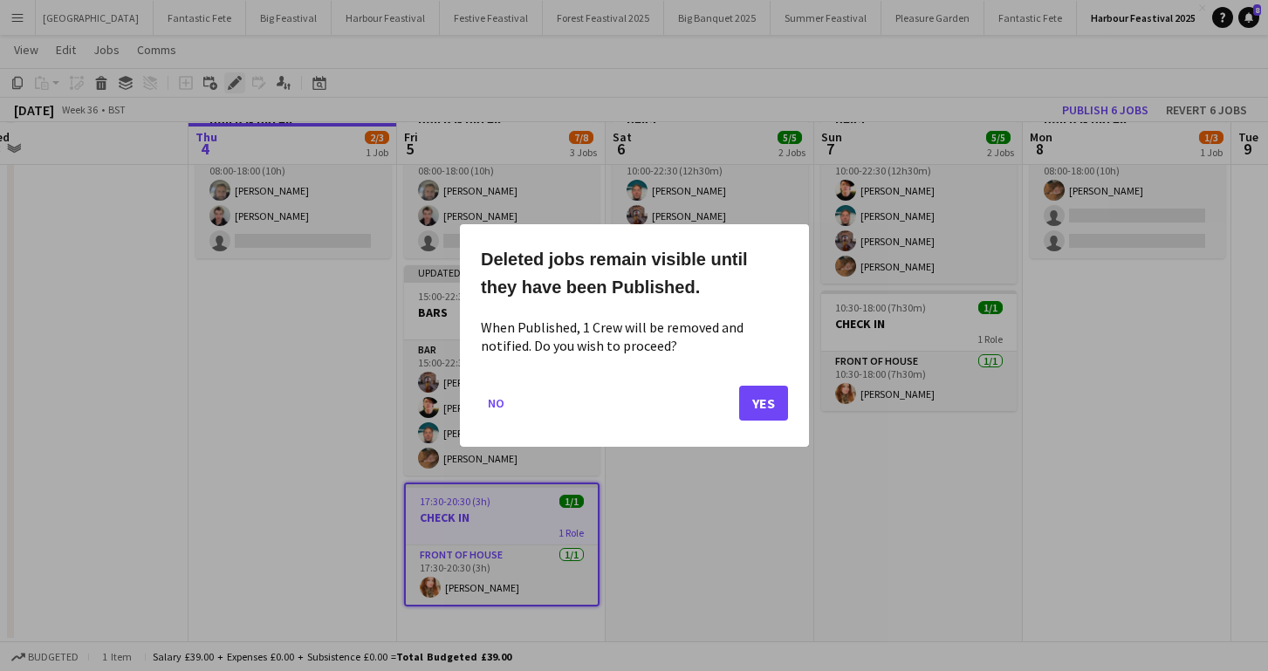
scroll to position [0, 0]
click at [760, 399] on button "Yes" at bounding box center [763, 403] width 49 height 35
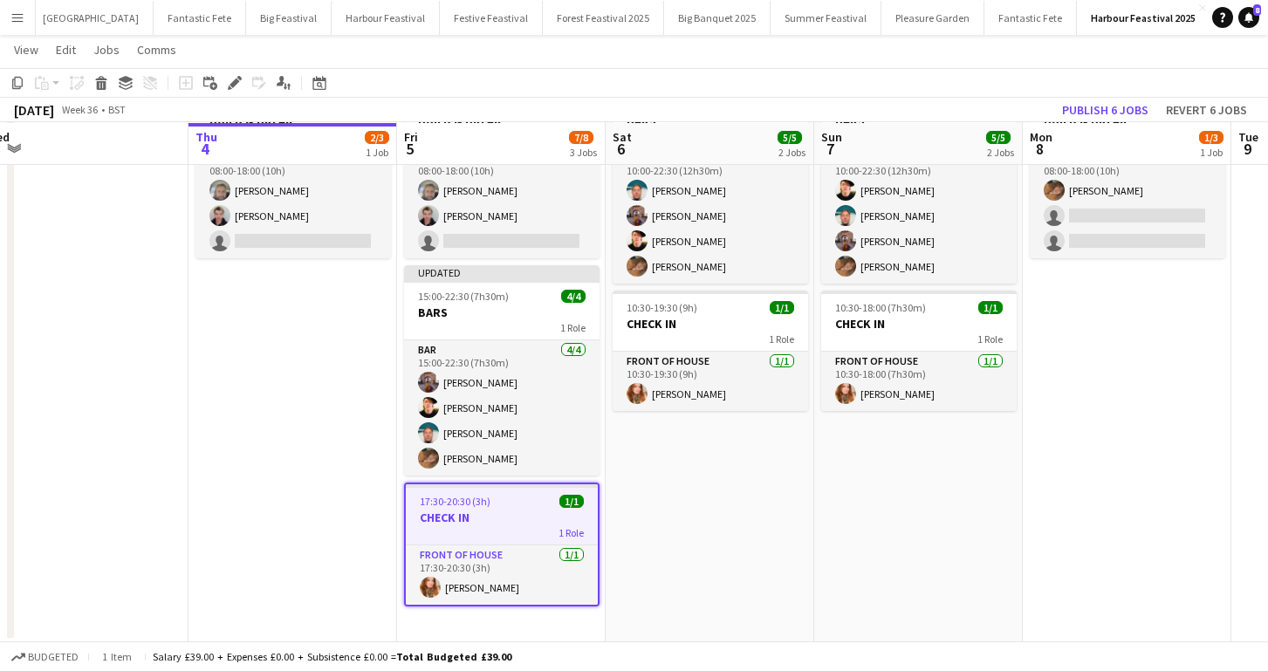
scroll to position [129, 0]
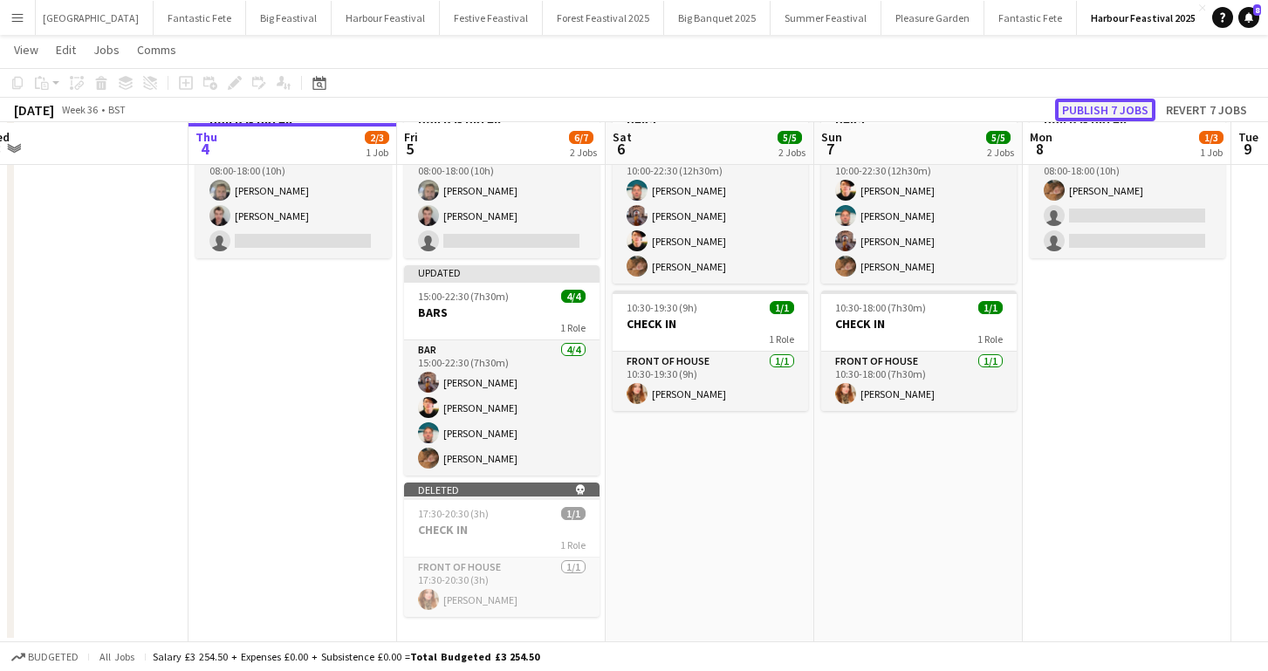
click at [1098, 109] on button "Publish 7 jobs" at bounding box center [1105, 110] width 100 height 23
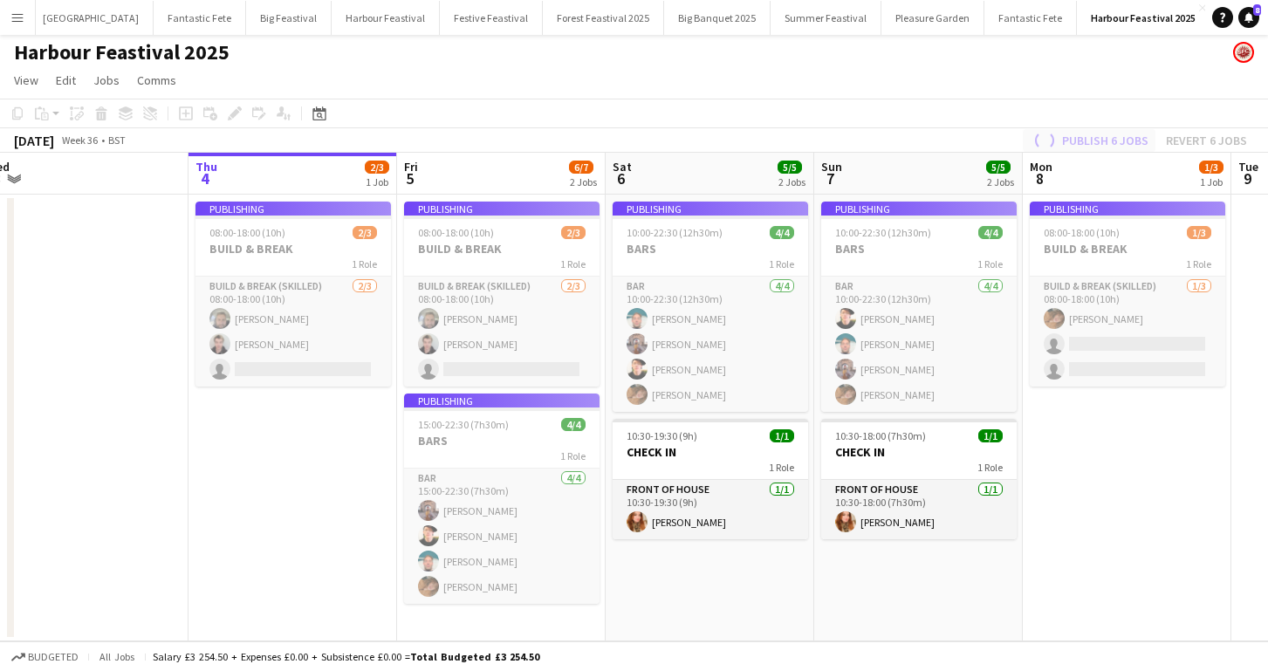
scroll to position [1, 0]
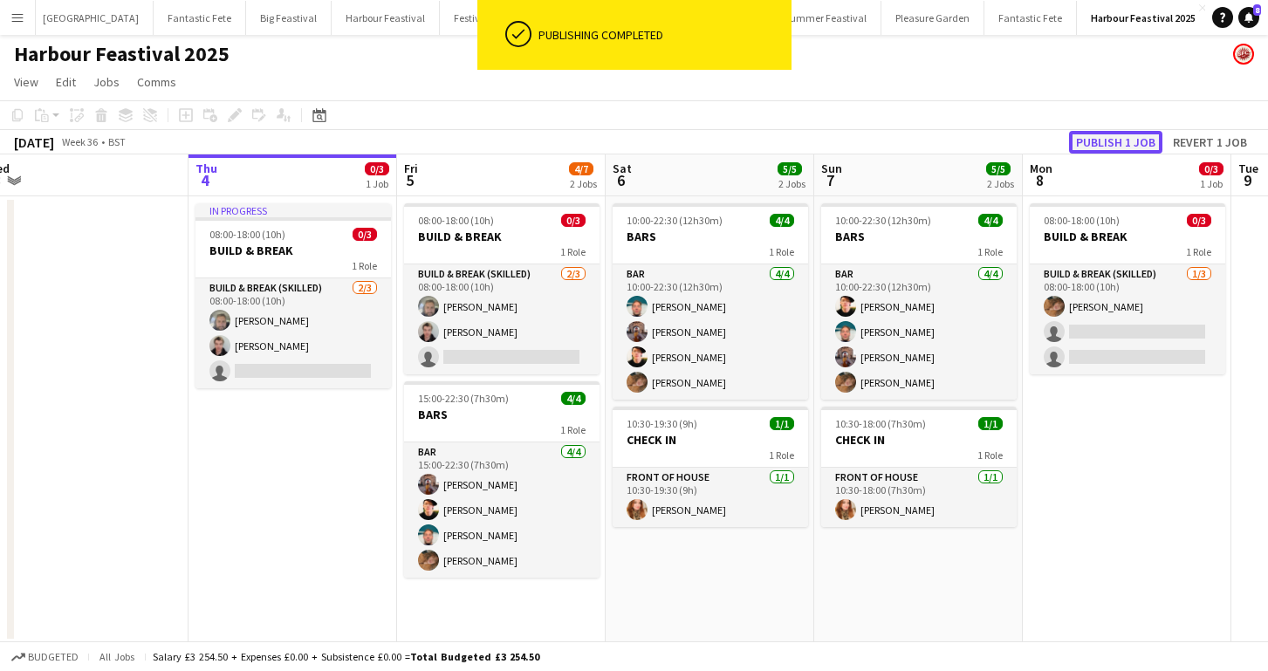
click at [1108, 135] on button "Publish 1 job" at bounding box center [1115, 142] width 93 height 23
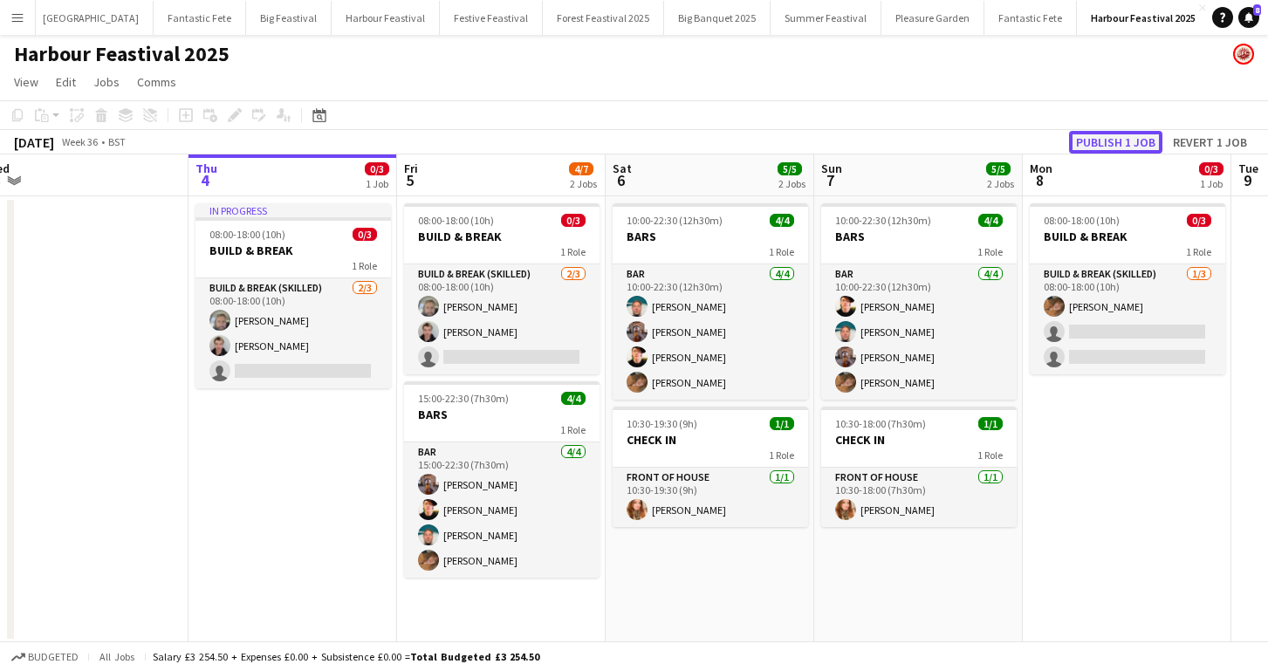
click at [1112, 144] on button "Publish 1 job" at bounding box center [1115, 142] width 93 height 23
click at [1121, 140] on button "Publish 1 job" at bounding box center [1115, 142] width 93 height 23
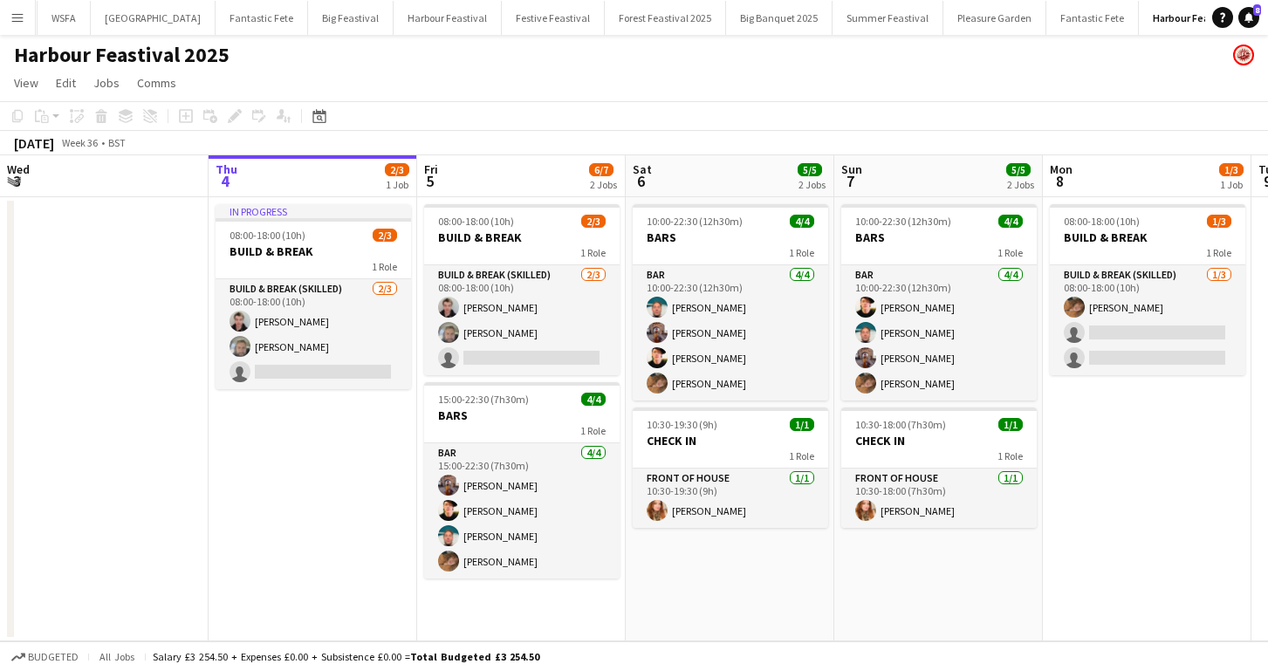
click at [17, 13] on app-icon "Menu" at bounding box center [17, 17] width 14 height 14
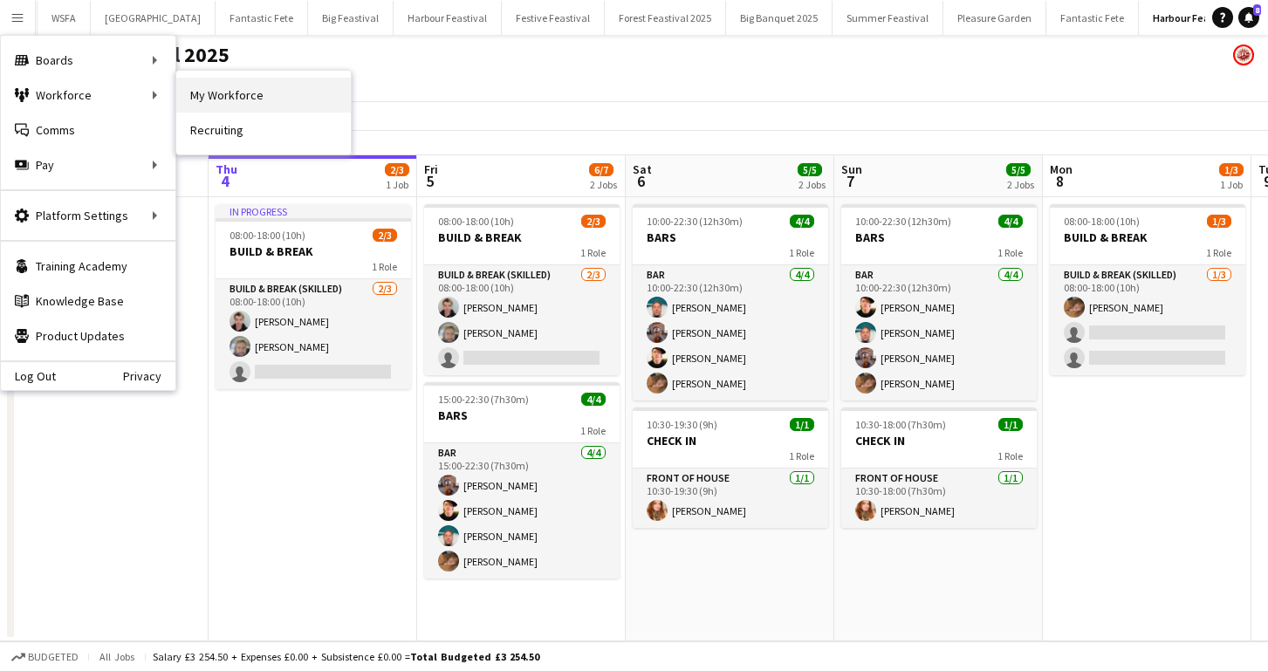
click at [218, 88] on link "My Workforce" at bounding box center [263, 95] width 175 height 35
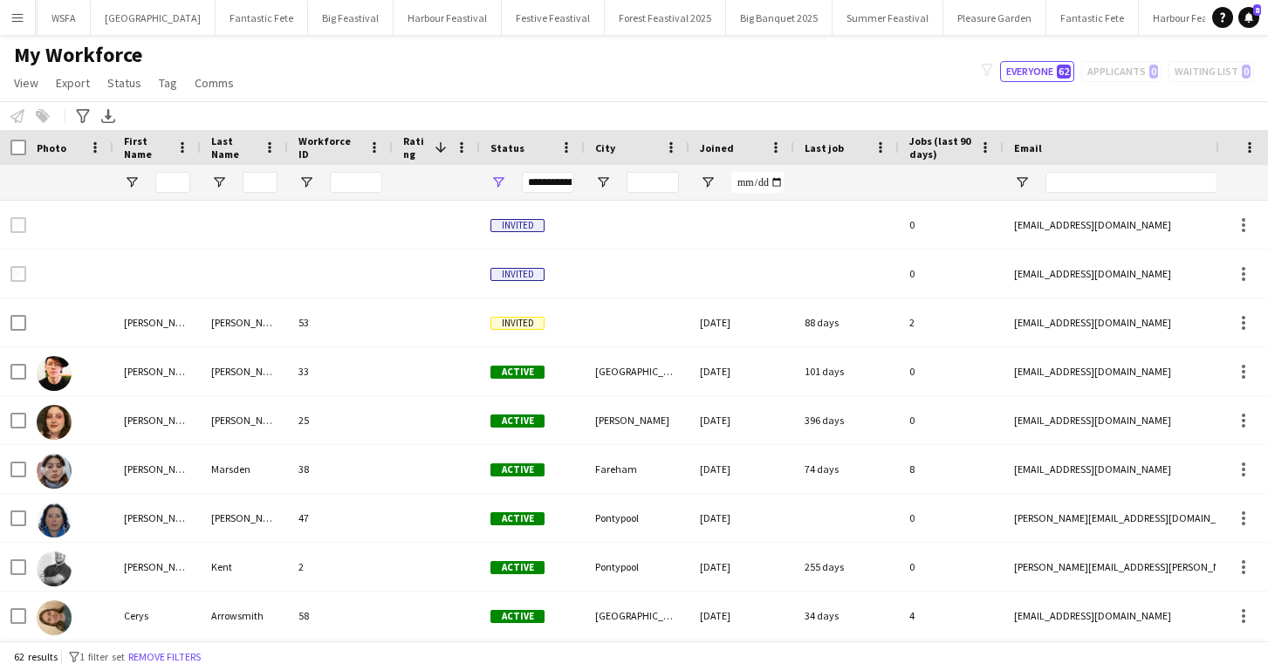
click at [19, 21] on app-icon "Menu" at bounding box center [17, 17] width 14 height 14
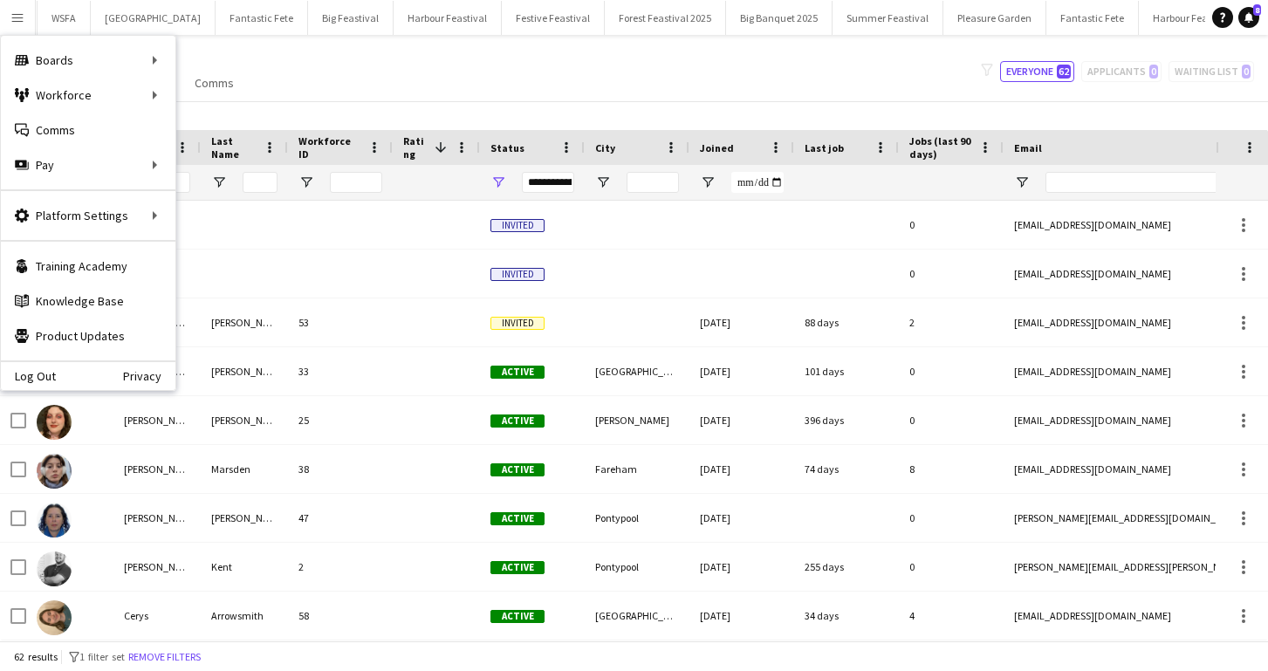
click at [19, 21] on app-icon "Menu" at bounding box center [17, 17] width 14 height 14
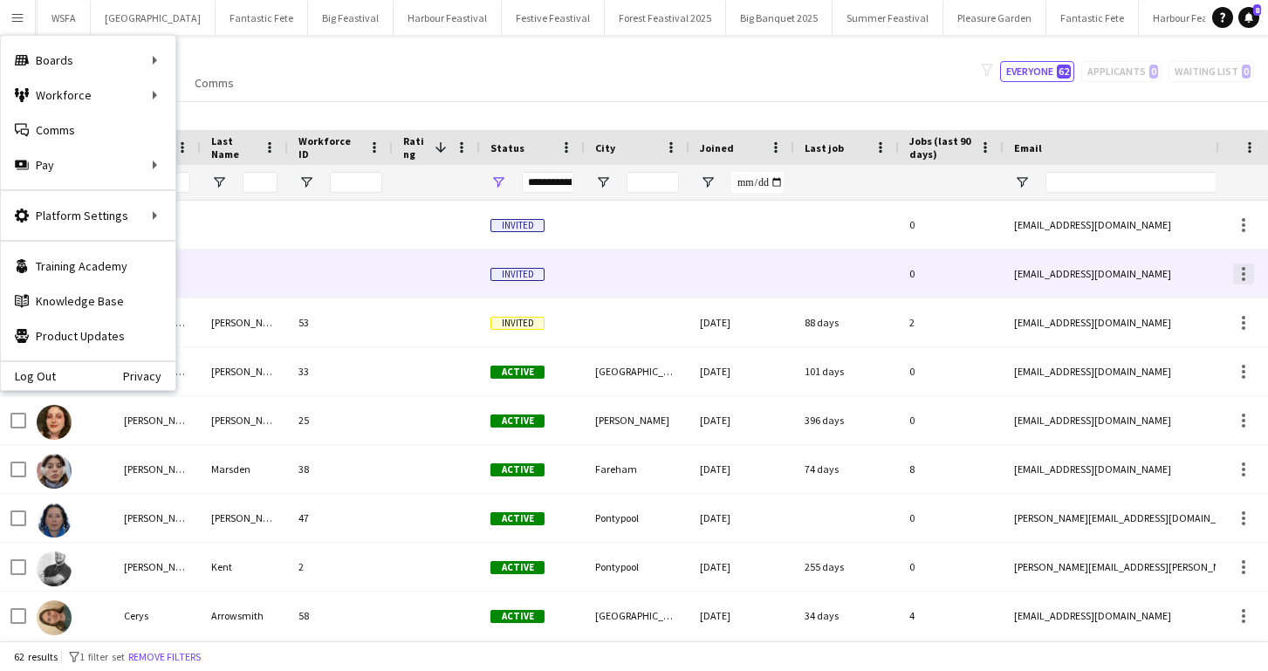
click at [1242, 275] on div at bounding box center [1243, 274] width 21 height 21
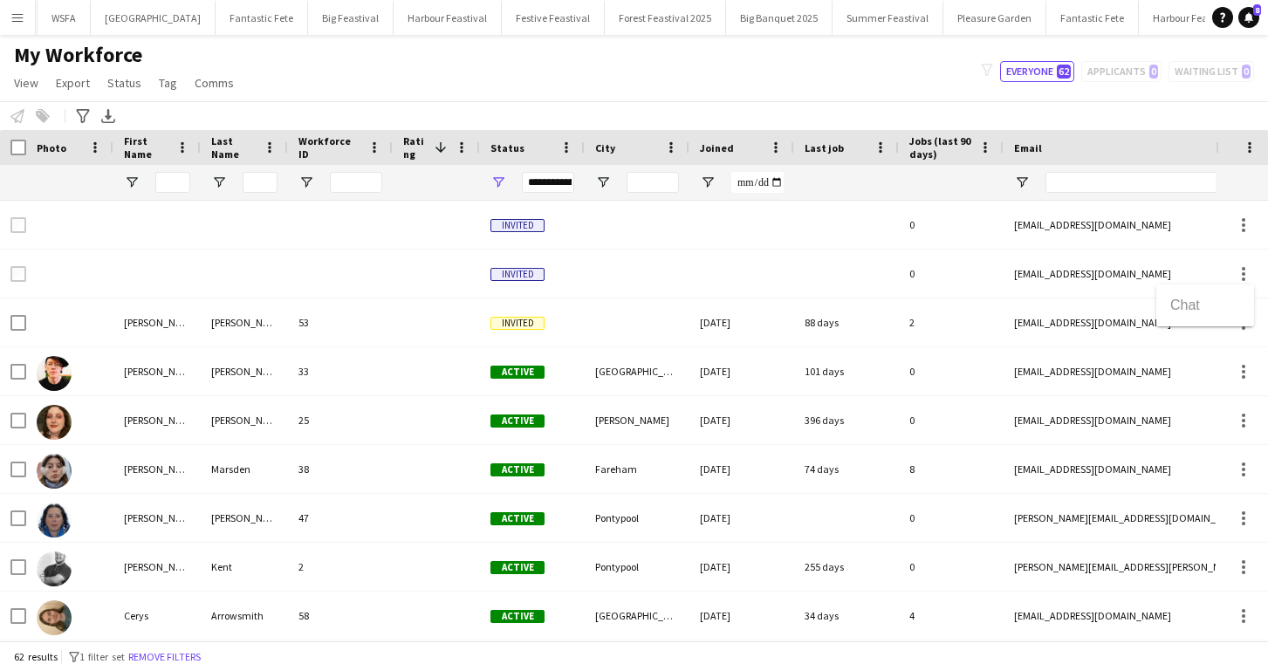
click at [646, 262] on div at bounding box center [634, 335] width 1268 height 671
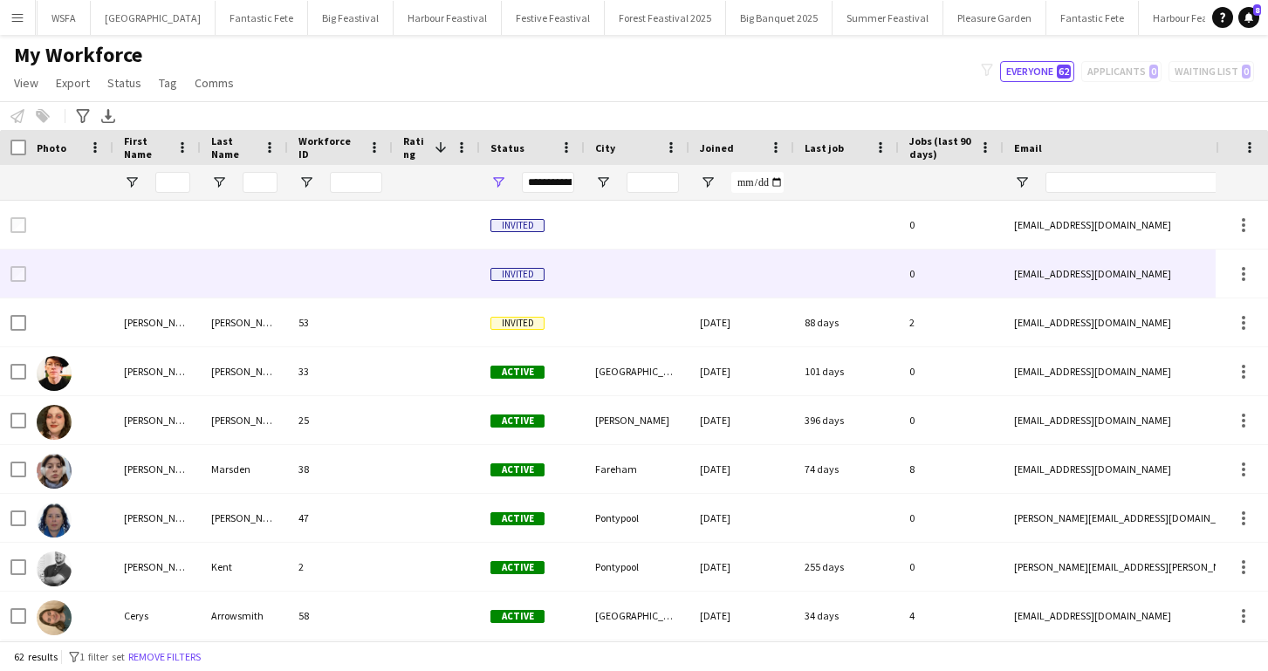
click at [503, 274] on span "Invited" at bounding box center [517, 274] width 54 height 13
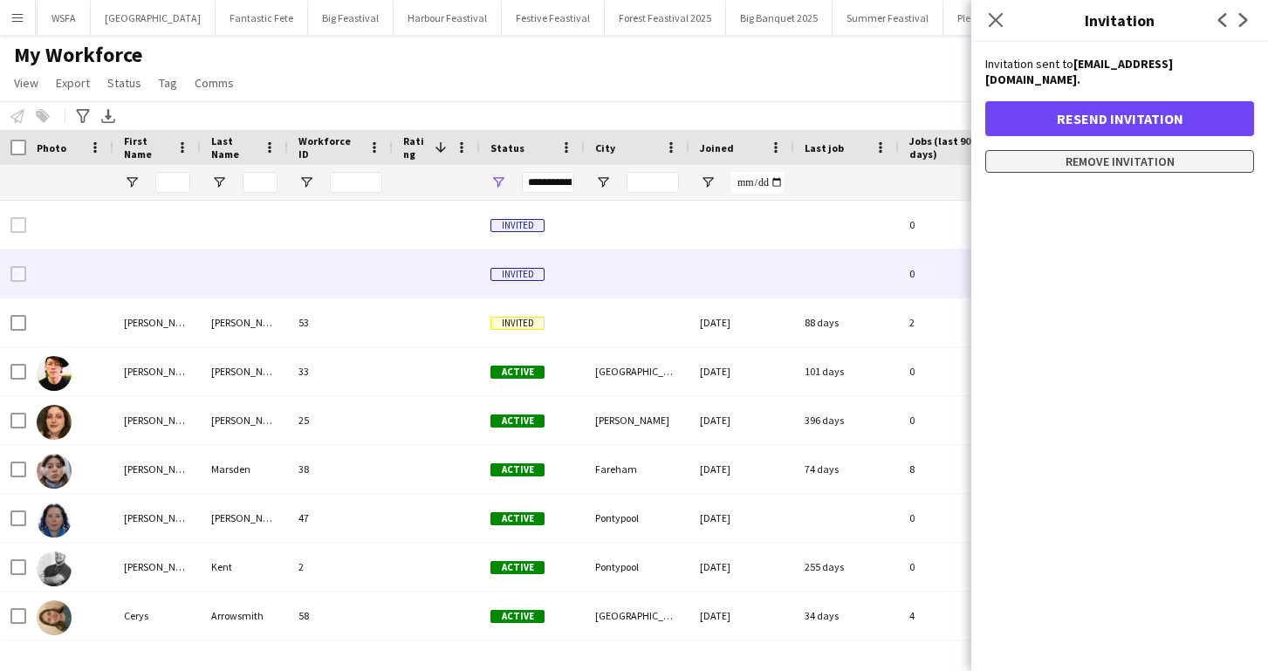
click at [1090, 150] on button "Remove invitation" at bounding box center [1119, 161] width 269 height 23
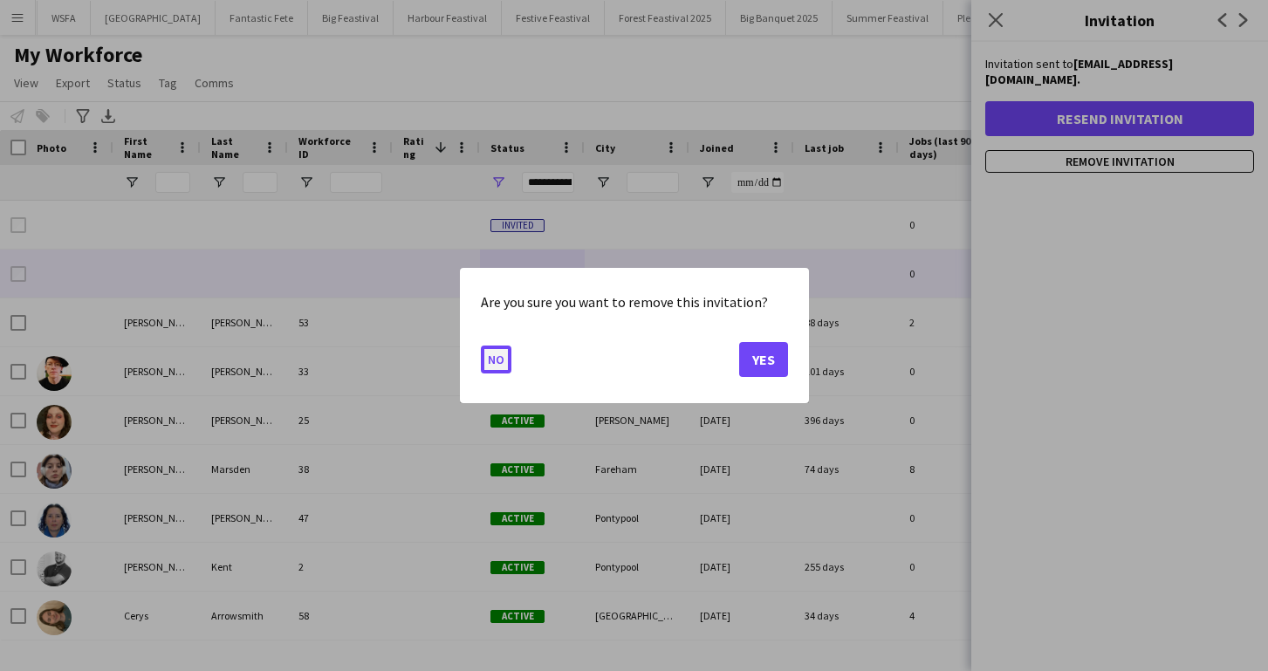
click at [494, 362] on button "No" at bounding box center [496, 360] width 31 height 28
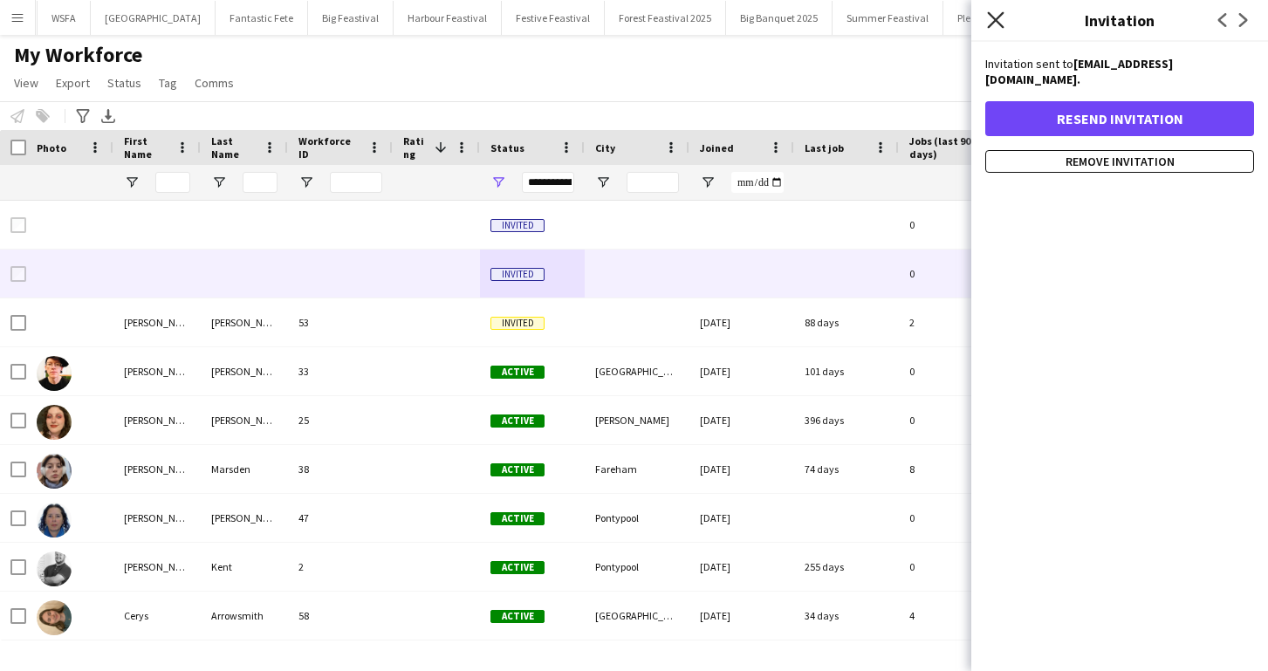
click at [999, 20] on icon "Close pop-in" at bounding box center [995, 19] width 17 height 17
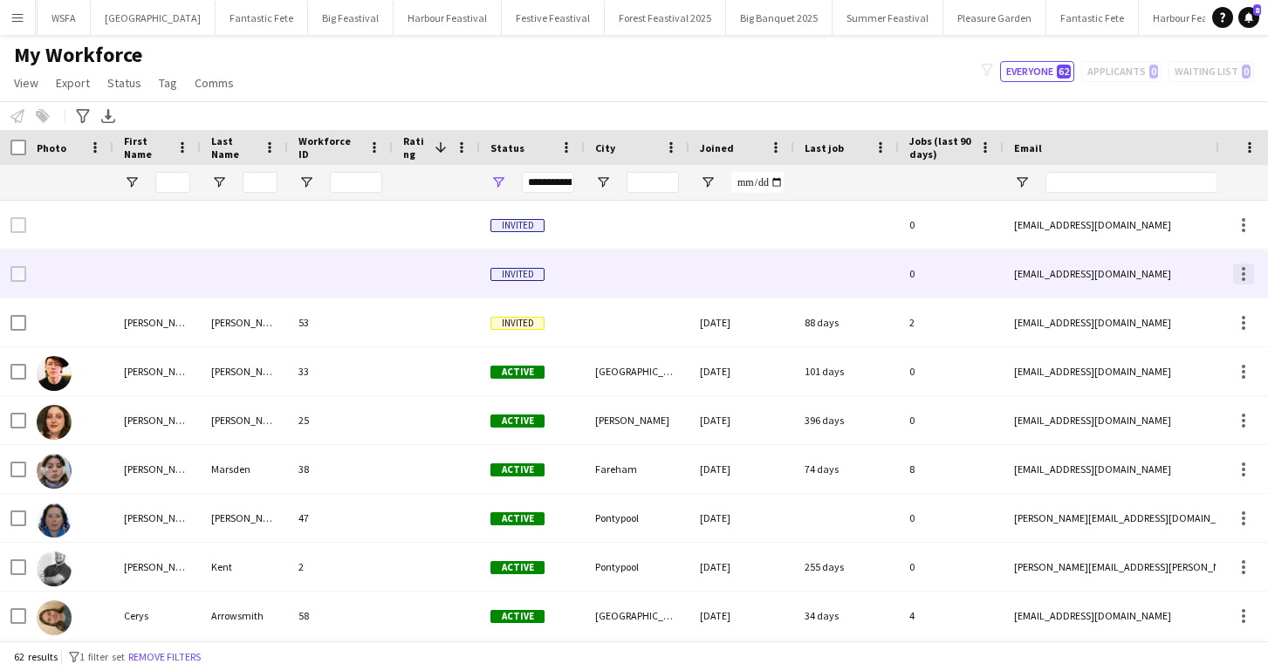
click at [1233, 276] on div at bounding box center [1243, 274] width 21 height 21
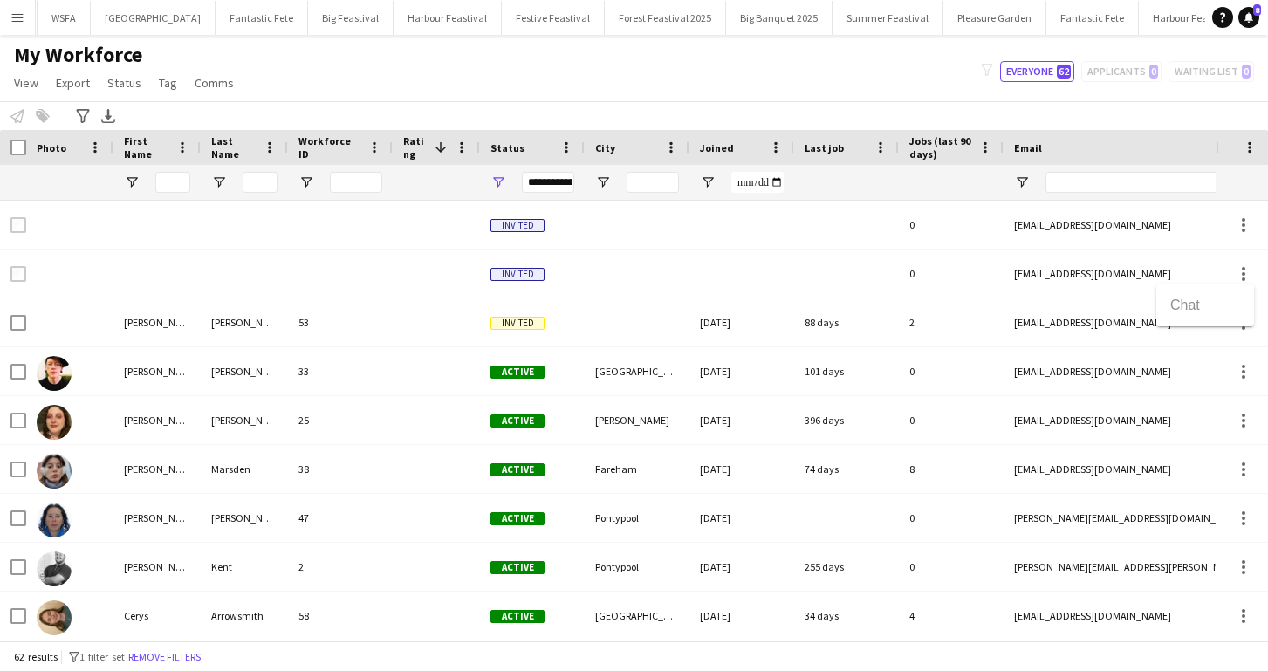
click at [560, 275] on div at bounding box center [634, 335] width 1268 height 671
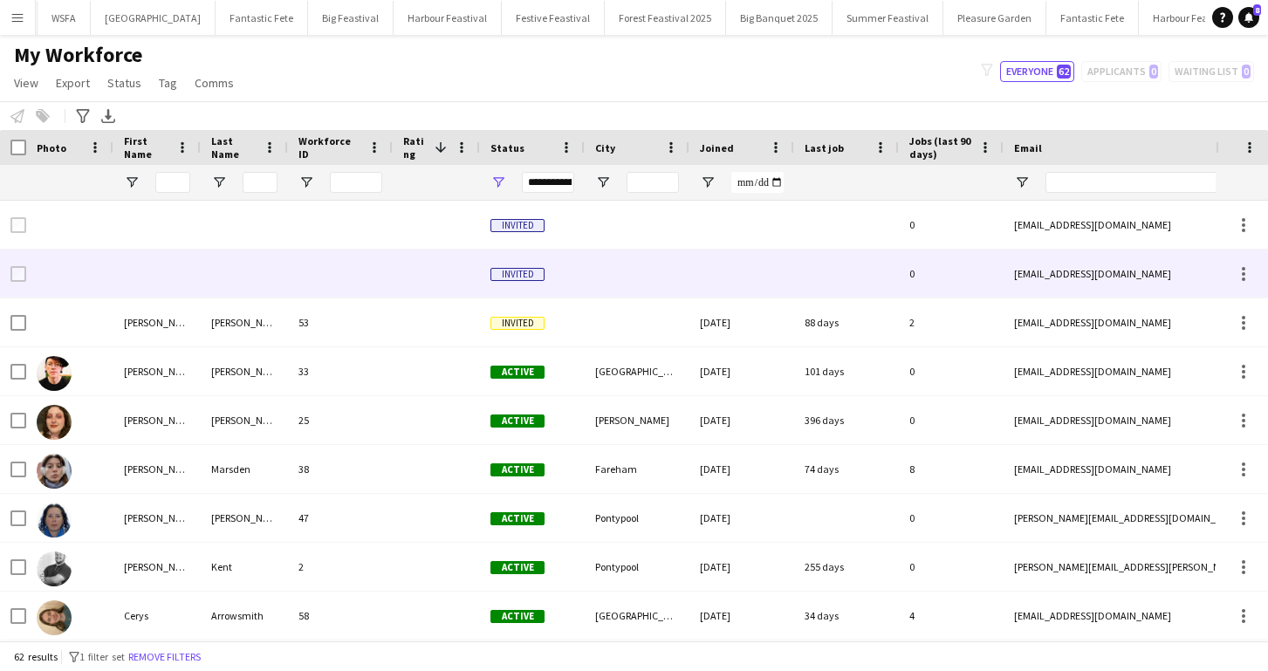
click at [521, 271] on span "Invited" at bounding box center [517, 274] width 54 height 13
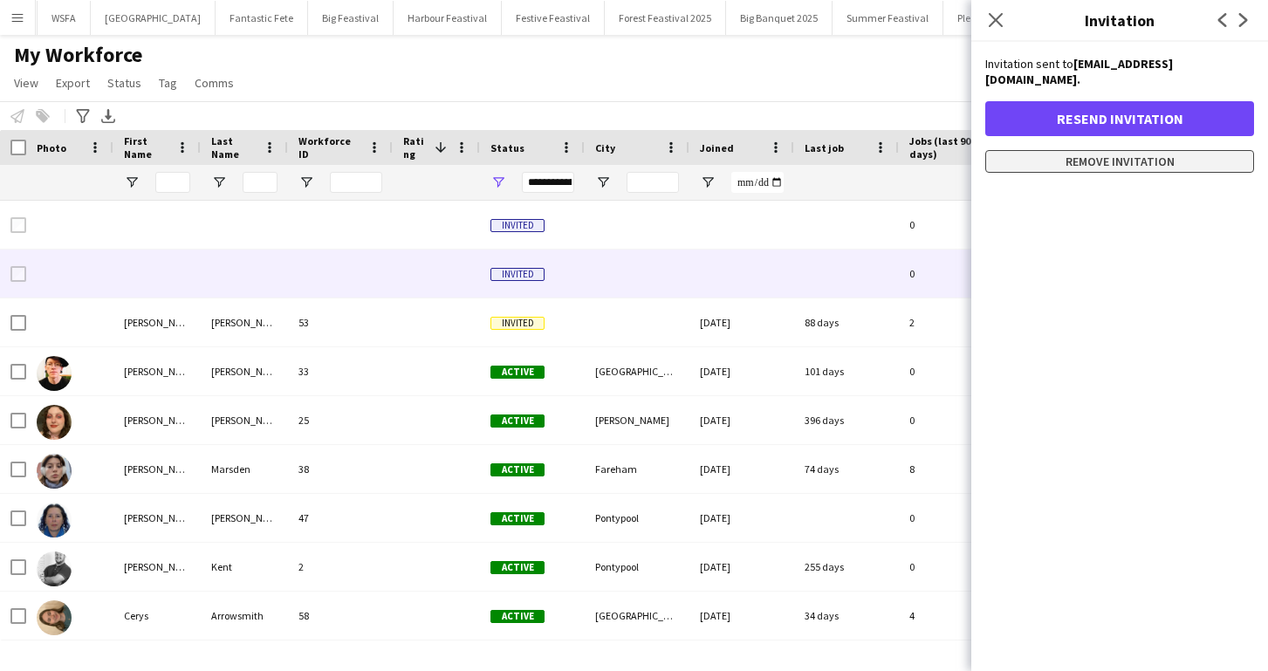
click at [1127, 150] on button "Remove invitation" at bounding box center [1119, 161] width 269 height 23
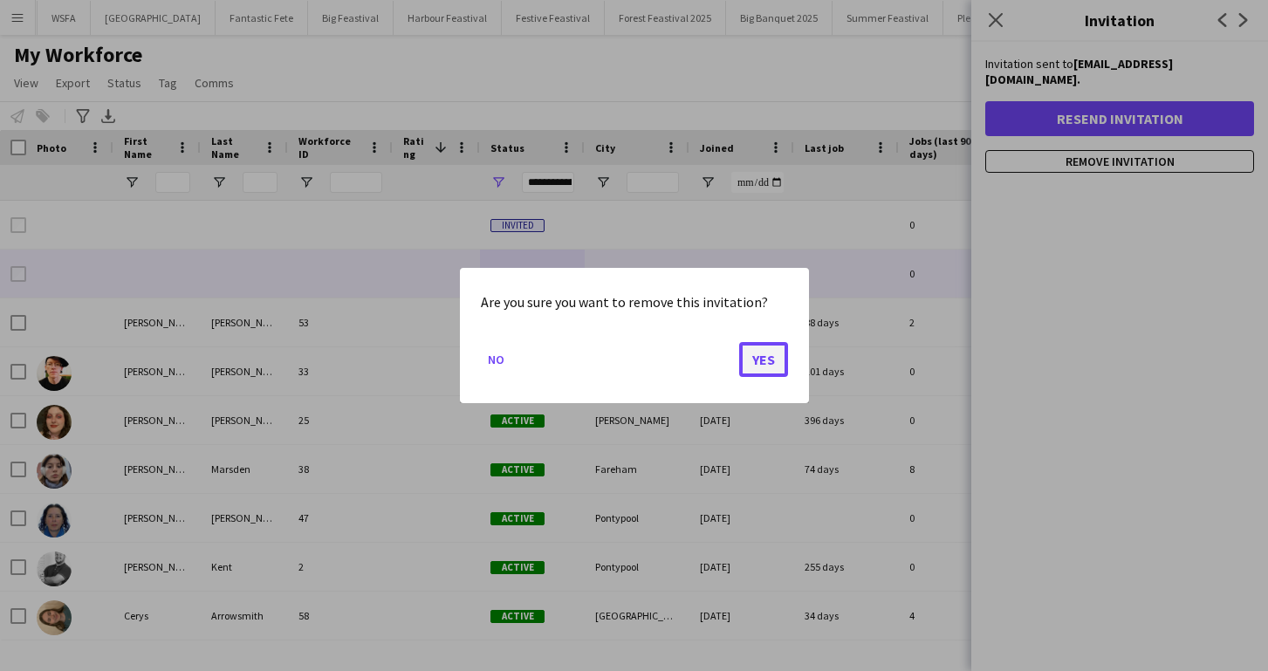
click at [757, 358] on button "Yes" at bounding box center [763, 359] width 49 height 35
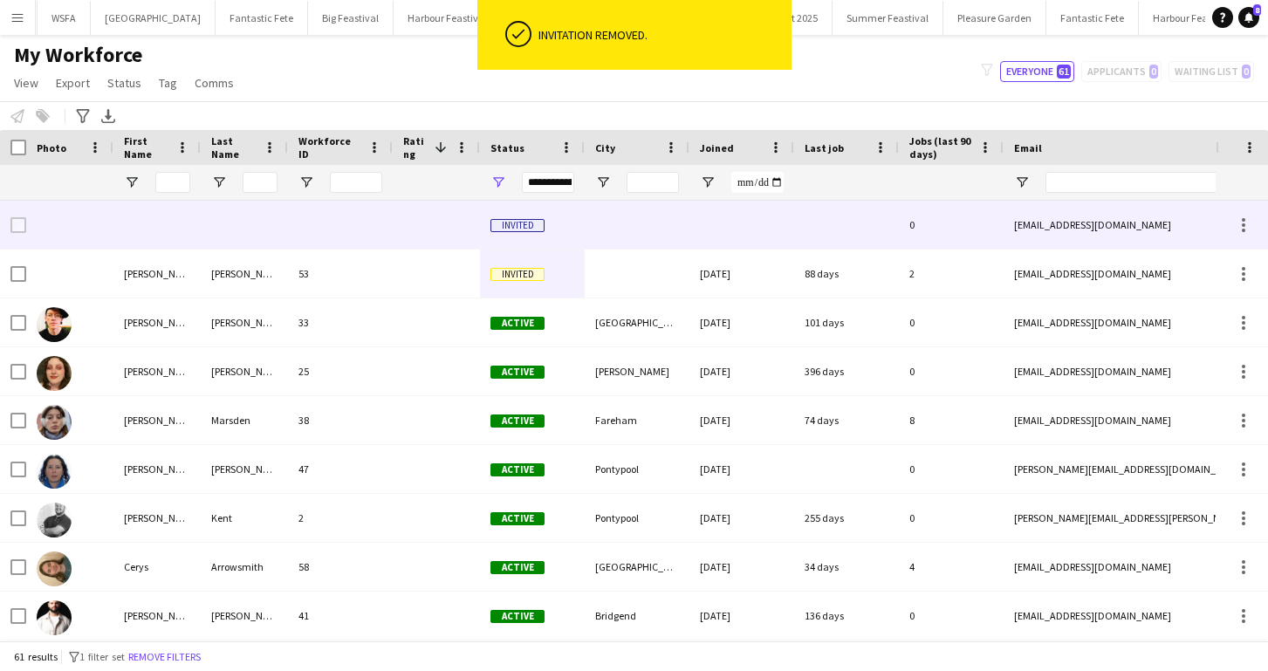
click at [518, 229] on span "Invited" at bounding box center [517, 225] width 54 height 13
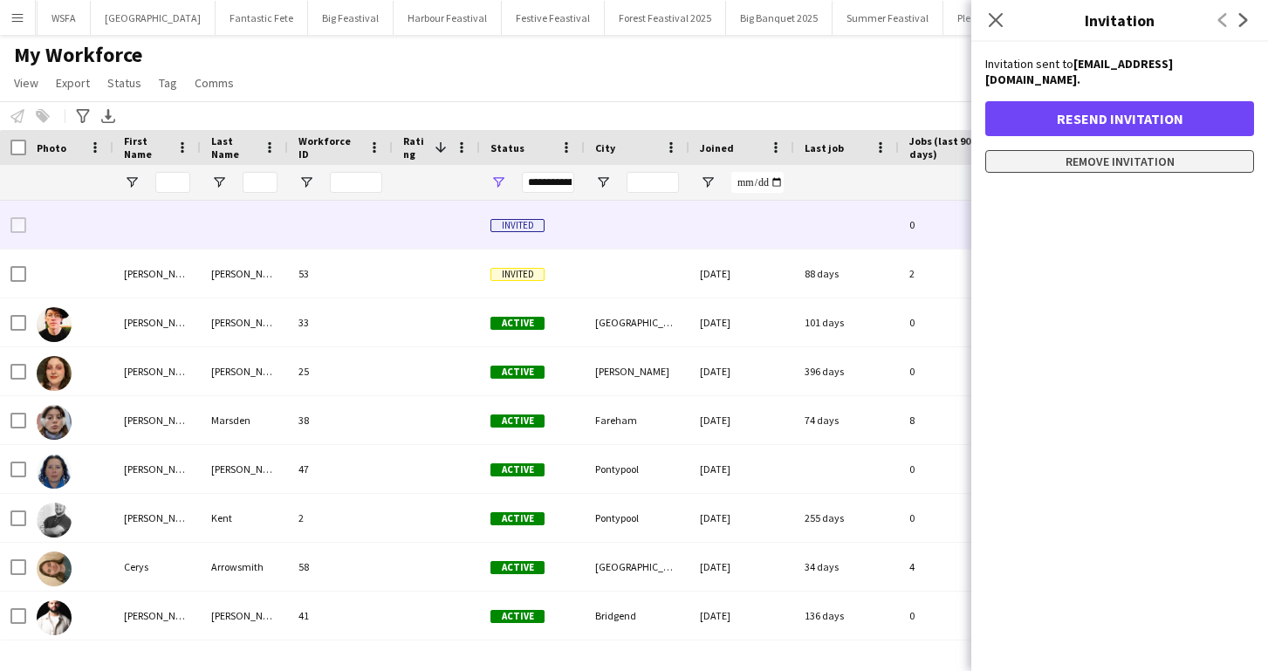
click at [1113, 150] on button "Remove invitation" at bounding box center [1119, 161] width 269 height 23
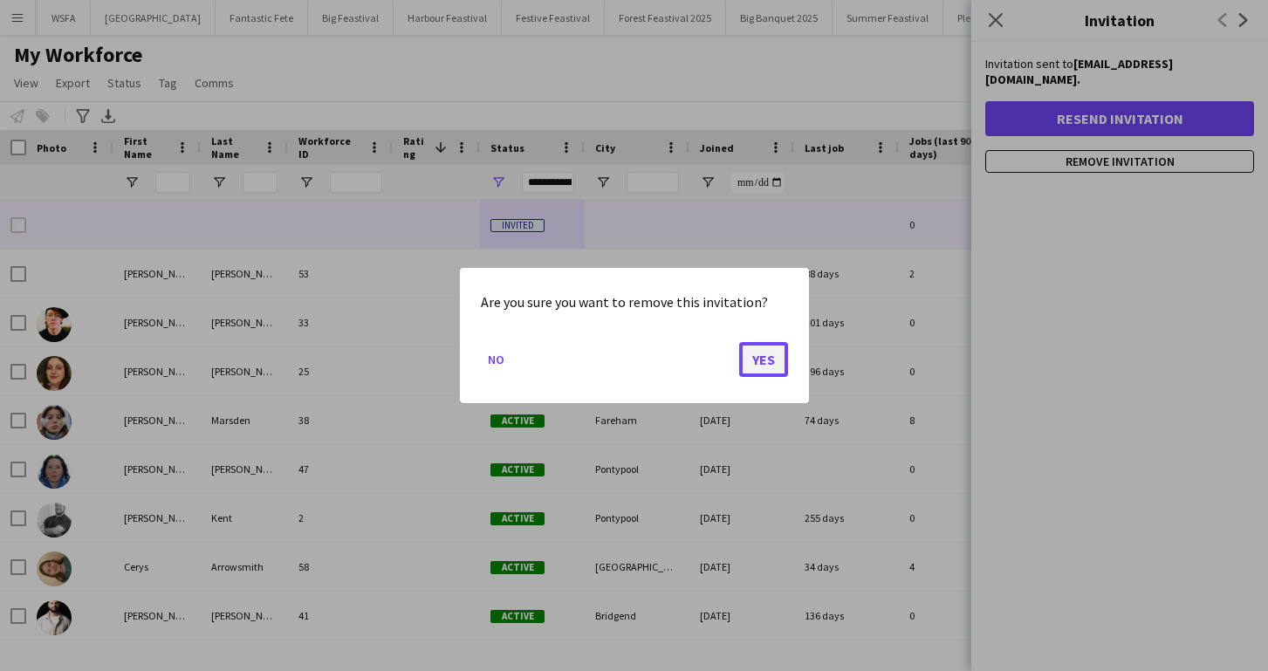
click at [764, 357] on button "Yes" at bounding box center [763, 359] width 49 height 35
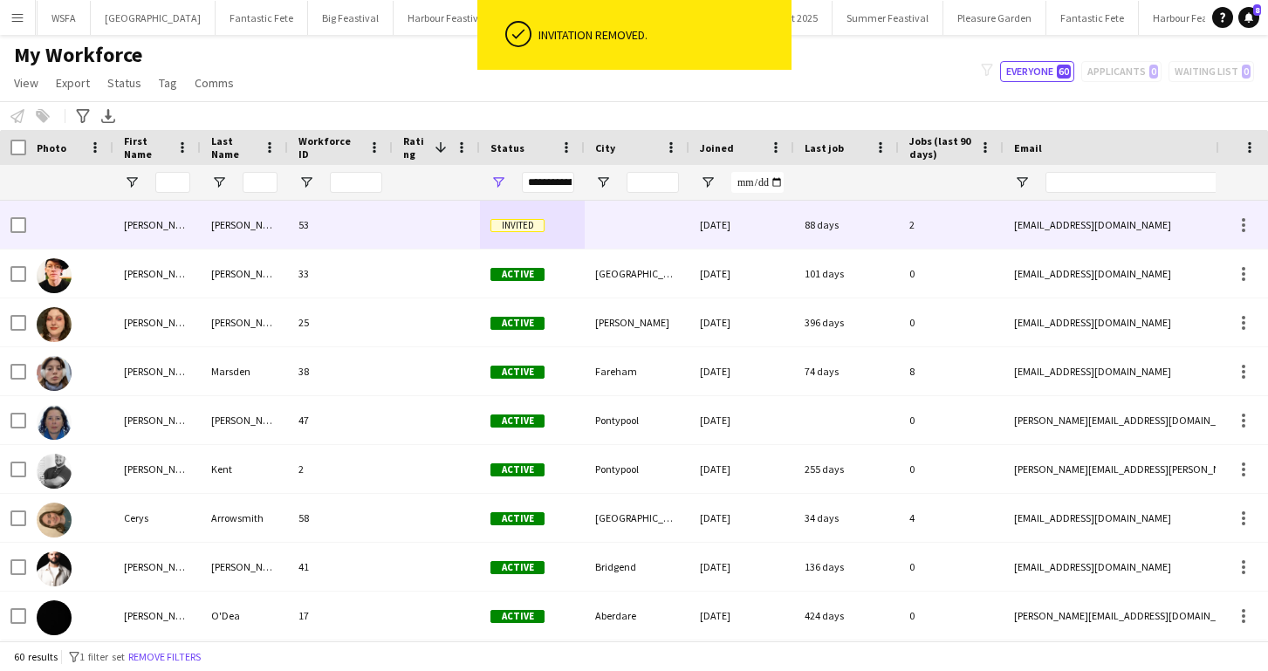
click at [526, 235] on div "Invited" at bounding box center [532, 225] width 105 height 48
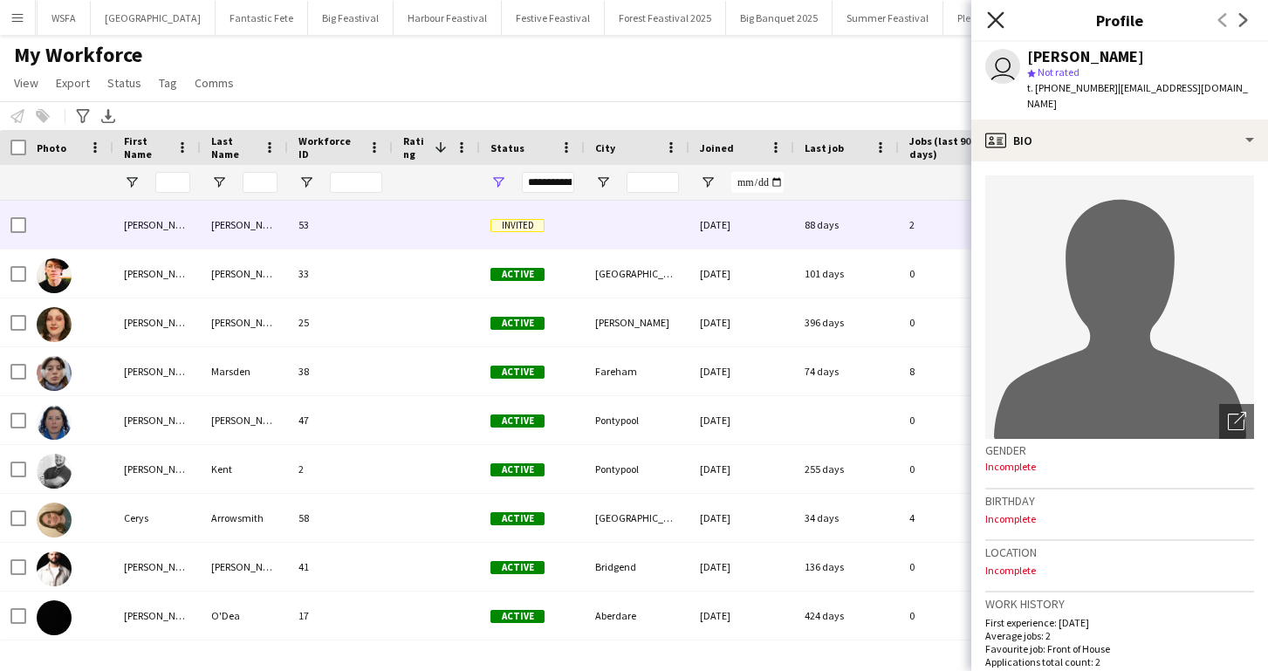
click at [1000, 18] on icon "Close pop-in" at bounding box center [995, 19] width 17 height 17
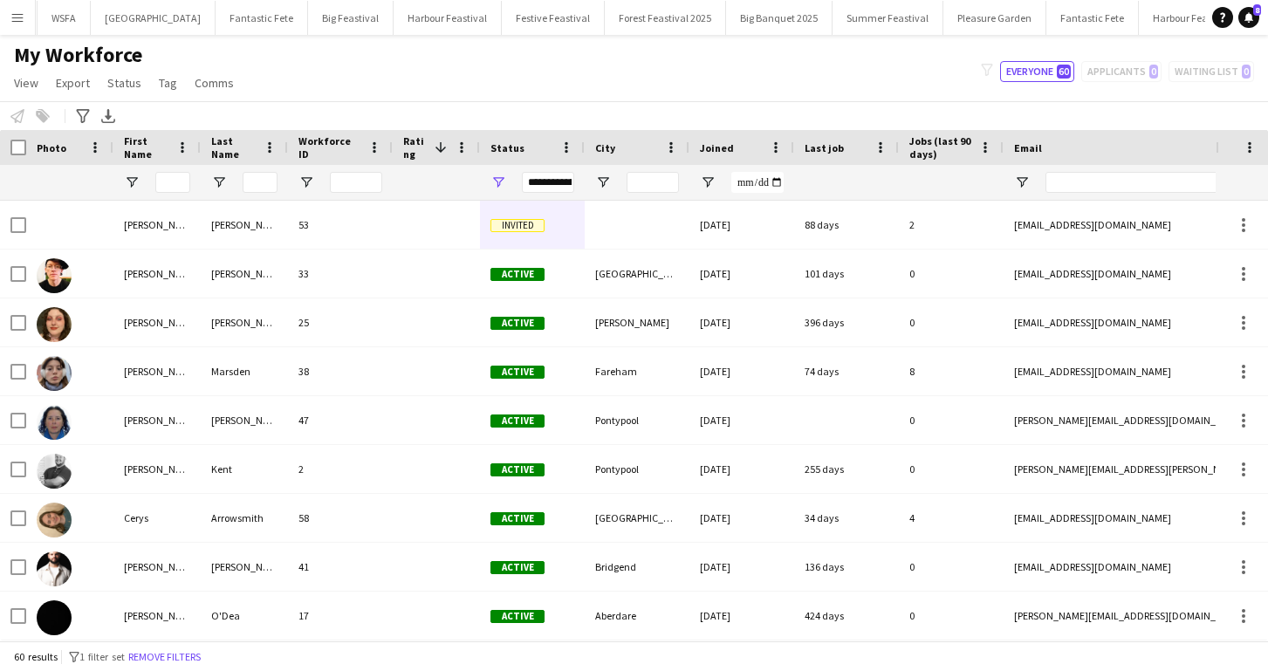
click at [18, 21] on app-icon "Menu" at bounding box center [17, 17] width 14 height 14
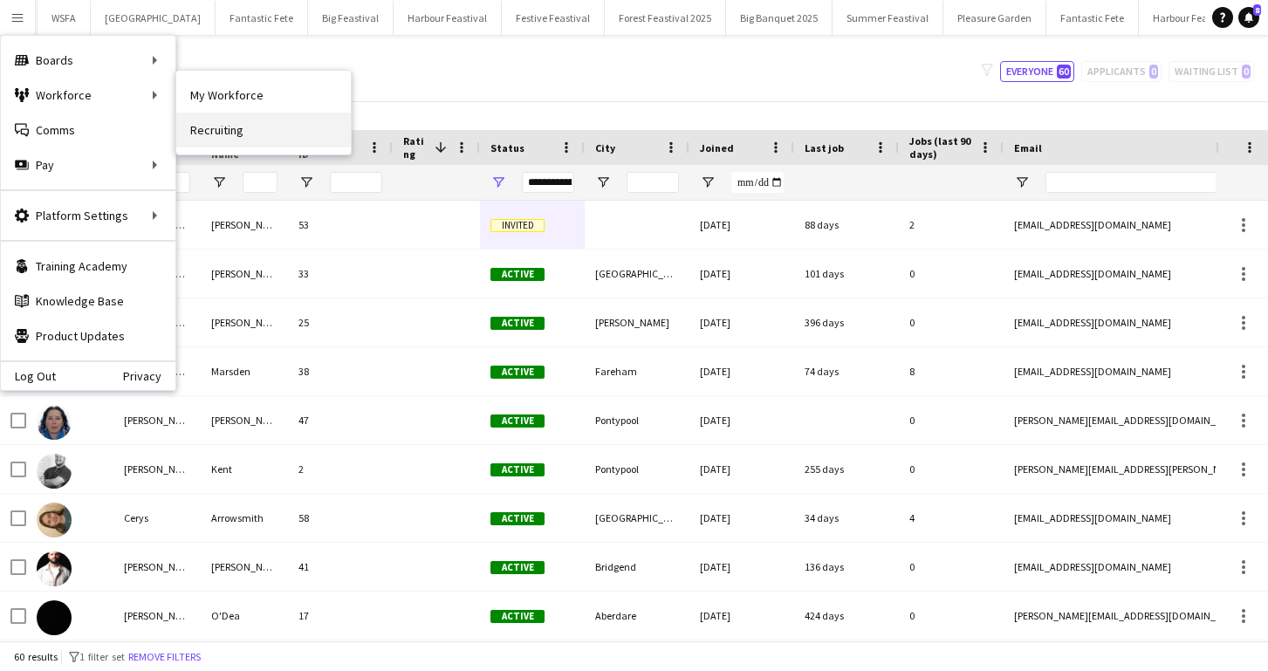
click at [212, 129] on link "Recruiting" at bounding box center [263, 130] width 175 height 35
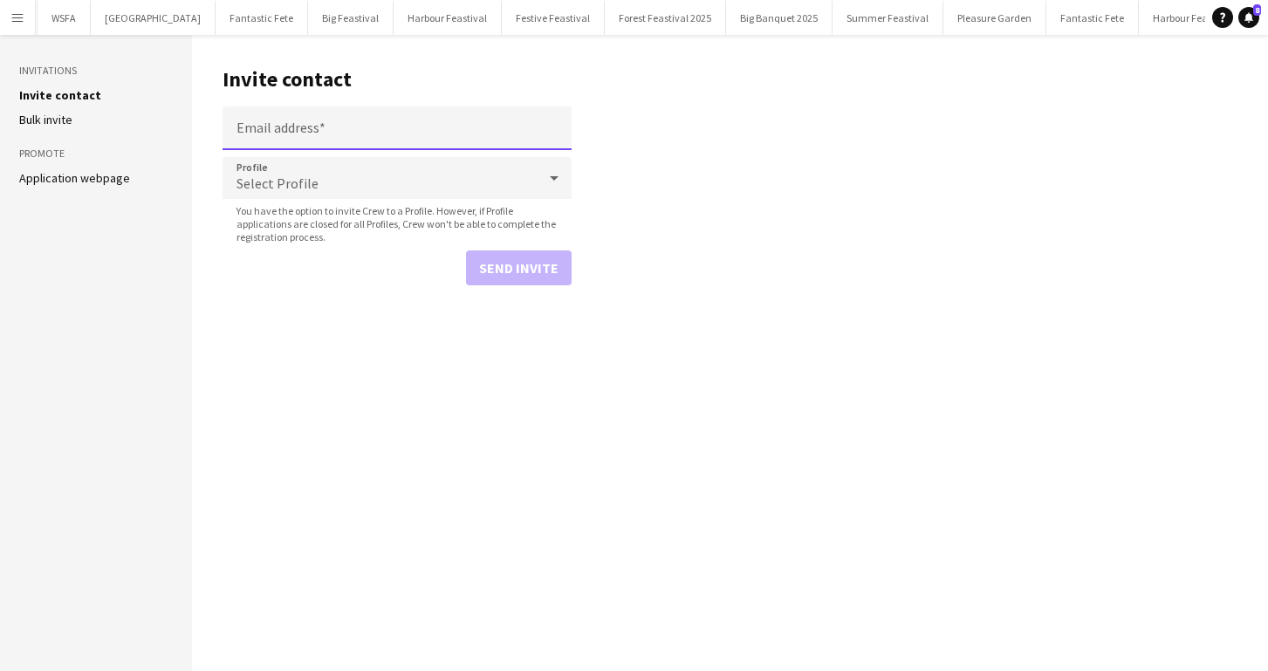
click at [302, 124] on input "Email address" at bounding box center [397, 128] width 349 height 44
type input "**********"
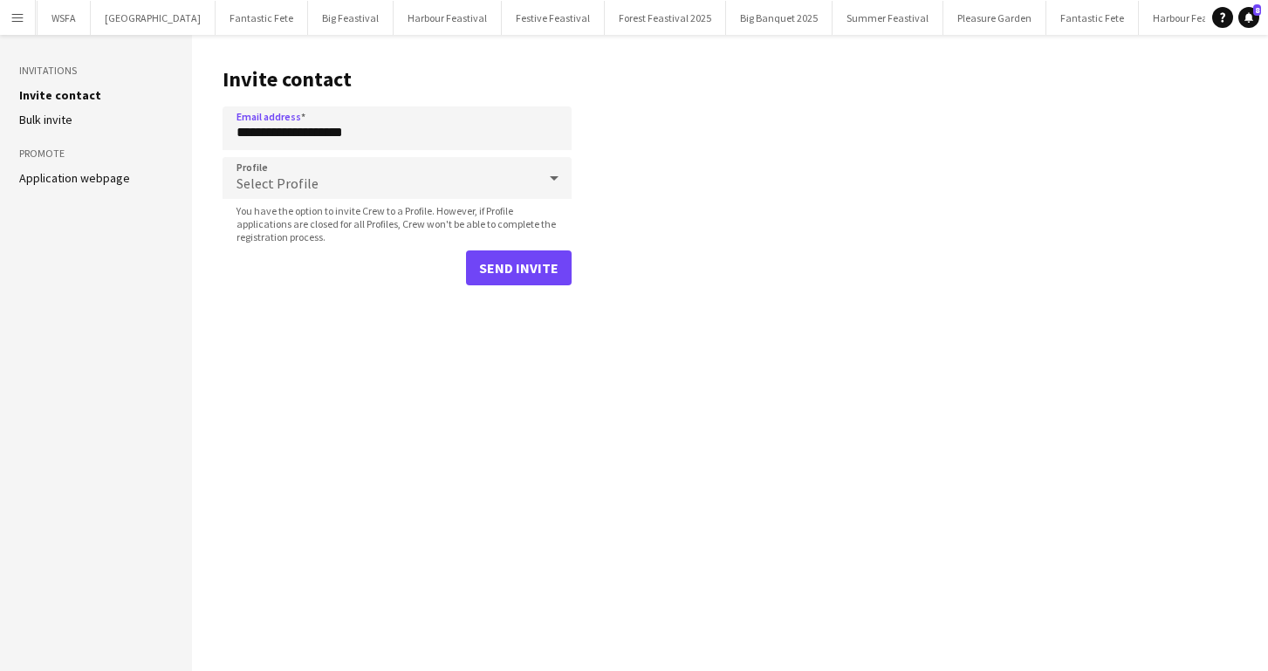
click at [293, 181] on span "Select Profile" at bounding box center [277, 183] width 82 height 17
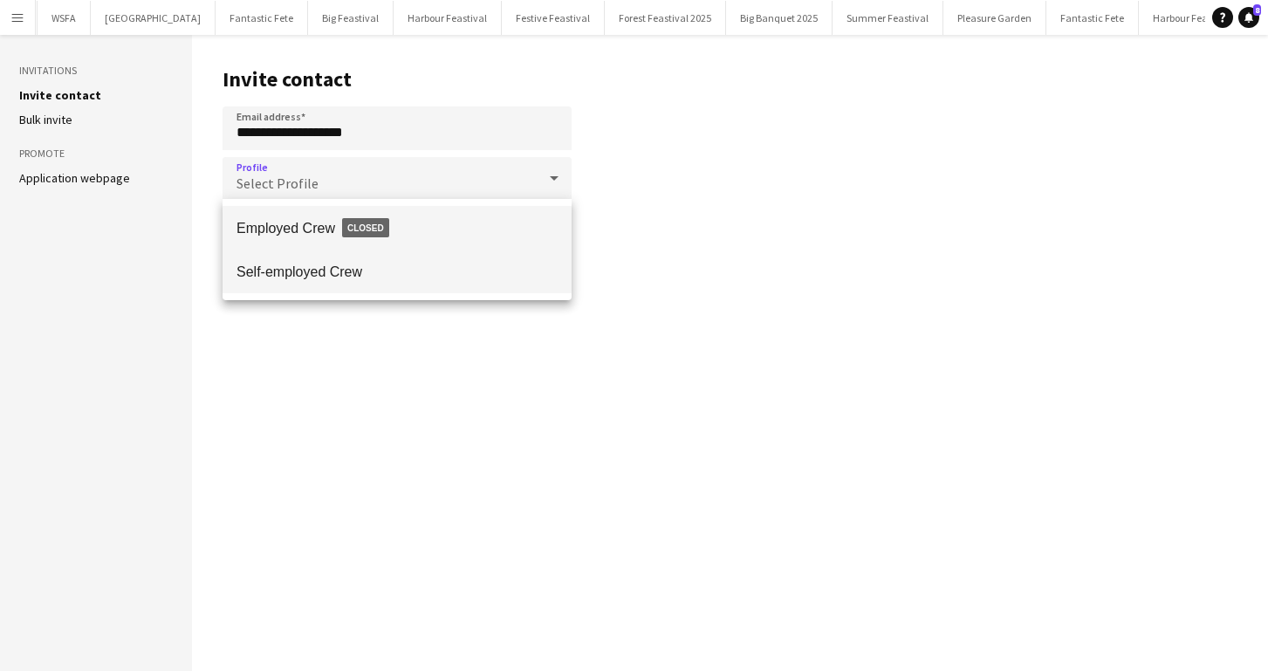
click at [309, 264] on span "Self-employed Crew" at bounding box center [396, 272] width 321 height 17
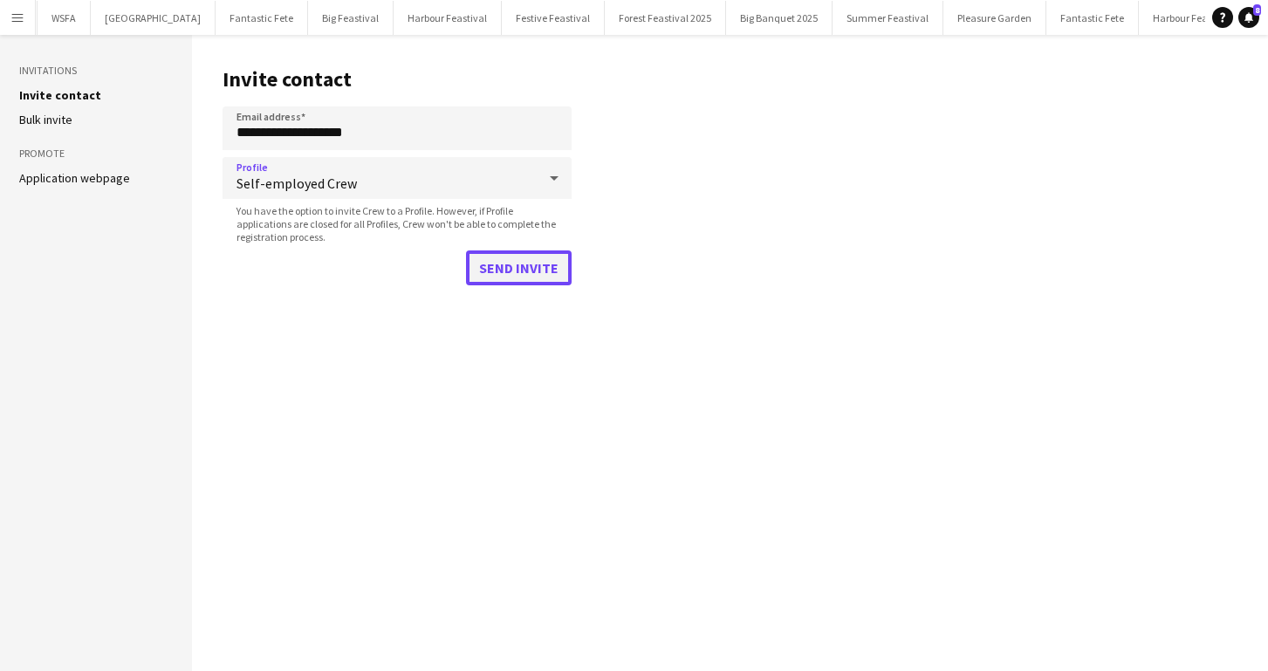
click at [472, 264] on button "Send invite" at bounding box center [519, 267] width 106 height 35
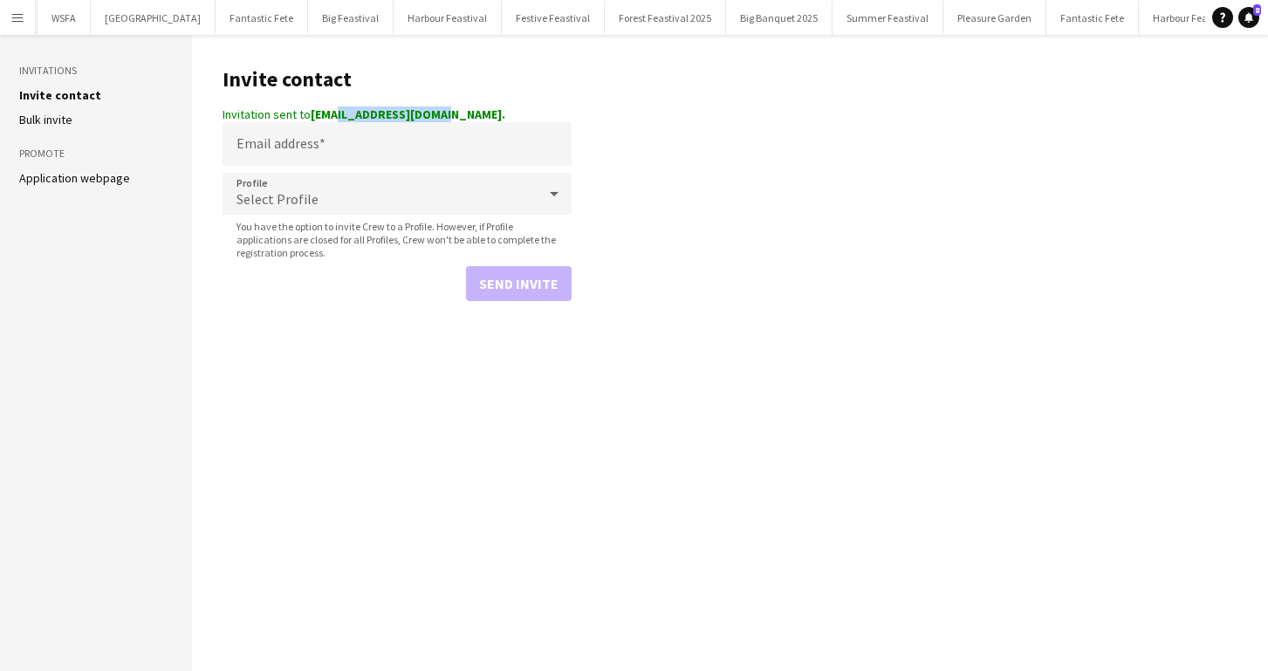
drag, startPoint x: 459, startPoint y: 119, endPoint x: 329, endPoint y: 113, distance: 130.1
click at [328, 114] on div "Invitation sent to [EMAIL_ADDRESS][DOMAIN_NAME]." at bounding box center [397, 114] width 349 height 16
click at [451, 109] on div "Invitation sent to [EMAIL_ADDRESS][DOMAIN_NAME]." at bounding box center [397, 114] width 349 height 16
click at [314, 152] on input "Email address" at bounding box center [397, 144] width 349 height 44
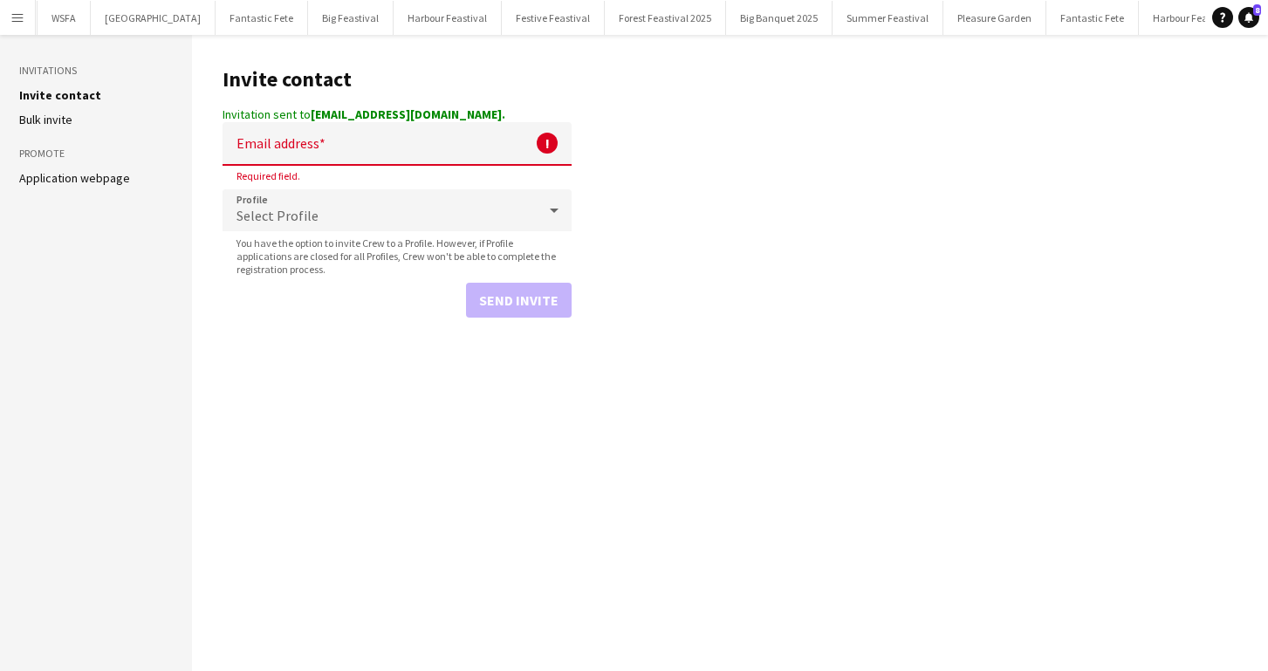
click at [474, 114] on div "Invitation sent to [EMAIL_ADDRESS][DOMAIN_NAME]." at bounding box center [397, 114] width 349 height 16
click at [438, 79] on h1 "Invite contact" at bounding box center [397, 79] width 349 height 26
click at [16, 17] on app-icon "Menu" at bounding box center [17, 17] width 14 height 14
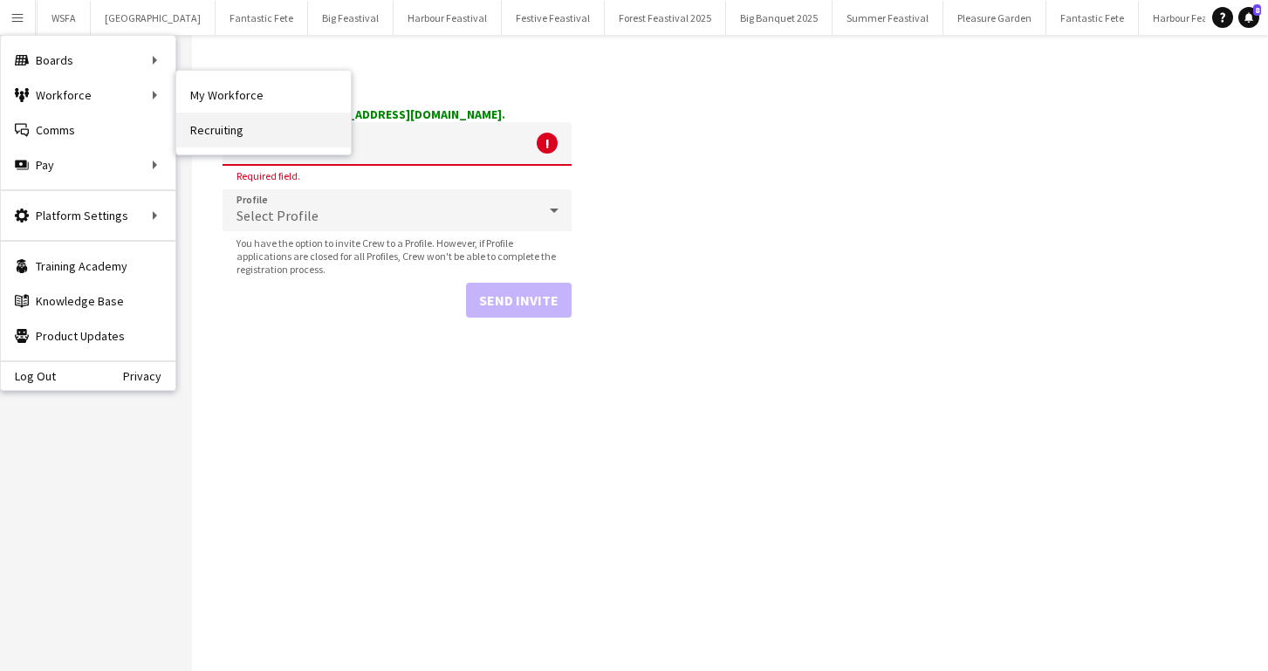
click at [259, 128] on link "Recruiting" at bounding box center [263, 130] width 175 height 35
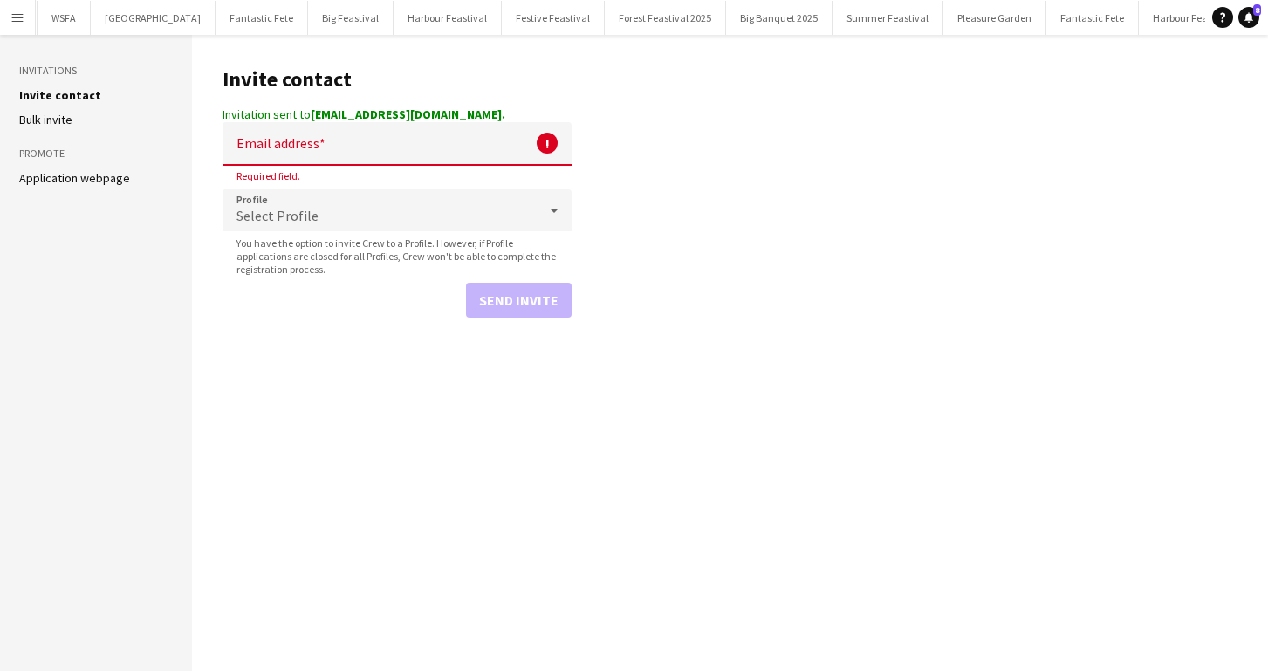
click at [15, 15] on app-icon "Menu" at bounding box center [17, 17] width 14 height 14
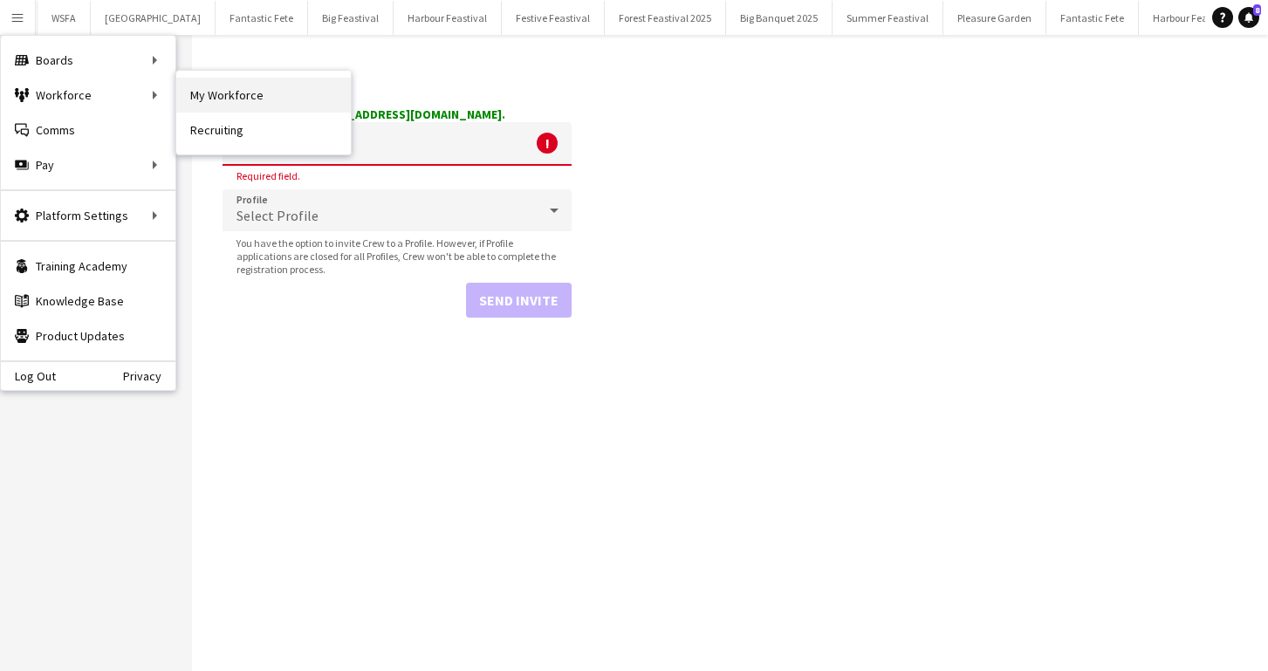
click at [229, 85] on link "My Workforce" at bounding box center [263, 95] width 175 height 35
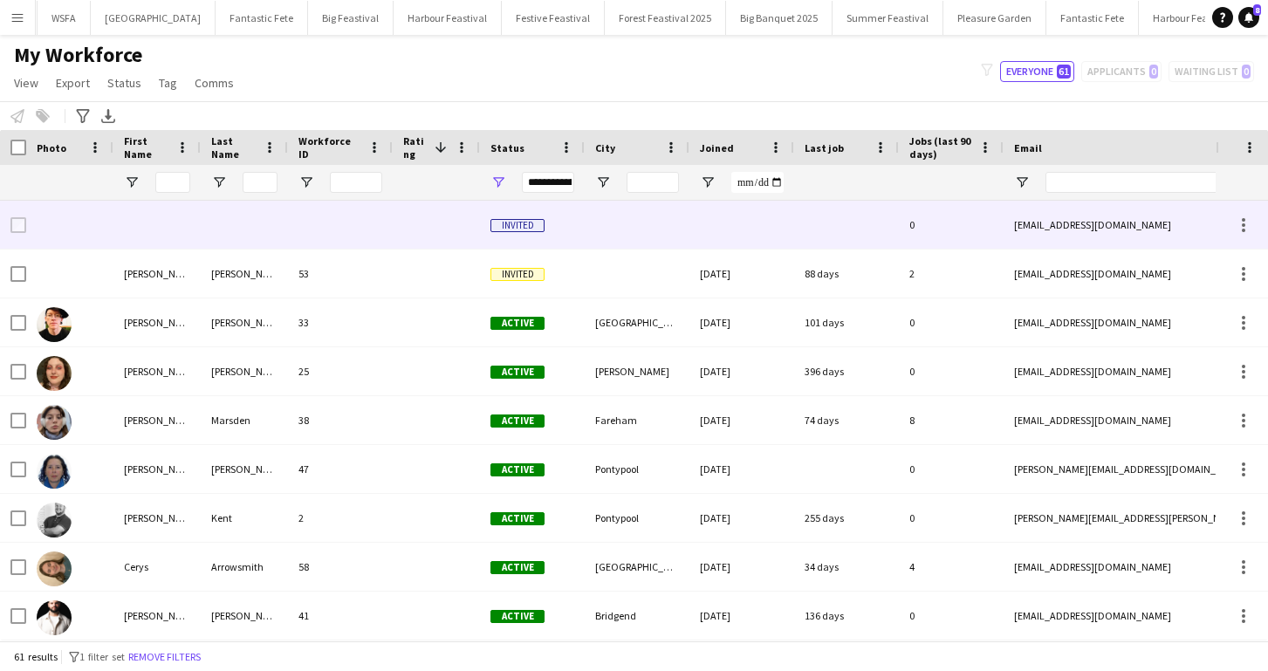
drag, startPoint x: 1132, startPoint y: 223, endPoint x: 1018, endPoint y: 223, distance: 113.4
click at [1018, 223] on div "[EMAIL_ADDRESS][DOMAIN_NAME]" at bounding box center [1177, 225] width 349 height 48
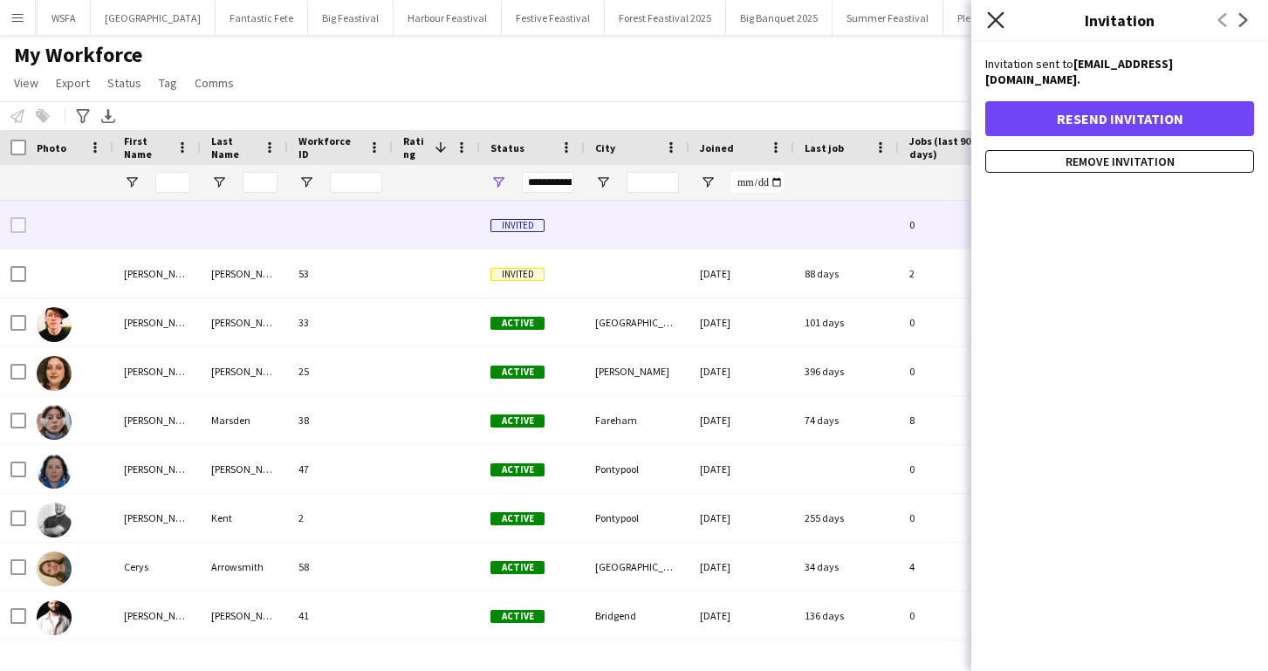
click at [993, 18] on icon at bounding box center [995, 19] width 17 height 17
